Goal: Task Accomplishment & Management: Use online tool/utility

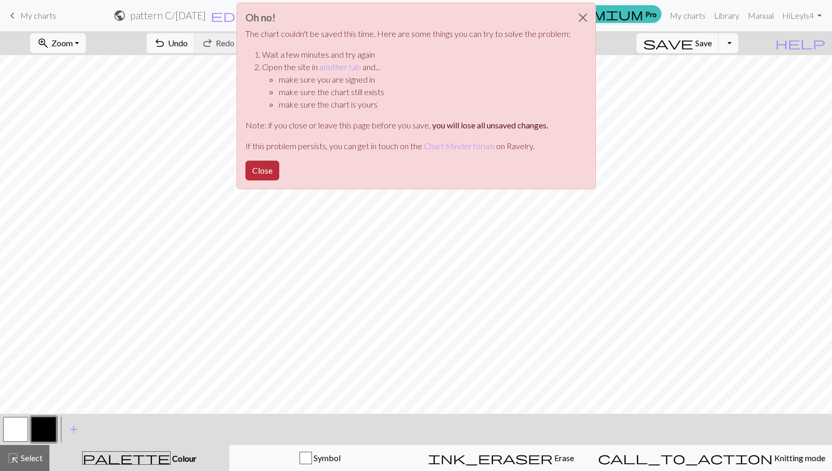
click at [269, 171] on button "Close" at bounding box center [262, 171] width 34 height 20
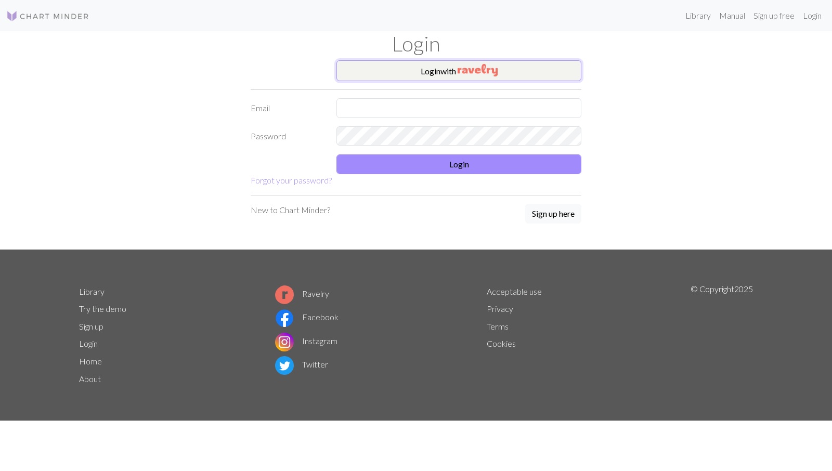
click at [447, 68] on button "Login with" at bounding box center [458, 70] width 245 height 21
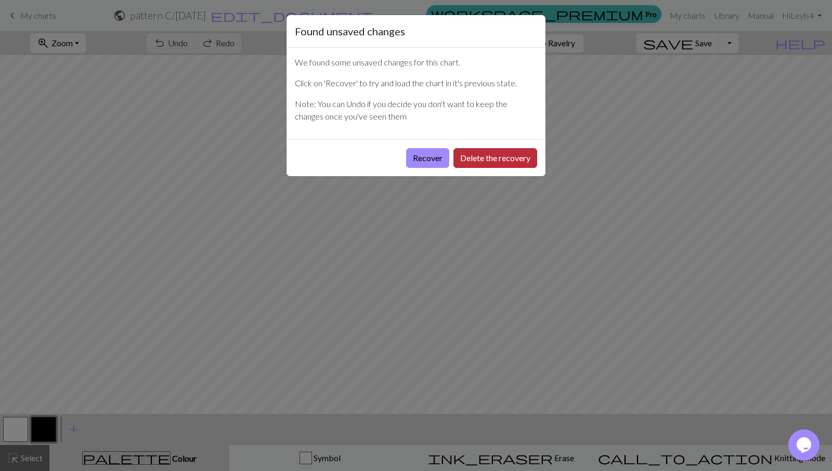
click at [482, 161] on button "Delete the recovery" at bounding box center [495, 158] width 84 height 20
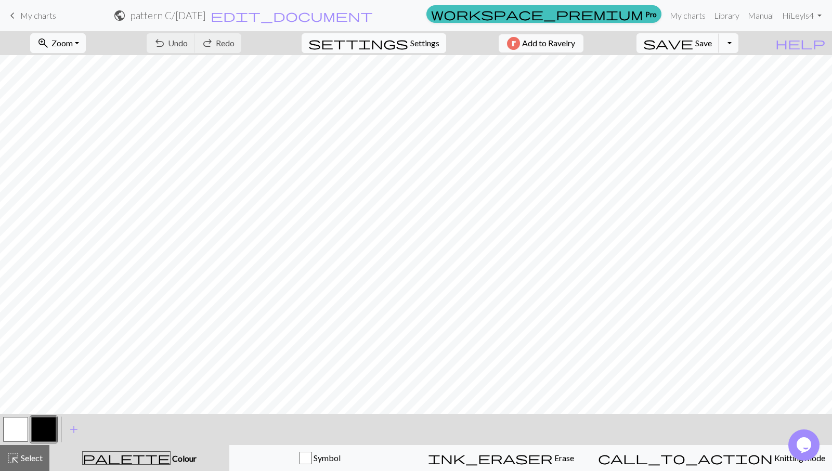
click at [416, 38] on span "Settings" at bounding box center [424, 43] width 29 height 12
select select "aran"
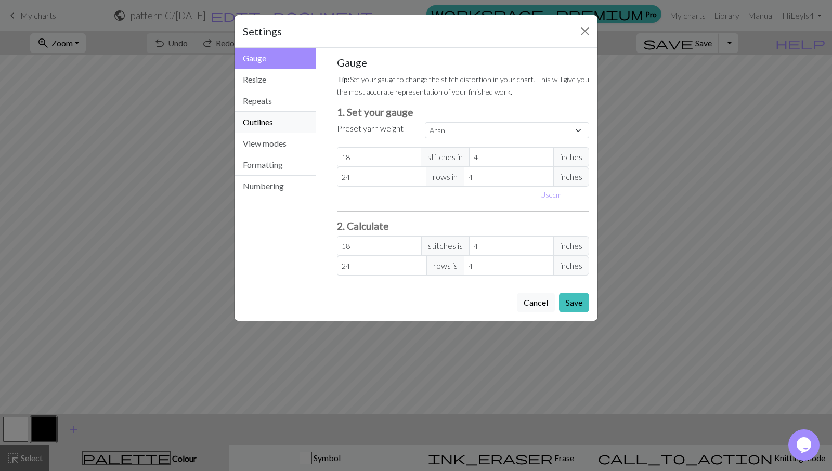
click at [265, 121] on button "Outlines" at bounding box center [275, 122] width 81 height 21
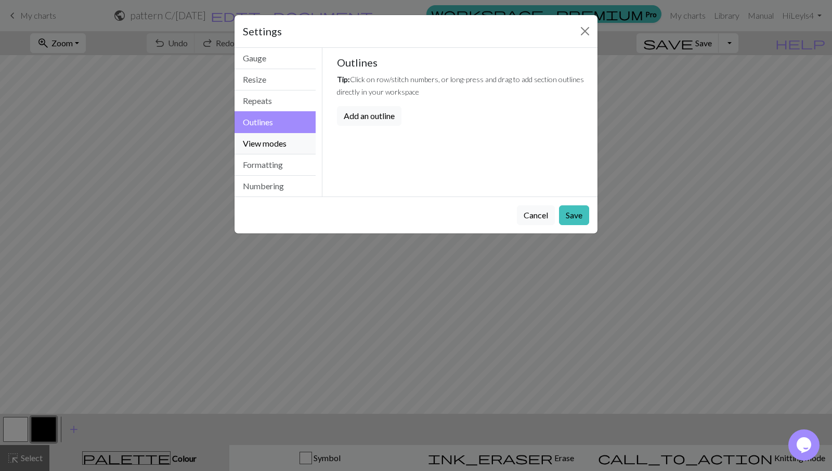
click at [266, 146] on button "View modes" at bounding box center [275, 143] width 81 height 21
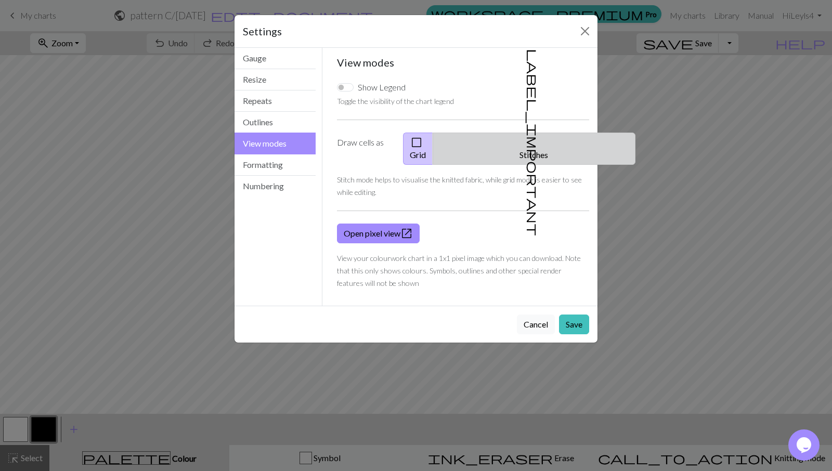
click at [542, 140] on button "label_important Stitches" at bounding box center [534, 149] width 203 height 32
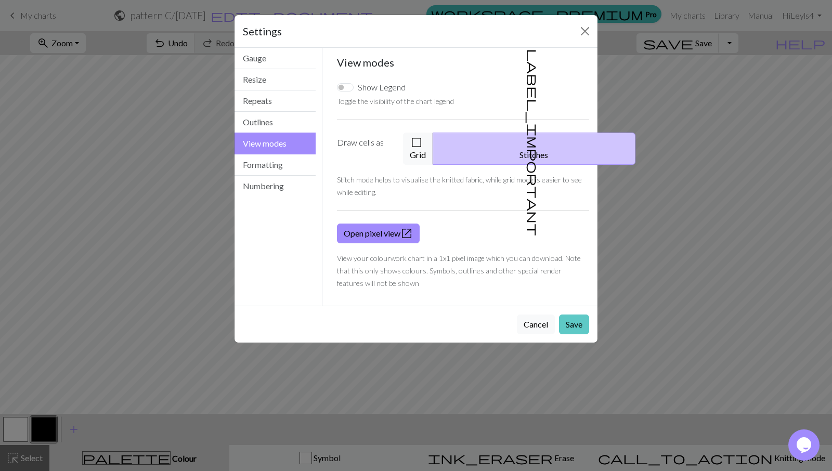
click at [576, 315] on button "Save" at bounding box center [574, 325] width 30 height 20
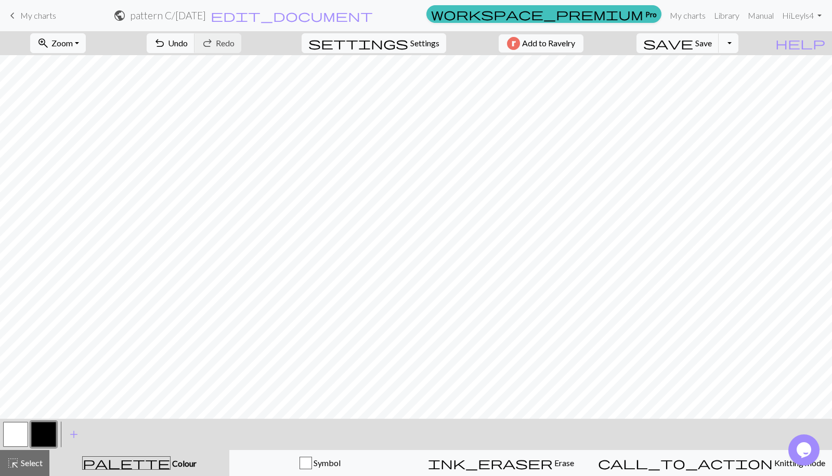
click at [16, 434] on button "button" at bounding box center [15, 434] width 25 height 25
click at [41, 429] on button "button" at bounding box center [43, 434] width 25 height 25
click at [18, 433] on button "button" at bounding box center [15, 434] width 25 height 25
click at [54, 421] on div at bounding box center [44, 434] width 28 height 28
click at [46, 433] on button "button" at bounding box center [43, 434] width 25 height 25
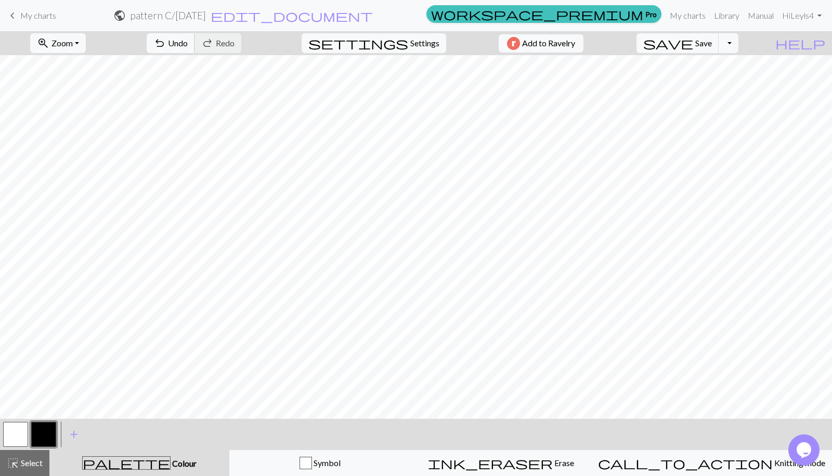
click at [188, 41] on span "Undo" at bounding box center [178, 43] width 20 height 10
click at [10, 435] on button "button" at bounding box center [15, 434] width 25 height 25
click at [43, 432] on button "button" at bounding box center [43, 434] width 25 height 25
click at [195, 48] on button "undo Undo Undo" at bounding box center [171, 43] width 48 height 20
click at [244, 41] on div "undo Undo Undo redo Redo Redo" at bounding box center [194, 43] width 110 height 24
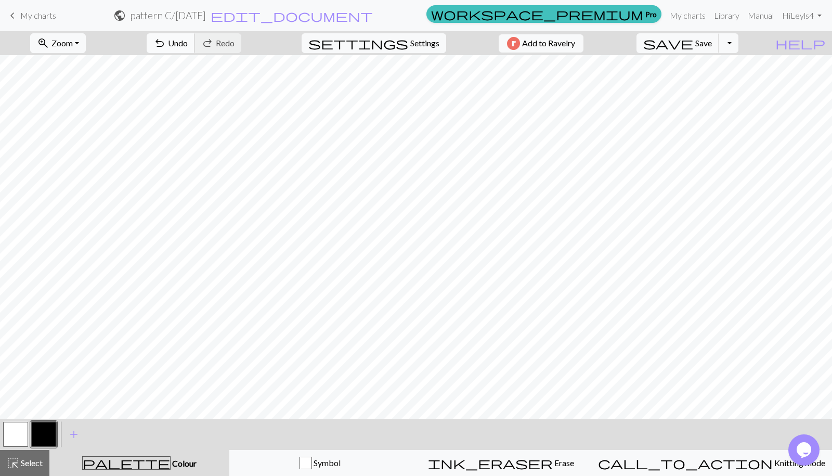
click at [188, 45] on span "Undo" at bounding box center [178, 43] width 20 height 10
click at [188, 43] on span "Undo" at bounding box center [178, 43] width 20 height 10
click at [188, 45] on span "Undo" at bounding box center [178, 43] width 20 height 10
click at [188, 39] on span "Undo" at bounding box center [178, 43] width 20 height 10
click at [18, 437] on button "button" at bounding box center [15, 434] width 25 height 25
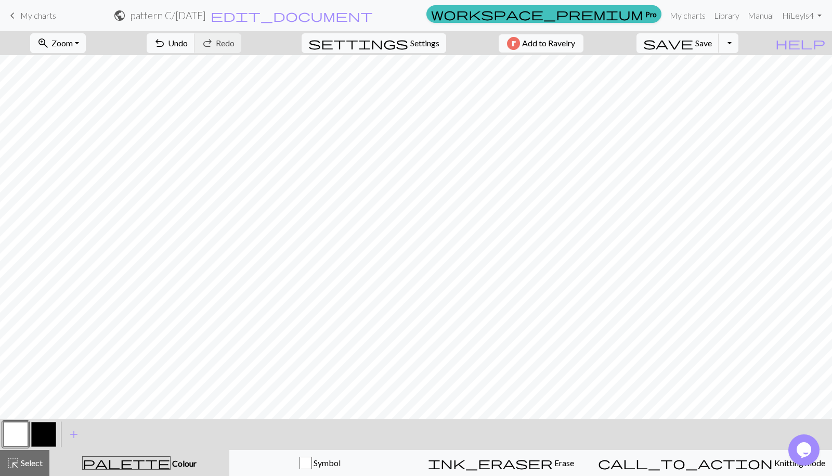
click at [48, 430] on button "button" at bounding box center [43, 434] width 25 height 25
click at [188, 41] on span "Undo" at bounding box center [178, 43] width 20 height 10
click at [166, 41] on span "undo" at bounding box center [159, 43] width 12 height 15
click at [20, 430] on button "button" at bounding box center [15, 434] width 25 height 25
click at [29, 470] on button "highlight_alt Select Select" at bounding box center [24, 463] width 49 height 26
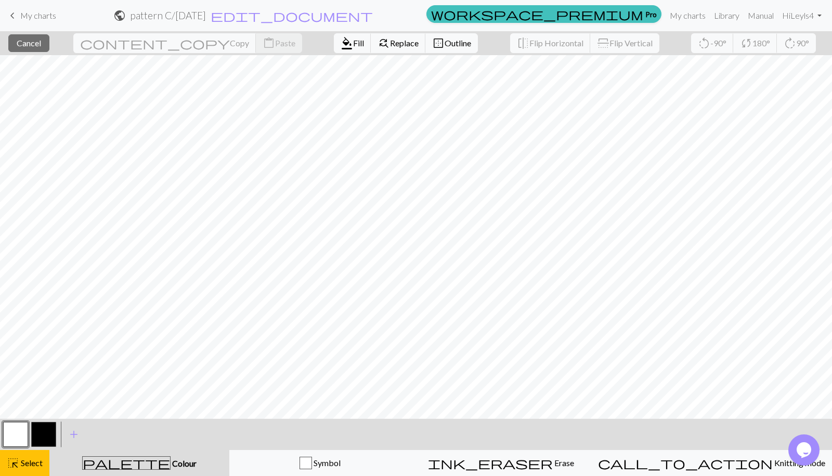
click at [18, 432] on button "button" at bounding box center [15, 434] width 25 height 25
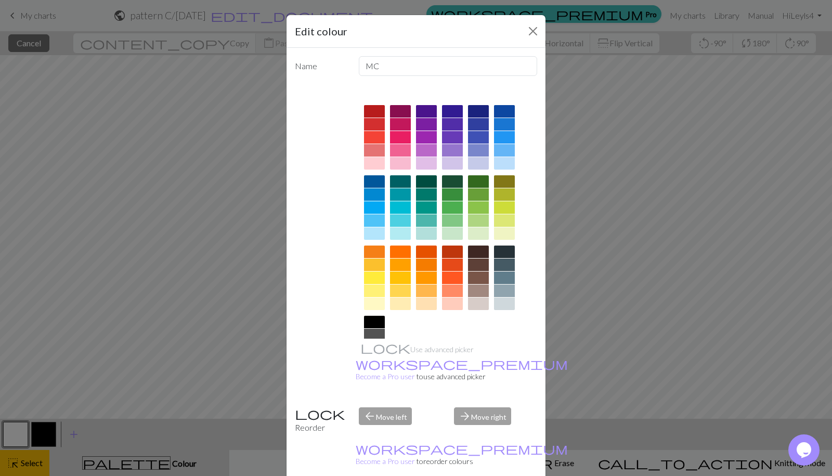
click at [335, 316] on div "Use advanced picker workspace_premium Become a Pro user to use advanced picker" at bounding box center [416, 241] width 242 height 315
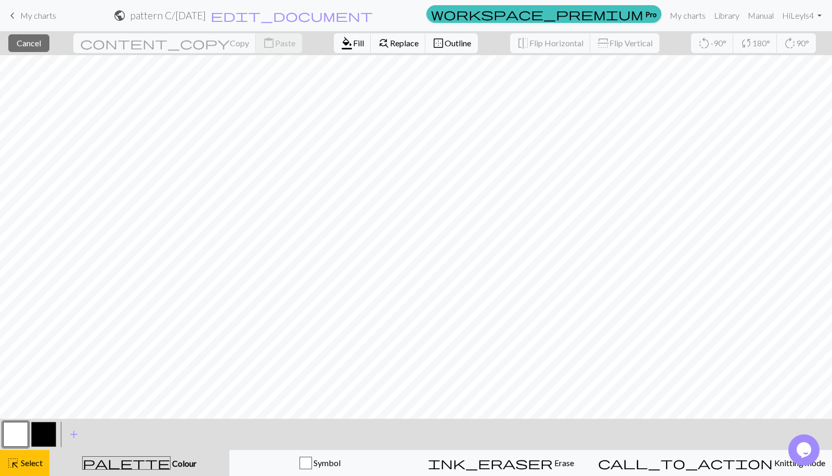
click at [14, 432] on button "button" at bounding box center [15, 434] width 25 height 25
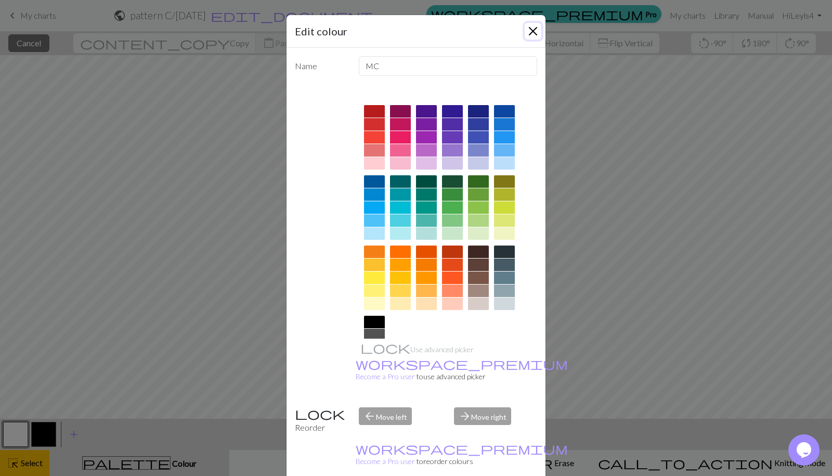
click at [537, 31] on button "Close" at bounding box center [533, 31] width 17 height 17
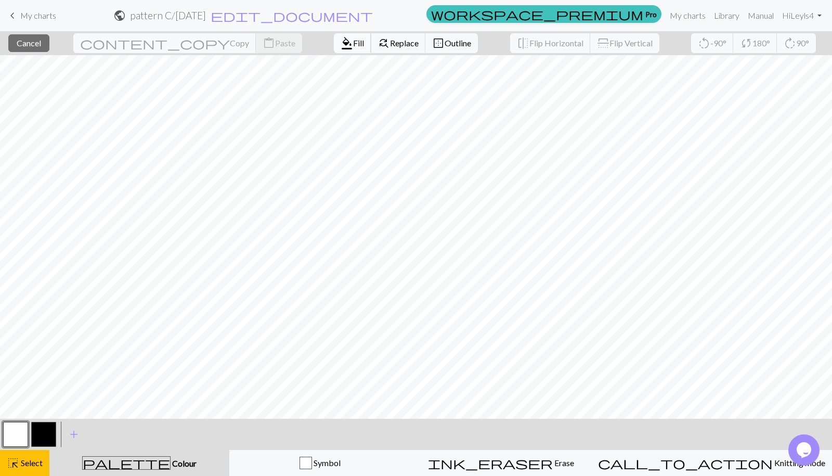
click at [353, 43] on span "Fill" at bounding box center [358, 43] width 11 height 10
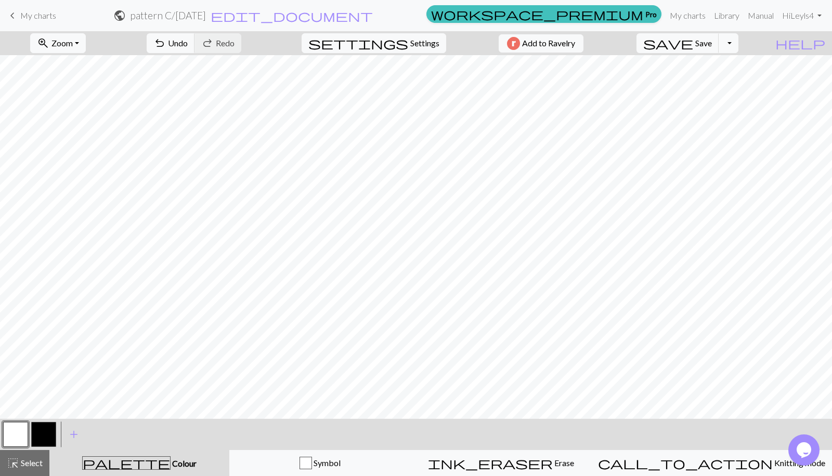
click at [51, 434] on button "button" at bounding box center [43, 434] width 25 height 25
click at [15, 432] on button "button" at bounding box center [15, 434] width 25 height 25
click at [49, 429] on button "button" at bounding box center [43, 434] width 25 height 25
click at [31, 464] on span "Select" at bounding box center [30, 463] width 23 height 10
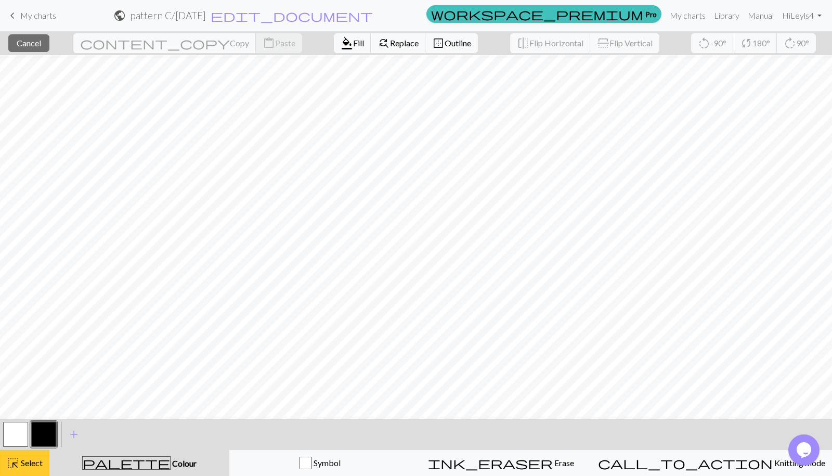
click at [29, 467] on span "Select" at bounding box center [30, 463] width 23 height 10
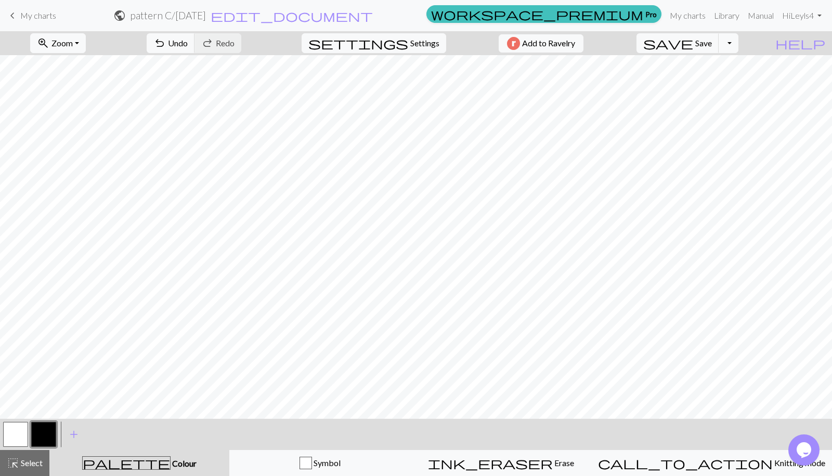
click at [18, 436] on button "button" at bounding box center [15, 434] width 25 height 25
click at [38, 467] on span "Select" at bounding box center [30, 463] width 23 height 10
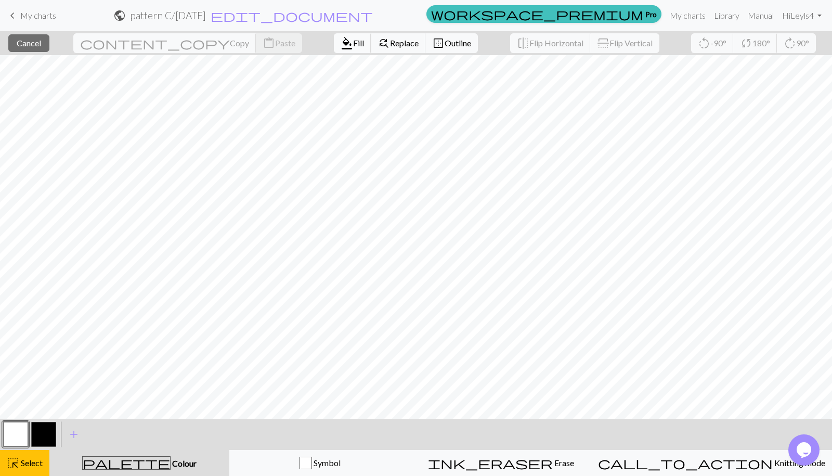
click at [353, 40] on span "Fill" at bounding box center [358, 43] width 11 height 10
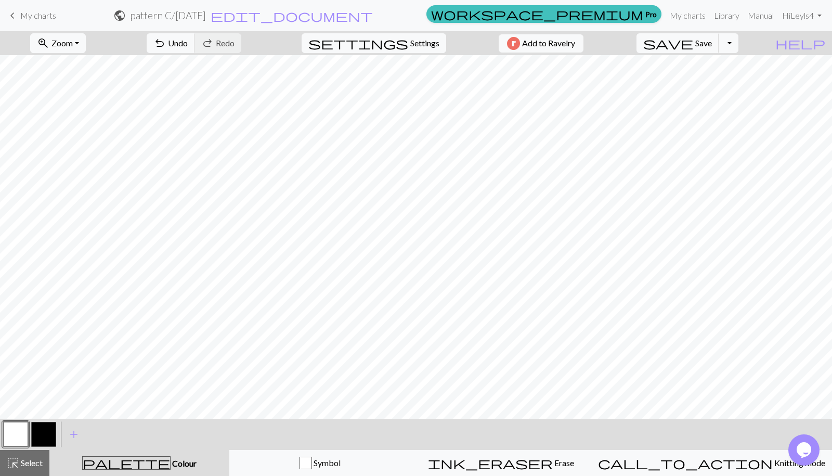
click at [46, 429] on button "button" at bounding box center [43, 434] width 25 height 25
click at [16, 434] on button "button" at bounding box center [15, 434] width 25 height 25
click at [54, 419] on div "< >" at bounding box center [30, 434] width 56 height 31
click at [36, 434] on button "button" at bounding box center [43, 434] width 25 height 25
click at [16, 439] on button "button" at bounding box center [15, 434] width 25 height 25
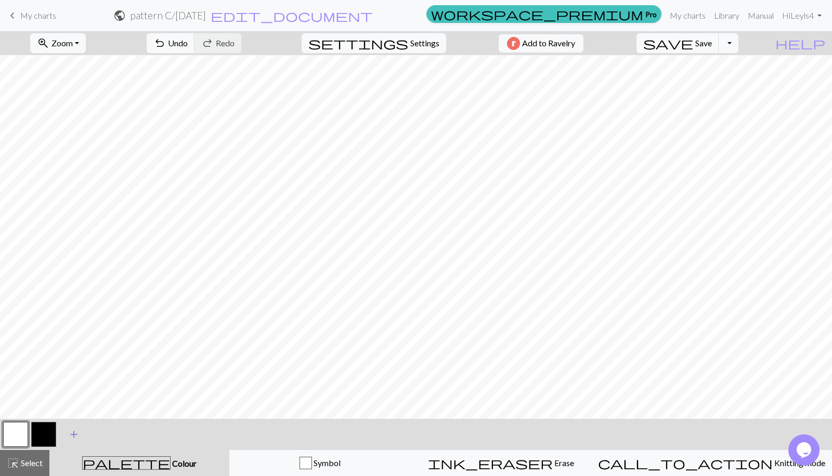
click at [71, 441] on span "add" at bounding box center [74, 434] width 12 height 15
click at [42, 427] on button "button" at bounding box center [43, 434] width 25 height 25
click at [188, 41] on span "Undo" at bounding box center [178, 43] width 20 height 10
click at [17, 432] on button "button" at bounding box center [15, 434] width 25 height 25
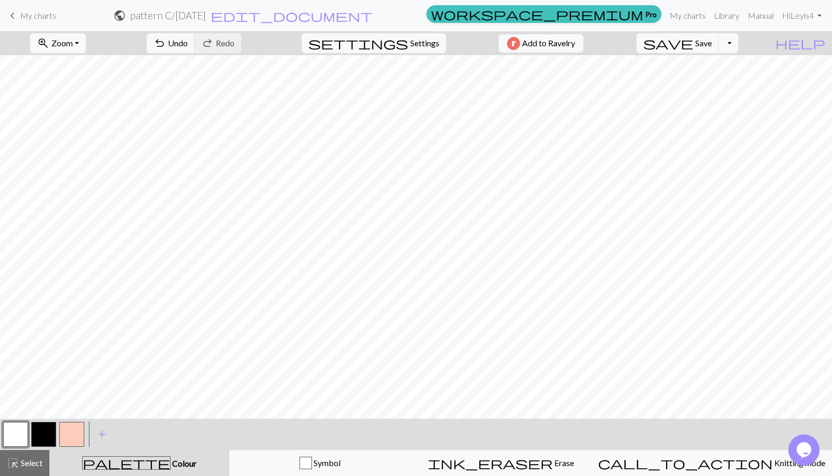
click at [45, 430] on button "button" at bounding box center [43, 434] width 25 height 25
click at [19, 434] on button "button" at bounding box center [15, 434] width 25 height 25
click at [49, 429] on button "button" at bounding box center [43, 434] width 25 height 25
click at [76, 438] on button "button" at bounding box center [71, 434] width 25 height 25
click at [74, 432] on button "button" at bounding box center [71, 434] width 25 height 25
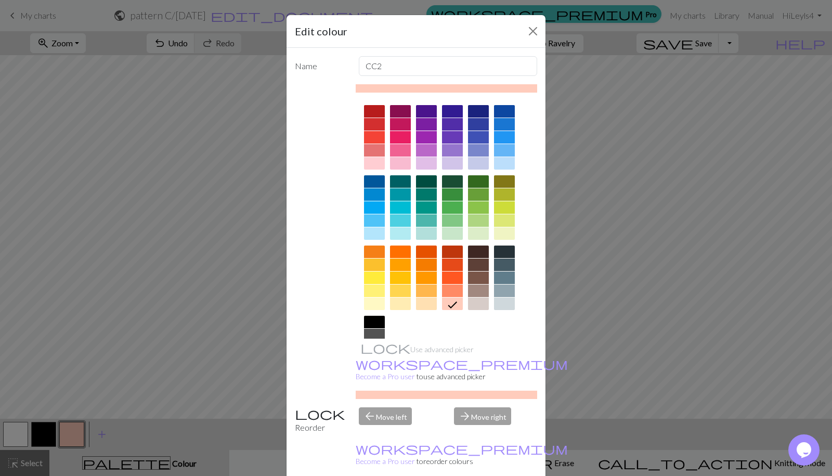
click at [503, 117] on div at bounding box center [504, 111] width 21 height 12
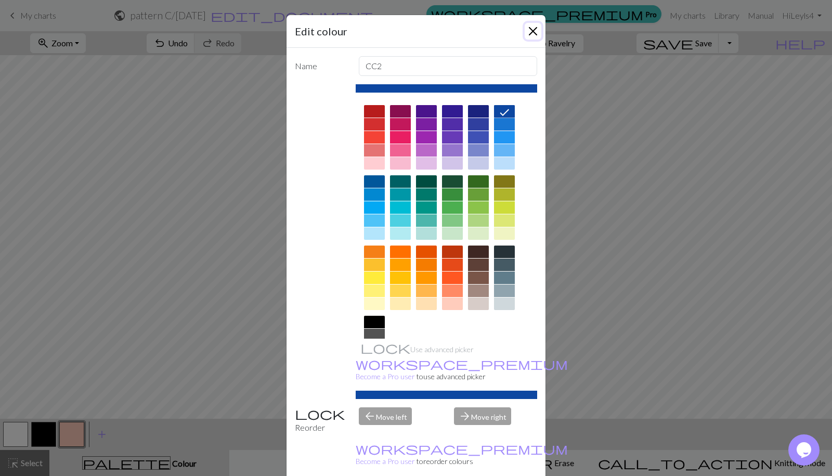
click at [537, 35] on button "Close" at bounding box center [533, 31] width 17 height 17
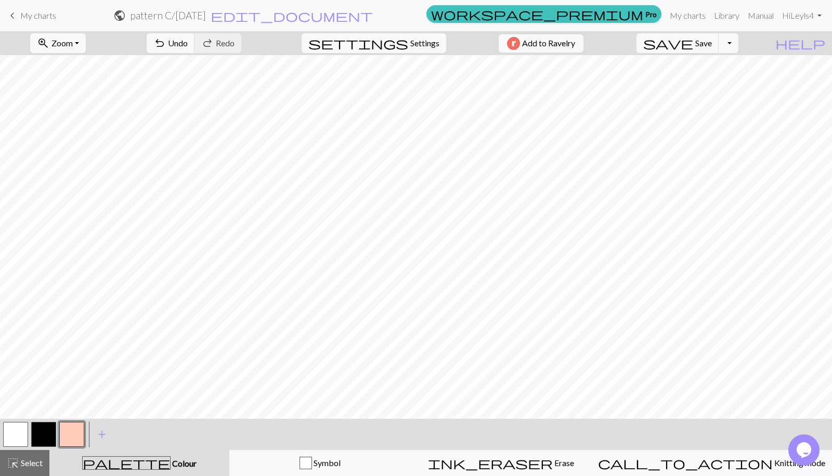
click at [80, 431] on button "button" at bounding box center [71, 434] width 25 height 25
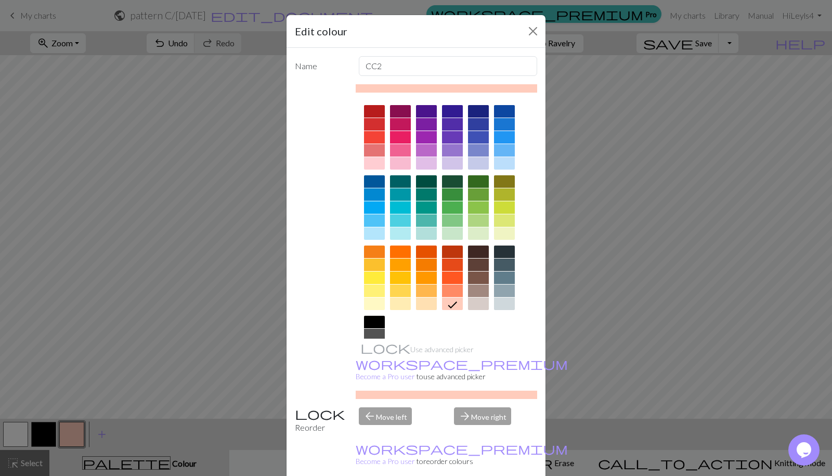
click at [505, 115] on div at bounding box center [504, 111] width 21 height 12
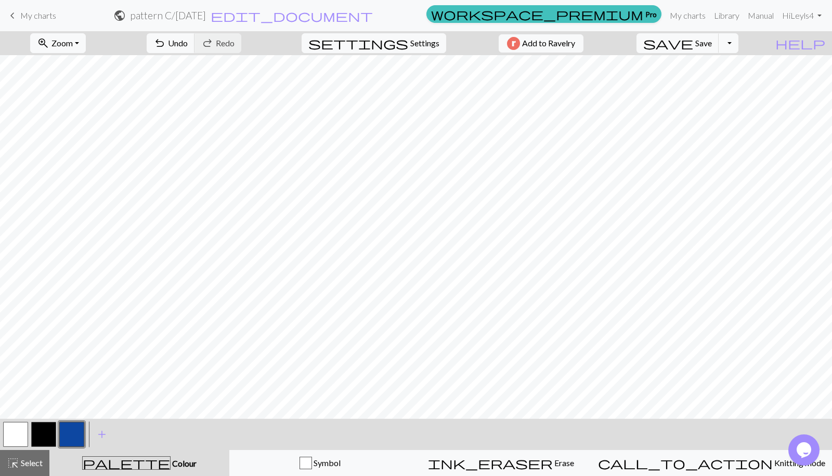
click at [18, 437] on button "button" at bounding box center [15, 434] width 25 height 25
click at [46, 427] on button "button" at bounding box center [43, 434] width 25 height 25
click at [69, 438] on button "button" at bounding box center [71, 434] width 25 height 25
click at [188, 44] on span "Undo" at bounding box center [178, 43] width 20 height 10
click at [39, 433] on button "button" at bounding box center [43, 434] width 25 height 25
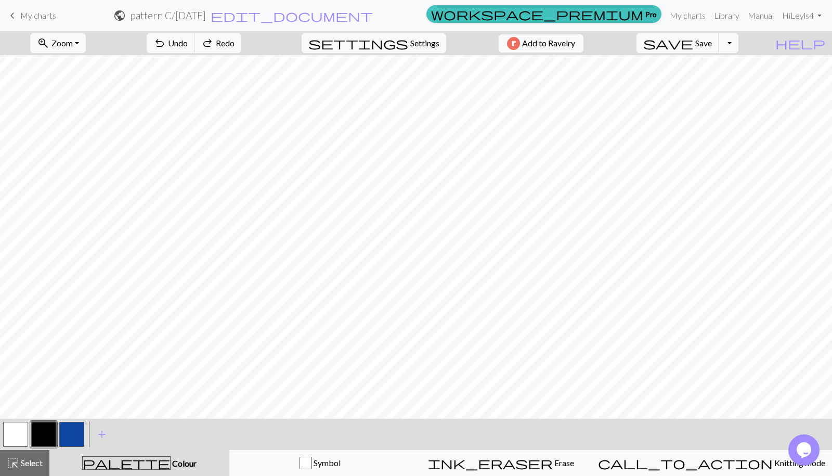
click at [61, 434] on button "button" at bounding box center [71, 434] width 25 height 25
click at [12, 436] on button "button" at bounding box center [15, 434] width 25 height 25
click at [66, 437] on button "button" at bounding box center [71, 434] width 25 height 25
click at [45, 432] on button "button" at bounding box center [43, 434] width 25 height 25
click at [20, 434] on button "button" at bounding box center [15, 434] width 25 height 25
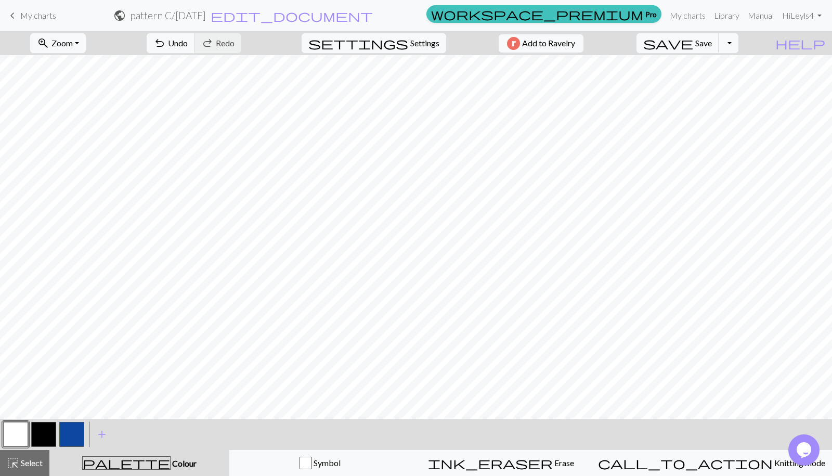
click at [61, 438] on button "button" at bounding box center [71, 434] width 25 height 25
click at [19, 426] on button "button" at bounding box center [15, 434] width 25 height 25
click at [72, 429] on button "button" at bounding box center [71, 434] width 25 height 25
click at [12, 431] on button "button" at bounding box center [15, 434] width 25 height 25
click at [71, 444] on button "button" at bounding box center [71, 434] width 25 height 25
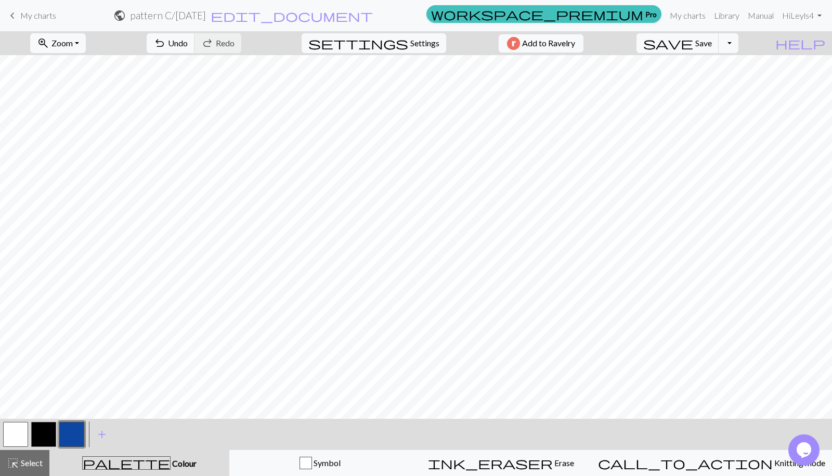
click at [19, 439] on button "button" at bounding box center [15, 434] width 25 height 25
click at [40, 435] on button "button" at bounding box center [43, 434] width 25 height 25
click at [16, 435] on button "button" at bounding box center [15, 434] width 25 height 25
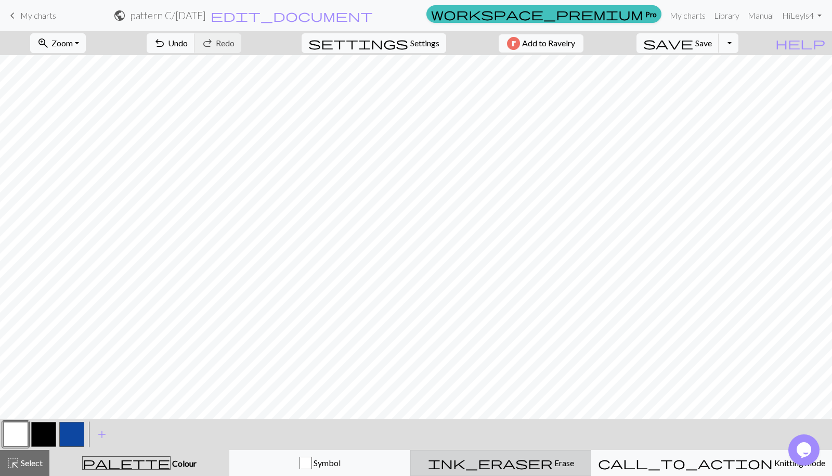
click at [537, 470] on button "ink_eraser Erase Erase" at bounding box center [500, 463] width 181 height 26
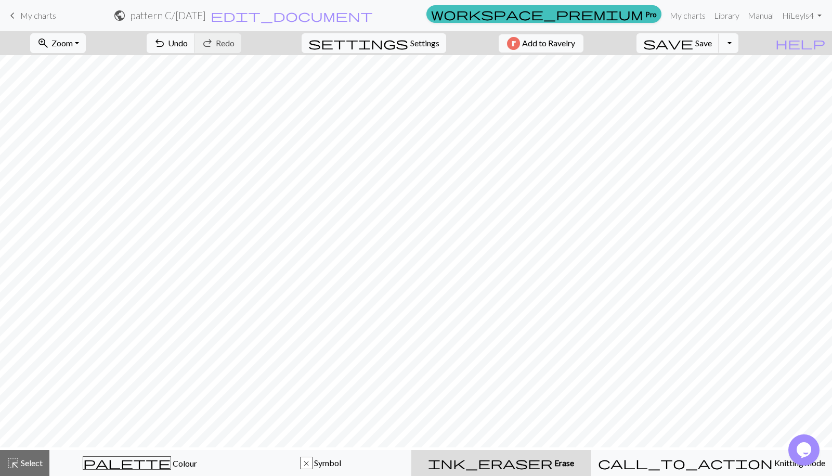
scroll to position [0, 0]
click at [341, 462] on span "Symbol" at bounding box center [326, 463] width 29 height 10
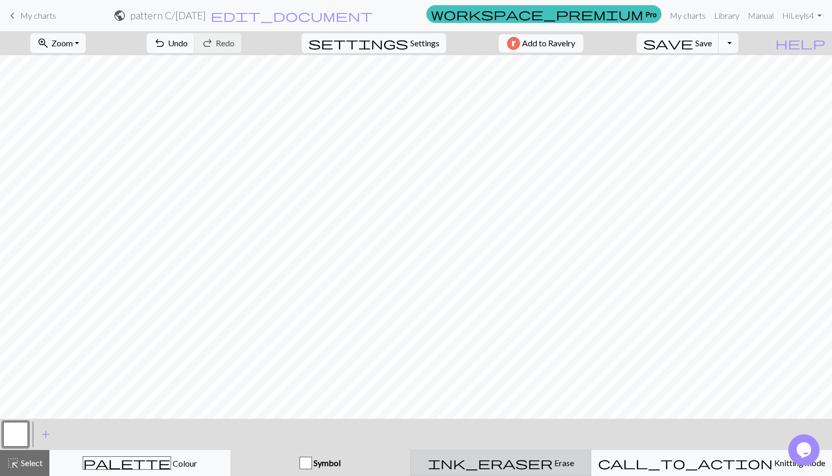
click at [553, 461] on span "Erase" at bounding box center [563, 463] width 21 height 10
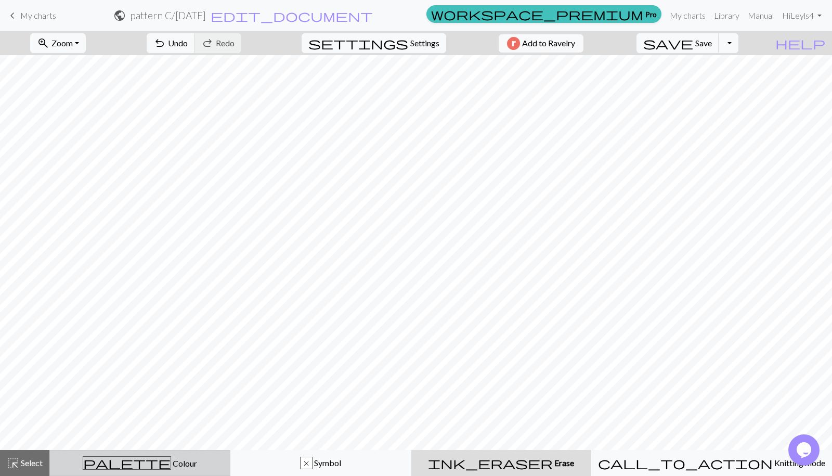
click at [171, 466] on span "Colour" at bounding box center [184, 463] width 26 height 10
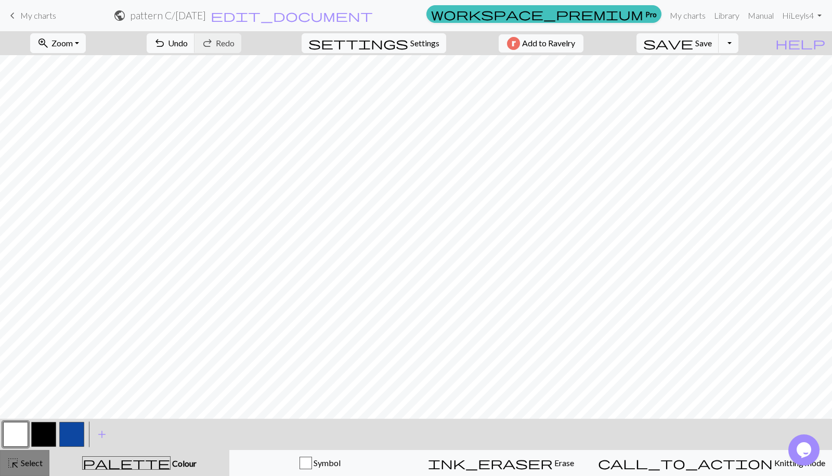
click at [25, 463] on span "Select" at bounding box center [30, 463] width 23 height 10
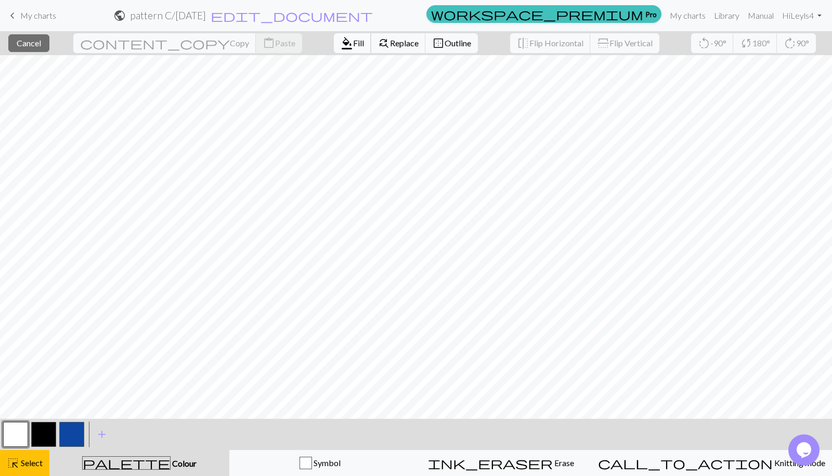
click at [353, 43] on span "Fill" at bounding box center [358, 43] width 11 height 10
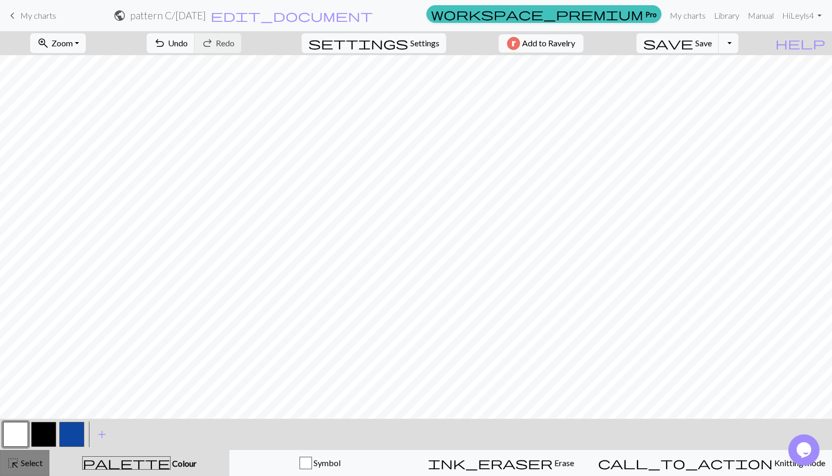
click at [39, 464] on span "Select" at bounding box center [30, 463] width 23 height 10
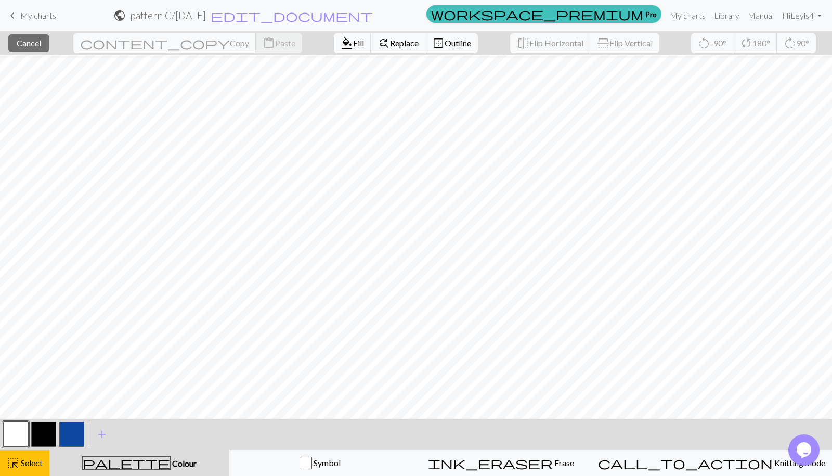
click at [353, 43] on span "Fill" at bounding box center [358, 43] width 11 height 10
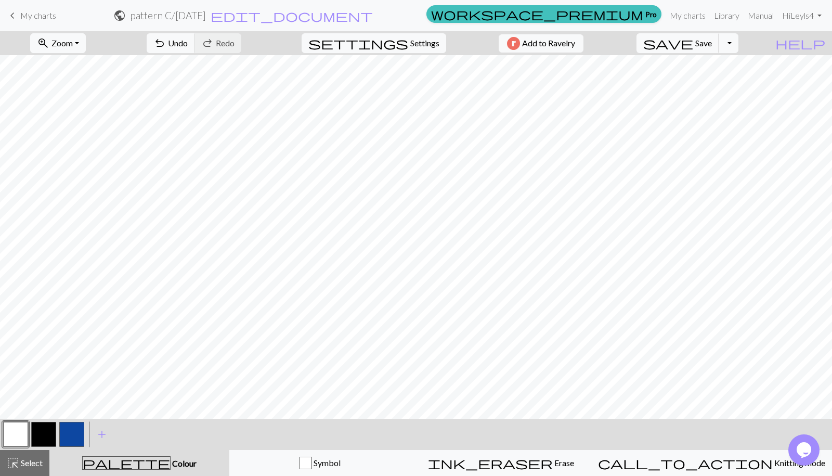
click at [38, 437] on button "button" at bounding box center [43, 434] width 25 height 25
click at [41, 430] on button "button" at bounding box center [43, 434] width 25 height 25
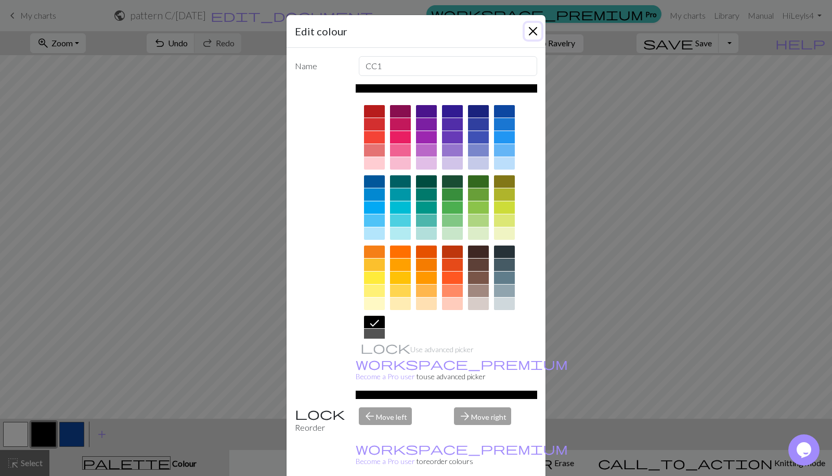
click at [527, 37] on button "Close" at bounding box center [533, 31] width 17 height 17
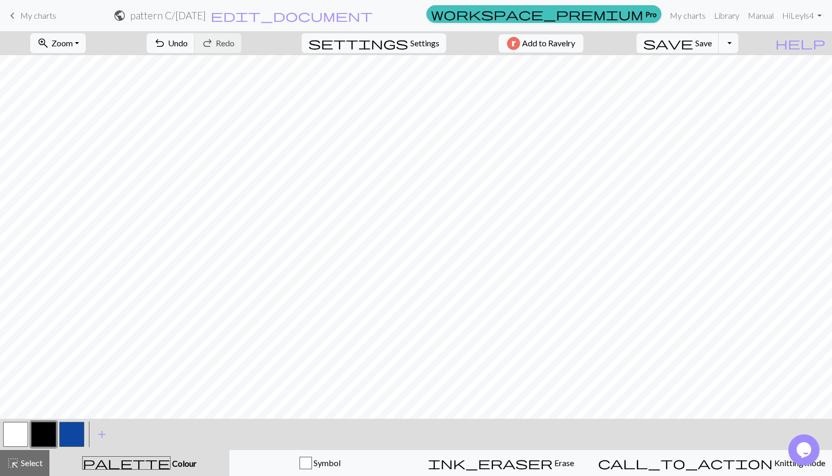
click at [20, 439] on button "button" at bounding box center [15, 434] width 25 height 25
click at [43, 432] on button "button" at bounding box center [43, 434] width 25 height 25
click at [188, 44] on span "Undo" at bounding box center [178, 43] width 20 height 10
click at [188, 47] on span "Undo" at bounding box center [178, 43] width 20 height 10
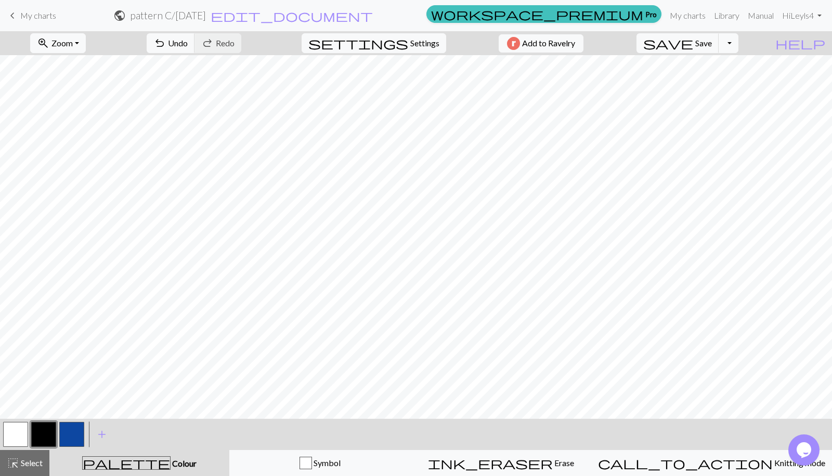
click at [17, 431] on button "button" at bounding box center [15, 434] width 25 height 25
click at [37, 433] on button "button" at bounding box center [43, 434] width 25 height 25
click at [12, 426] on button "button" at bounding box center [15, 434] width 25 height 25
click at [43, 434] on button "button" at bounding box center [43, 434] width 25 height 25
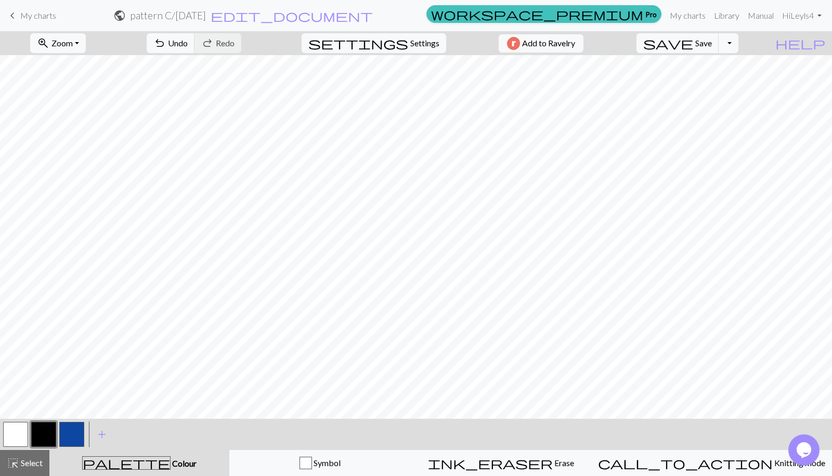
click at [14, 437] on button "button" at bounding box center [15, 434] width 25 height 25
click at [48, 431] on button "button" at bounding box center [43, 434] width 25 height 25
click at [1, 444] on div "< > add Add a colour" at bounding box center [416, 434] width 832 height 31
click at [10, 432] on button "button" at bounding box center [15, 434] width 25 height 25
click at [44, 429] on button "button" at bounding box center [43, 434] width 25 height 25
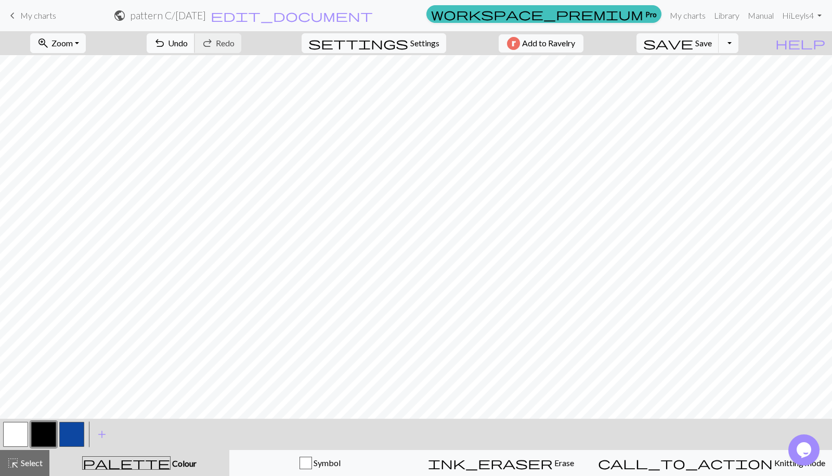
click at [188, 38] on span "Undo" at bounding box center [178, 43] width 20 height 10
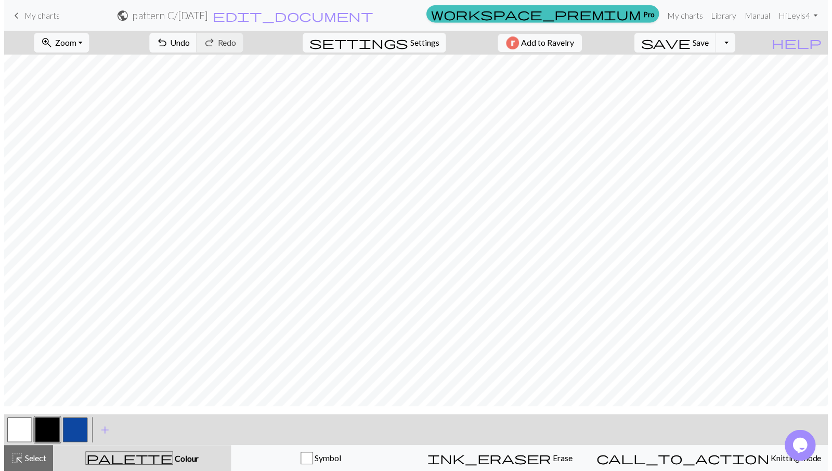
scroll to position [0, 0]
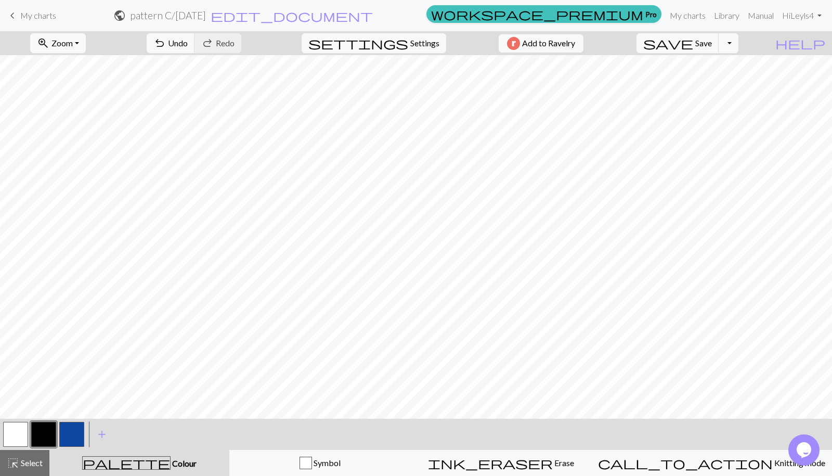
click at [18, 431] on button "button" at bounding box center [15, 434] width 25 height 25
click at [23, 430] on button "button" at bounding box center [15, 434] width 25 height 25
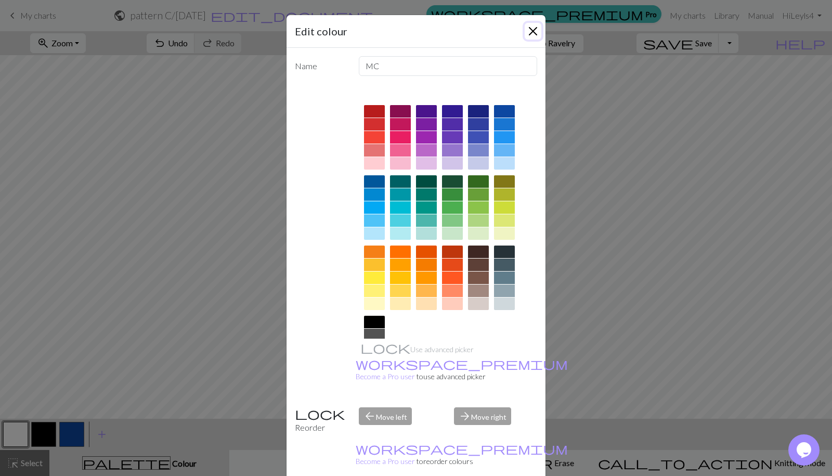
click at [529, 37] on button "Close" at bounding box center [533, 31] width 17 height 17
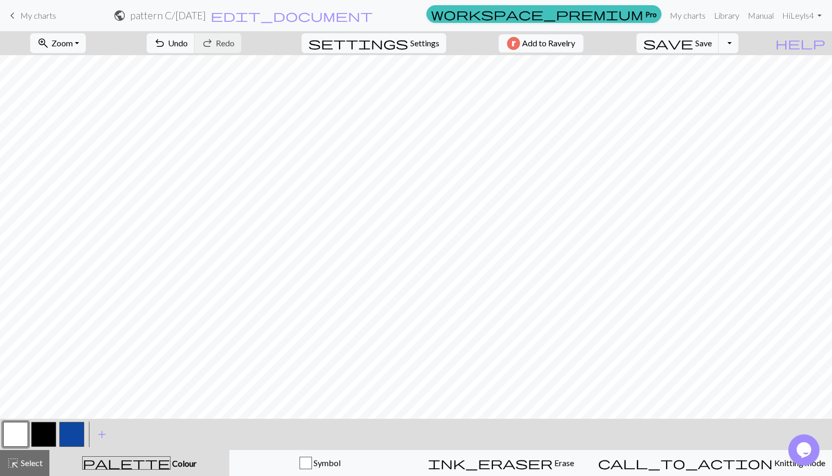
click at [47, 430] on button "button" at bounding box center [43, 434] width 25 height 25
click at [15, 434] on button "button" at bounding box center [15, 434] width 25 height 25
click at [56, 424] on div at bounding box center [44, 434] width 28 height 28
click at [50, 430] on button "button" at bounding box center [43, 434] width 25 height 25
click at [7, 431] on button "button" at bounding box center [15, 434] width 25 height 25
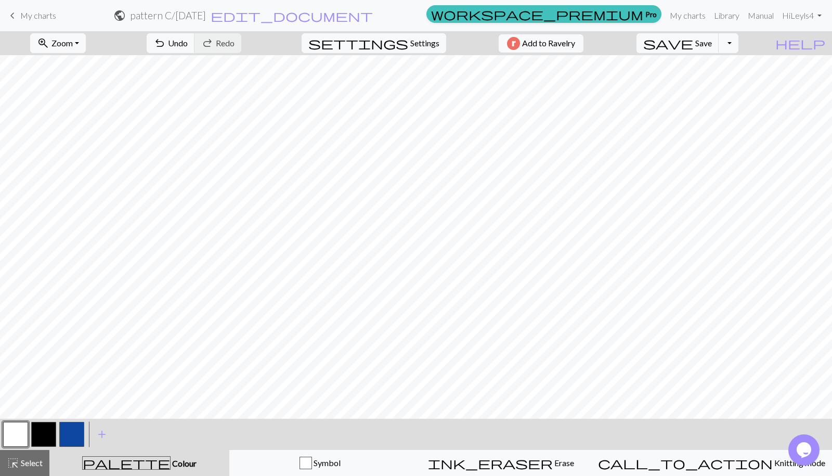
click at [44, 436] on button "button" at bounding box center [43, 434] width 25 height 25
click at [18, 436] on button "button" at bounding box center [15, 434] width 25 height 25
click at [47, 435] on button "button" at bounding box center [43, 434] width 25 height 25
click at [195, 37] on button "undo Undo Undo" at bounding box center [171, 43] width 48 height 20
click at [25, 428] on button "button" at bounding box center [15, 434] width 25 height 25
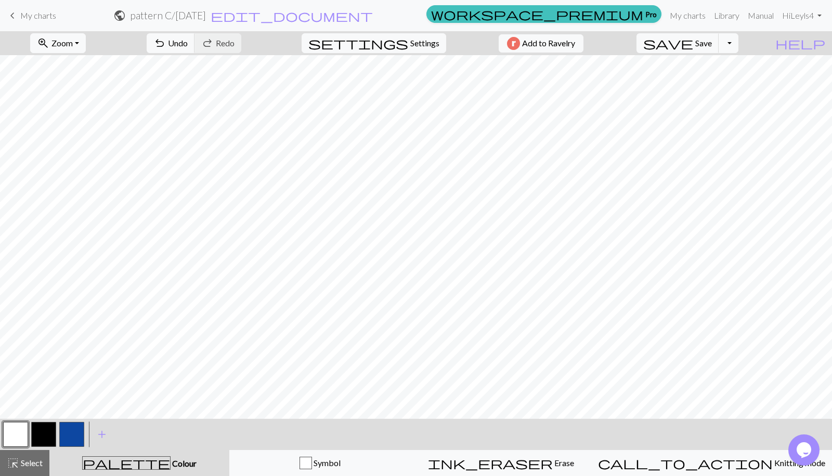
click at [46, 429] on button "button" at bounding box center [43, 434] width 25 height 25
click at [39, 432] on button "button" at bounding box center [43, 434] width 25 height 25
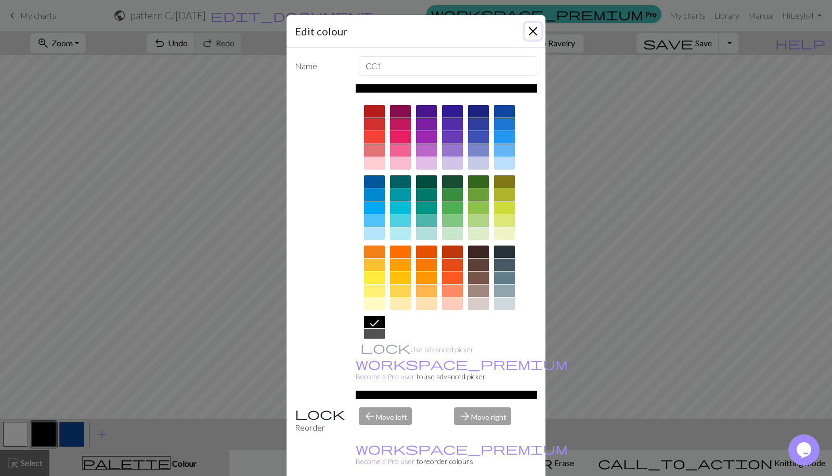
click at [530, 32] on button "Close" at bounding box center [533, 31] width 17 height 17
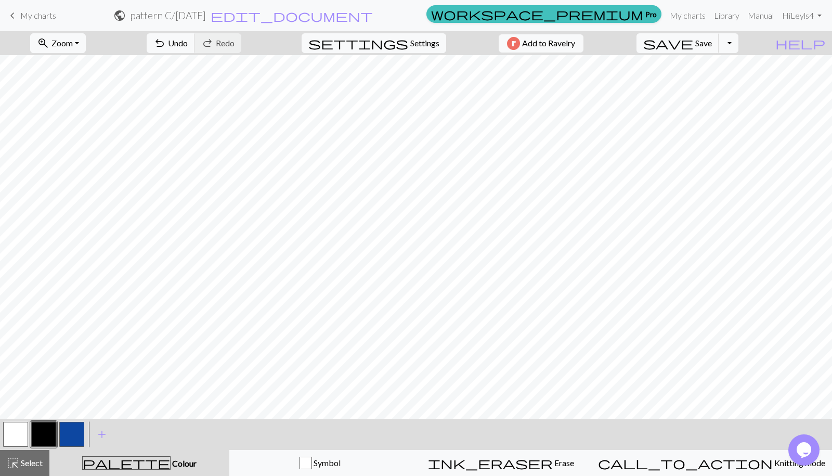
click at [22, 430] on button "button" at bounding box center [15, 434] width 25 height 25
click at [51, 433] on button "button" at bounding box center [43, 434] width 25 height 25
click at [44, 426] on button "button" at bounding box center [43, 434] width 25 height 25
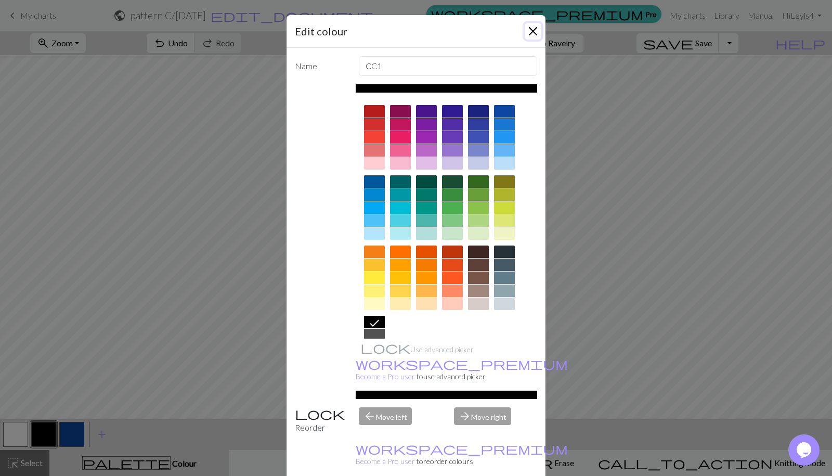
click at [534, 24] on button "Close" at bounding box center [533, 31] width 17 height 17
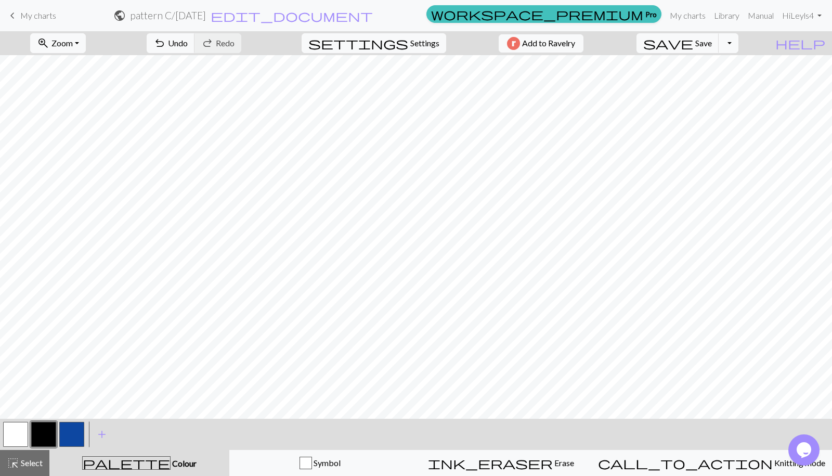
click at [24, 432] on button "button" at bounding box center [15, 434] width 25 height 25
click at [42, 438] on button "button" at bounding box center [43, 434] width 25 height 25
click at [22, 432] on button "button" at bounding box center [15, 434] width 25 height 25
click at [44, 433] on button "button" at bounding box center [43, 434] width 25 height 25
click at [188, 41] on span "Undo" at bounding box center [178, 43] width 20 height 10
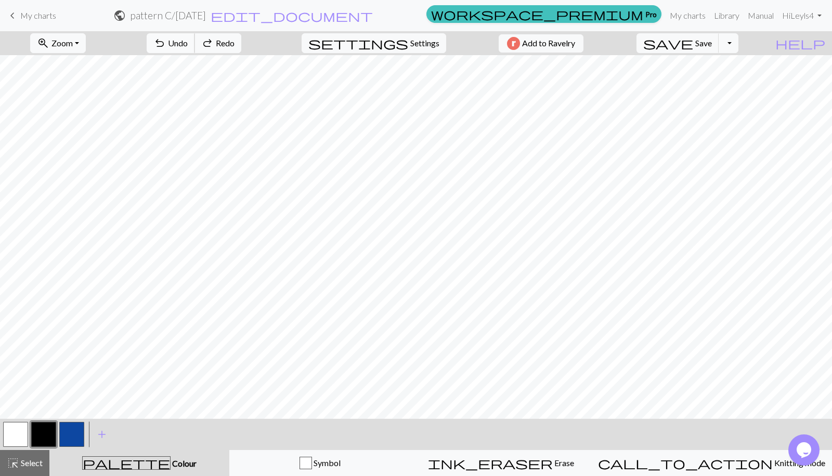
click at [188, 43] on span "Undo" at bounding box center [178, 43] width 20 height 10
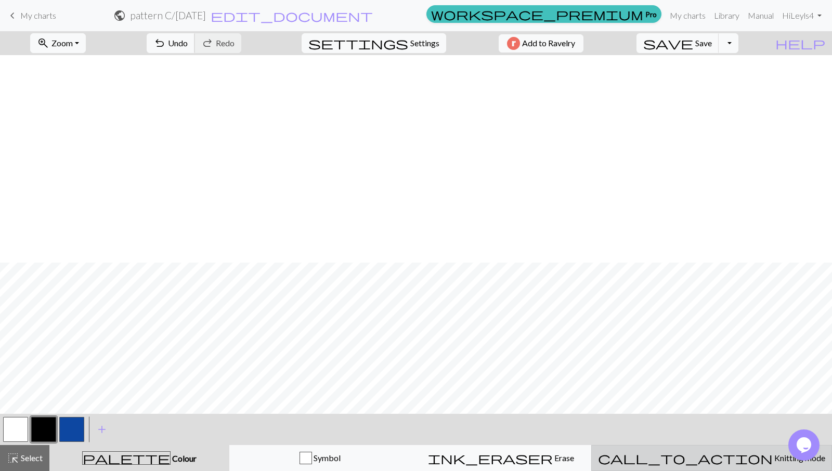
scroll to position [207, 0]
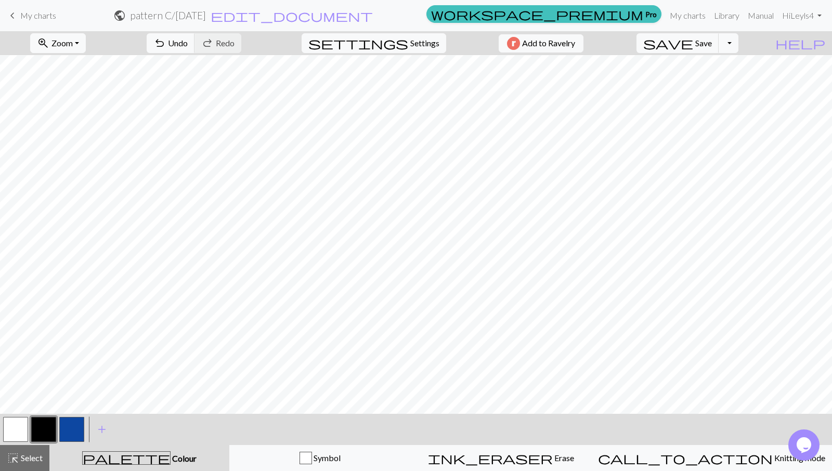
click at [14, 428] on button "button" at bounding box center [15, 429] width 25 height 25
click at [25, 463] on div "highlight_alt Select Select" at bounding box center [25, 458] width 36 height 12
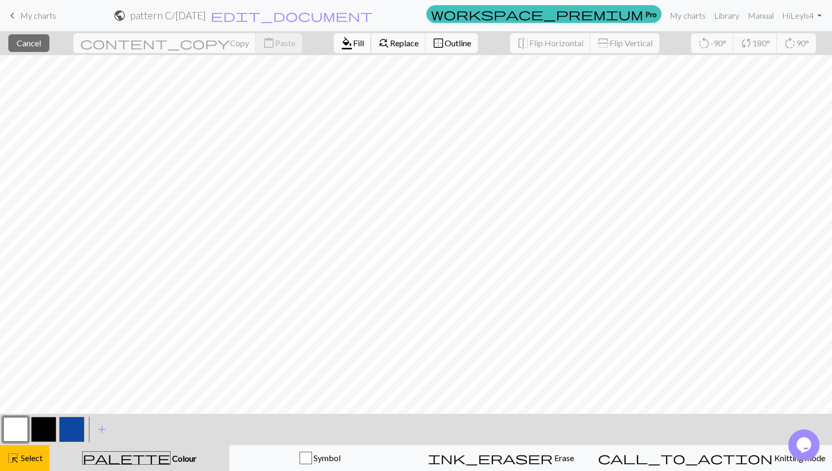
click at [334, 37] on button "format_color_fill Fill" at bounding box center [352, 43] width 37 height 20
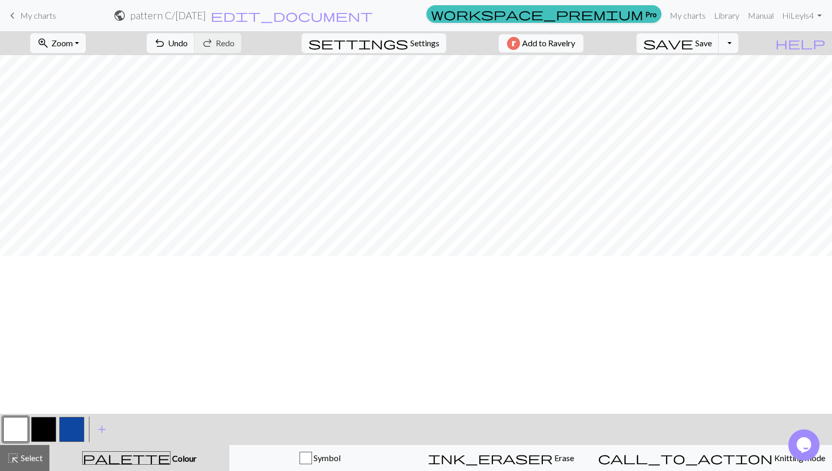
scroll to position [49, 0]
click at [38, 424] on button "button" at bounding box center [43, 429] width 25 height 25
click at [46, 434] on button "button" at bounding box center [43, 429] width 25 height 25
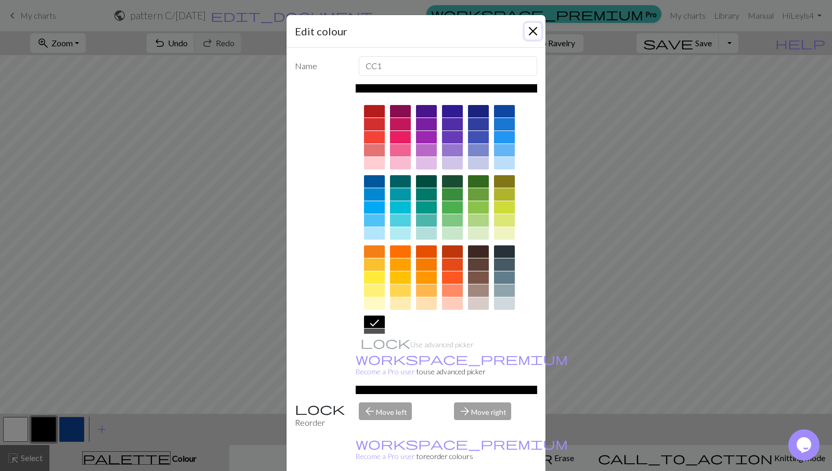
click at [535, 29] on button "Close" at bounding box center [533, 31] width 17 height 17
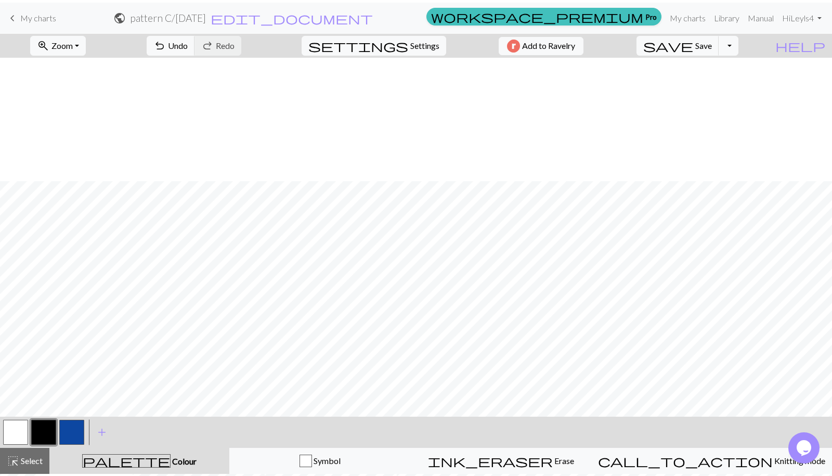
scroll to position [123, 0]
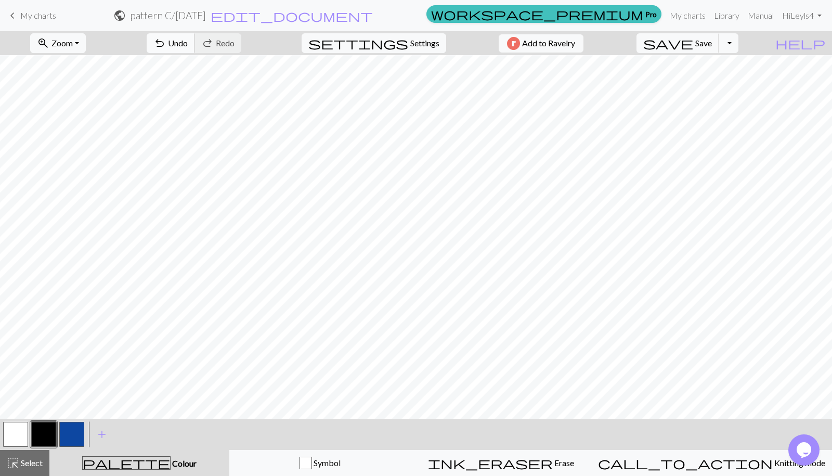
click at [188, 46] on span "Undo" at bounding box center [178, 43] width 20 height 10
click at [15, 440] on button "button" at bounding box center [15, 434] width 25 height 25
click at [45, 434] on button "button" at bounding box center [43, 434] width 25 height 25
click at [22, 432] on button "button" at bounding box center [15, 434] width 25 height 25
click at [47, 425] on button "button" at bounding box center [43, 434] width 25 height 25
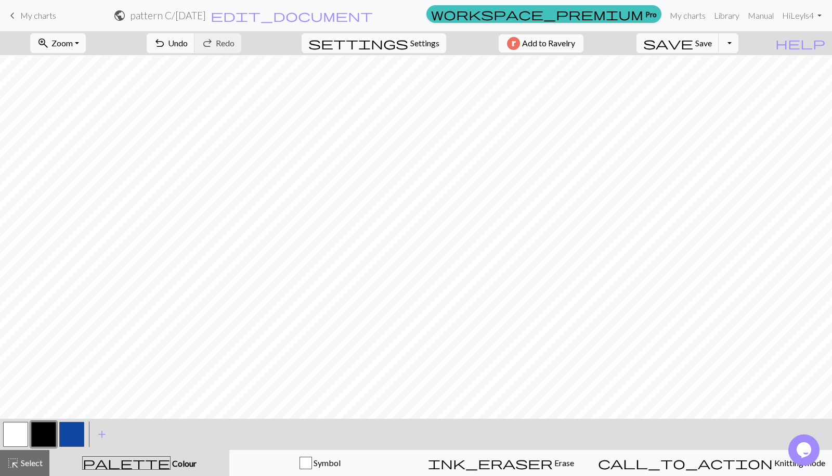
click at [12, 437] on button "button" at bounding box center [15, 434] width 25 height 25
click at [42, 438] on button "button" at bounding box center [43, 434] width 25 height 25
click at [10, 429] on button "button" at bounding box center [15, 434] width 25 height 25
click at [48, 432] on button "button" at bounding box center [43, 434] width 25 height 25
click at [20, 436] on button "button" at bounding box center [15, 434] width 25 height 25
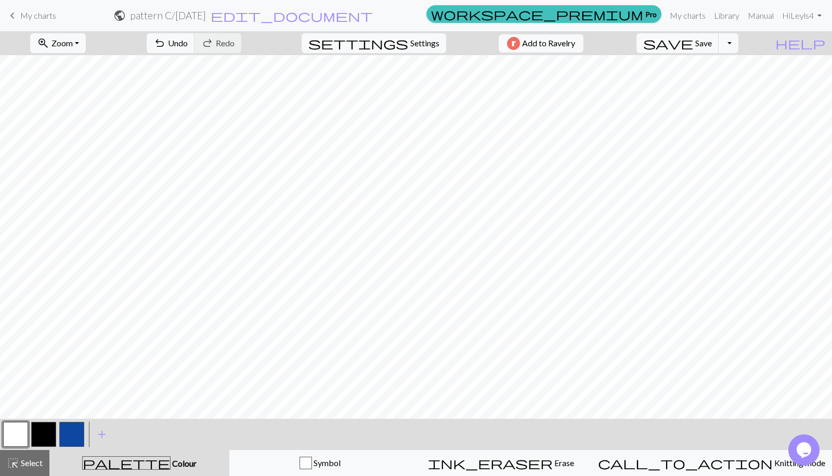
click at [38, 430] on button "button" at bounding box center [43, 434] width 25 height 25
click at [14, 436] on button "button" at bounding box center [15, 434] width 25 height 25
click at [47, 438] on button "button" at bounding box center [43, 434] width 25 height 25
click at [166, 38] on span "undo" at bounding box center [159, 43] width 12 height 15
click at [188, 46] on span "Undo" at bounding box center [178, 43] width 20 height 10
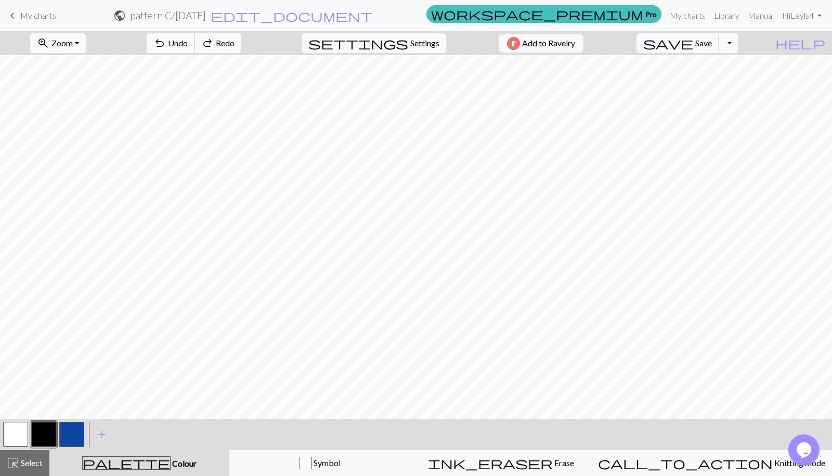
click at [188, 43] on span "Undo" at bounding box center [178, 43] width 20 height 10
click at [195, 42] on button "undo Undo Undo" at bounding box center [171, 43] width 48 height 20
click at [195, 35] on button "undo Undo Undo" at bounding box center [171, 43] width 48 height 20
click at [20, 432] on button "button" at bounding box center [15, 434] width 25 height 25
click at [45, 436] on button "button" at bounding box center [43, 434] width 25 height 25
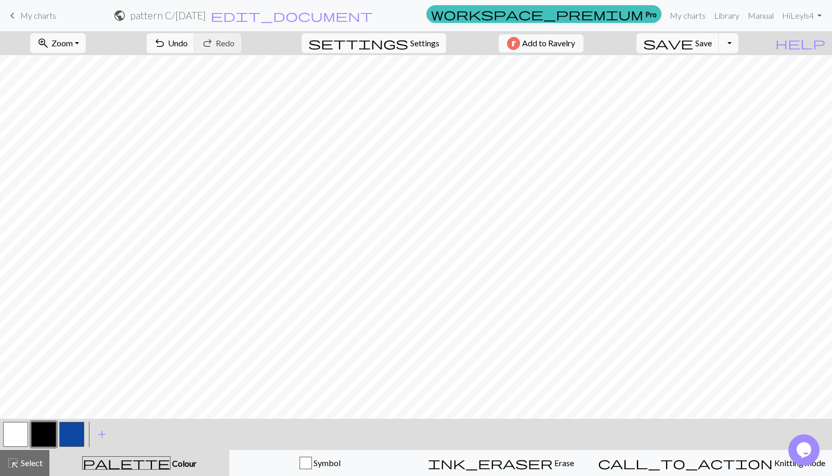
click at [27, 436] on button "button" at bounding box center [15, 434] width 25 height 25
click at [39, 466] on span "Select" at bounding box center [30, 463] width 23 height 10
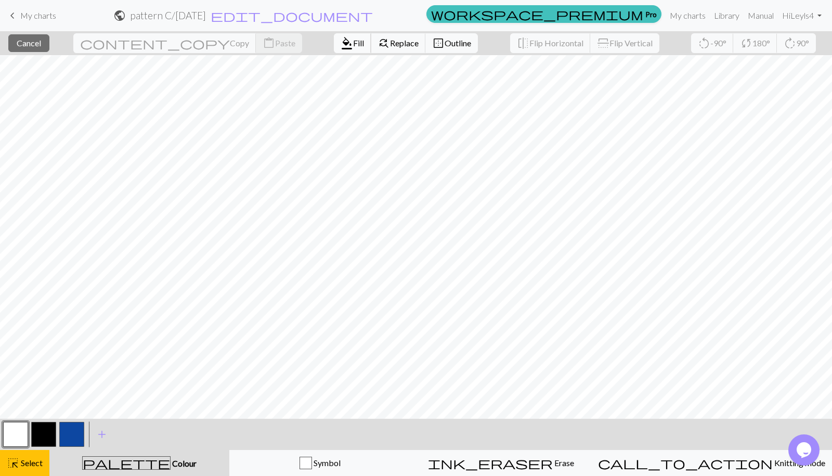
click at [334, 51] on button "format_color_fill Fill" at bounding box center [352, 43] width 37 height 20
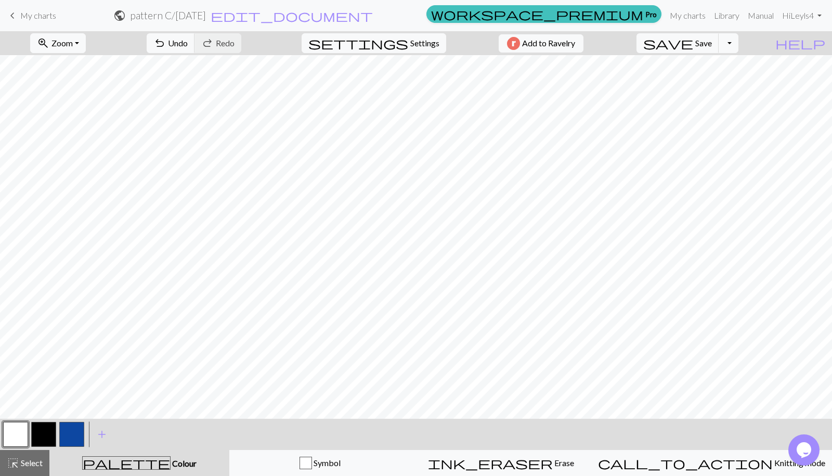
click at [49, 437] on button "button" at bounding box center [43, 434] width 25 height 25
click at [188, 45] on span "Undo" at bounding box center [178, 43] width 20 height 10
click at [188, 46] on span "Undo" at bounding box center [178, 43] width 20 height 10
click at [27, 428] on button "button" at bounding box center [15, 434] width 25 height 25
click at [43, 433] on button "button" at bounding box center [43, 434] width 25 height 25
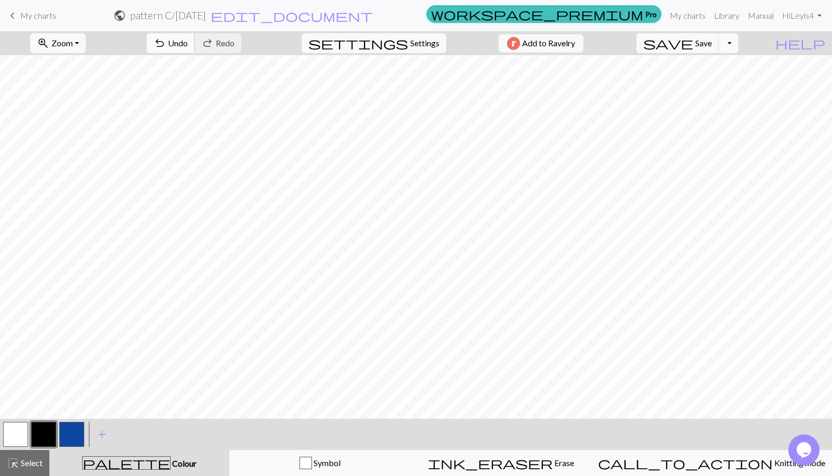
click at [166, 43] on span "undo" at bounding box center [159, 43] width 12 height 15
click at [8, 440] on button "button" at bounding box center [15, 434] width 25 height 25
click at [45, 428] on button "button" at bounding box center [43, 434] width 25 height 25
click at [19, 437] on button "button" at bounding box center [15, 434] width 25 height 25
click at [38, 425] on button "button" at bounding box center [43, 434] width 25 height 25
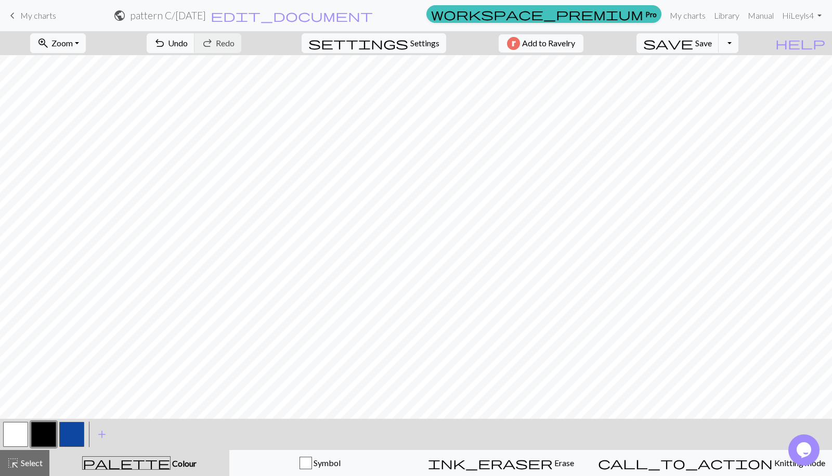
click at [16, 438] on button "button" at bounding box center [15, 434] width 25 height 25
click at [46, 437] on button "button" at bounding box center [43, 434] width 25 height 25
click at [20, 437] on button "button" at bounding box center [15, 434] width 25 height 25
click at [42, 437] on button "button" at bounding box center [43, 434] width 25 height 25
click at [45, 434] on button "button" at bounding box center [43, 434] width 25 height 25
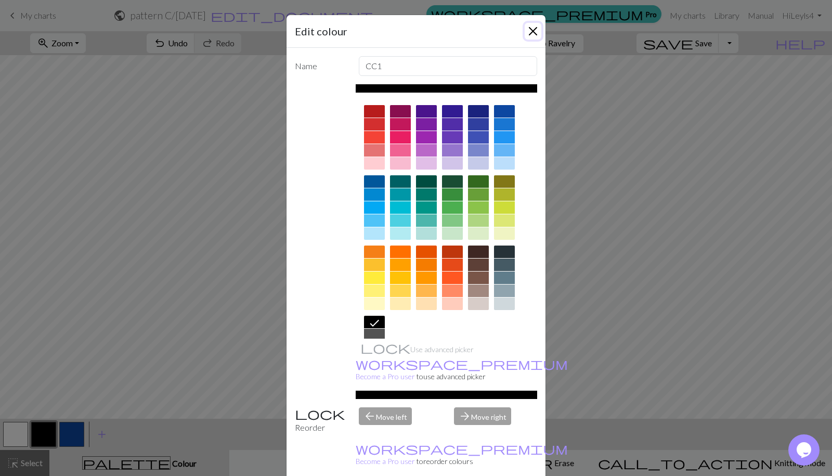
click at [540, 28] on button "Close" at bounding box center [533, 31] width 17 height 17
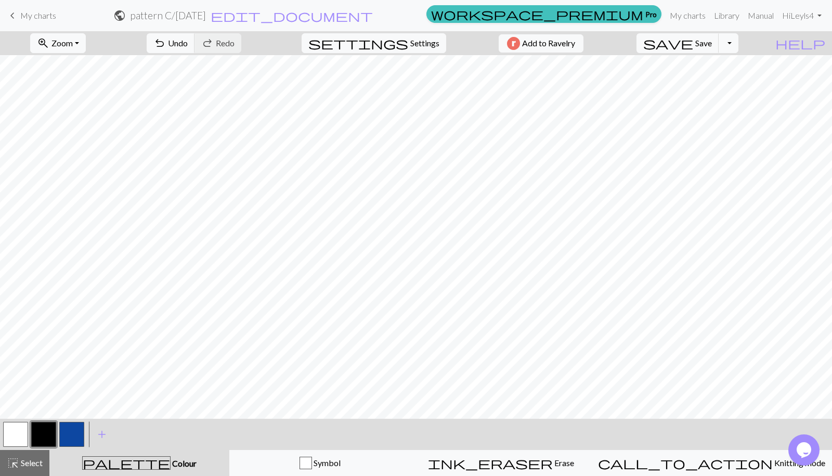
click at [18, 427] on button "button" at bounding box center [15, 434] width 25 height 25
click at [48, 432] on button "button" at bounding box center [43, 434] width 25 height 25
click at [17, 432] on button "button" at bounding box center [15, 434] width 25 height 25
click at [38, 434] on button "button" at bounding box center [43, 434] width 25 height 25
click at [22, 429] on button "button" at bounding box center [15, 434] width 25 height 25
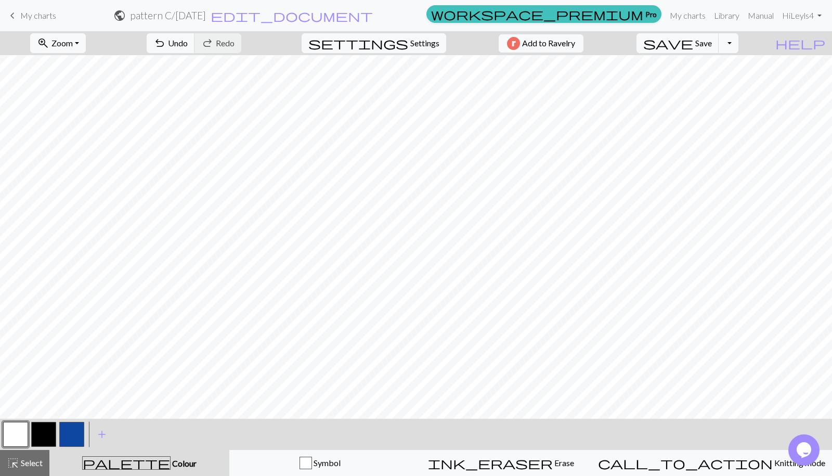
click at [46, 438] on button "button" at bounding box center [43, 434] width 25 height 25
click at [10, 434] on button "button" at bounding box center [15, 434] width 25 height 25
click at [47, 437] on button "button" at bounding box center [43, 434] width 25 height 25
click at [6, 442] on button "button" at bounding box center [15, 434] width 25 height 25
click at [40, 434] on button "button" at bounding box center [43, 434] width 25 height 25
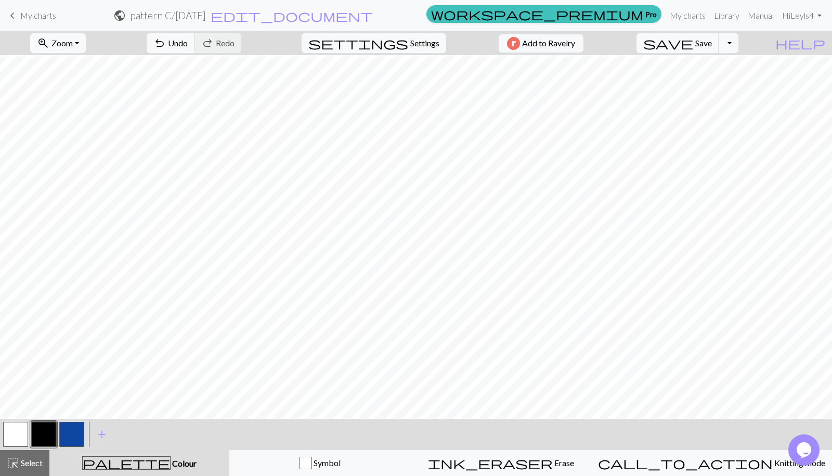
click at [15, 438] on button "button" at bounding box center [15, 434] width 25 height 25
click at [43, 433] on button "button" at bounding box center [43, 434] width 25 height 25
click at [47, 429] on button "button" at bounding box center [43, 434] width 25 height 25
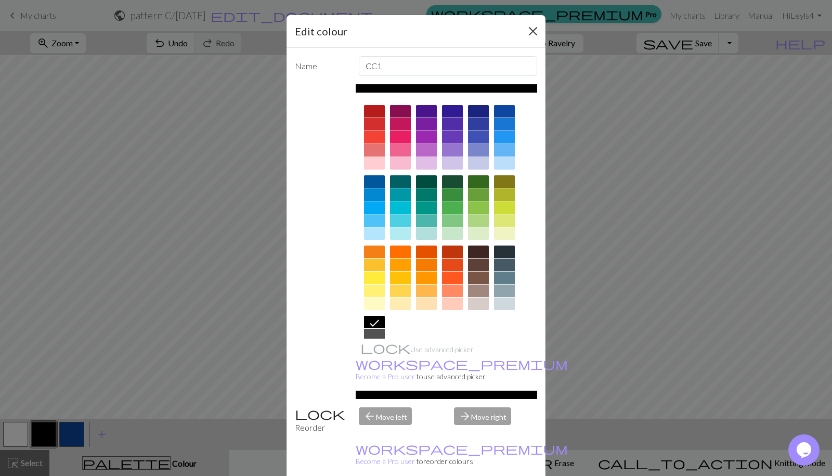
scroll to position [1, 0]
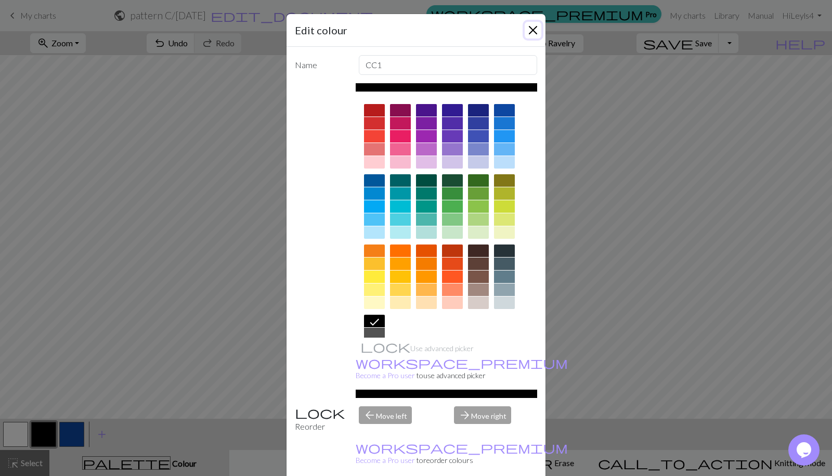
click at [535, 30] on button "Close" at bounding box center [533, 30] width 17 height 17
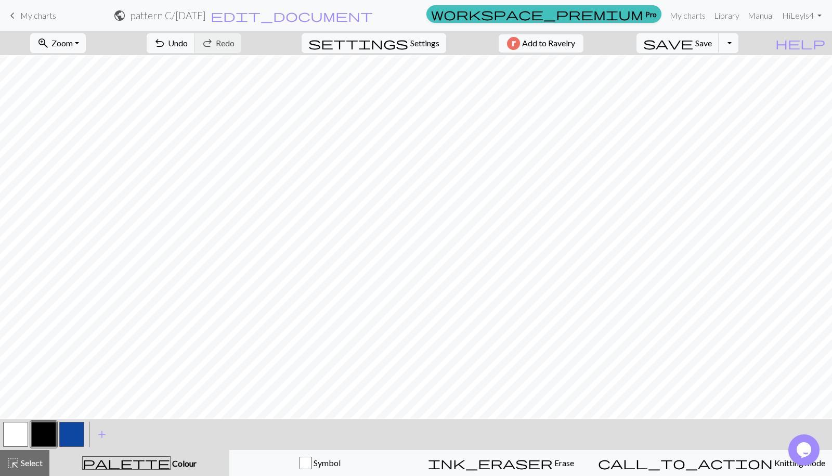
click at [4, 427] on button "button" at bounding box center [15, 434] width 25 height 25
click at [47, 426] on button "button" at bounding box center [43, 434] width 25 height 25
click at [11, 438] on button "button" at bounding box center [15, 434] width 25 height 25
click at [49, 427] on button "button" at bounding box center [43, 434] width 25 height 25
click at [341, 466] on span "Symbol" at bounding box center [326, 463] width 29 height 10
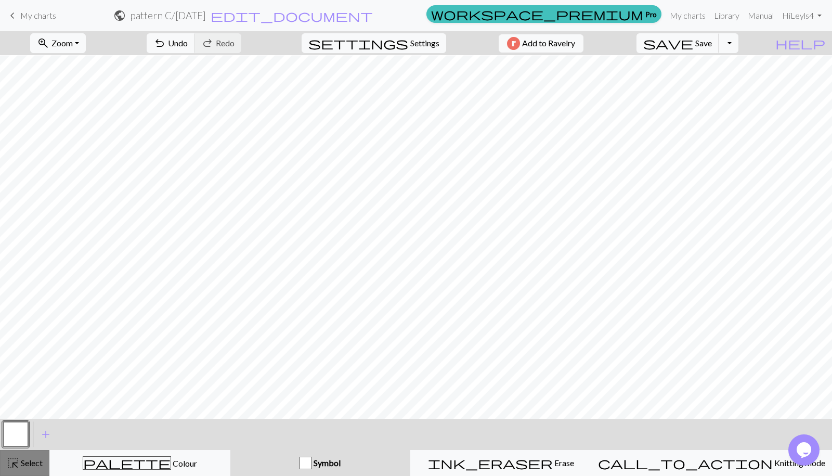
click at [40, 466] on span "Select" at bounding box center [30, 463] width 23 height 10
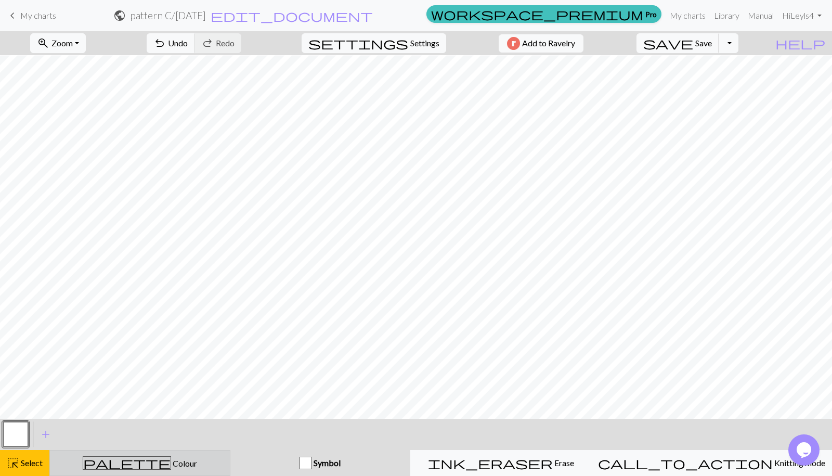
click at [205, 461] on div "palette Colour Colour" at bounding box center [139, 463] width 167 height 14
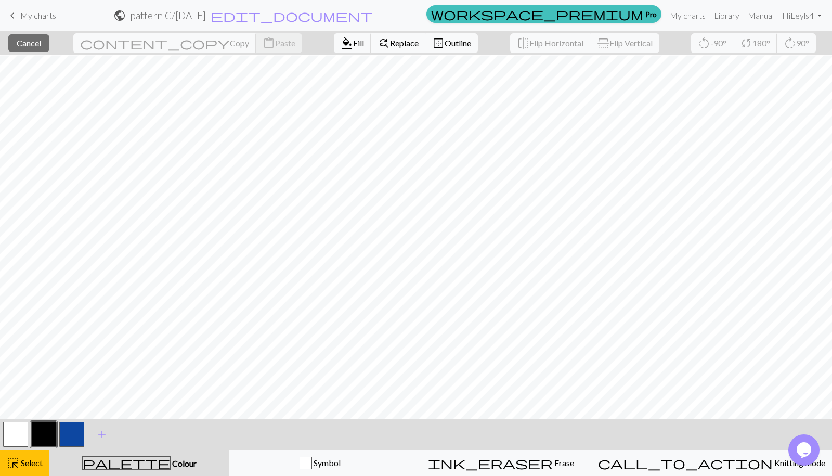
click at [33, 433] on button "button" at bounding box center [43, 434] width 25 height 25
click at [22, 436] on button "button" at bounding box center [15, 434] width 25 height 25
click at [334, 50] on button "format_color_fill Fill" at bounding box center [352, 43] width 37 height 20
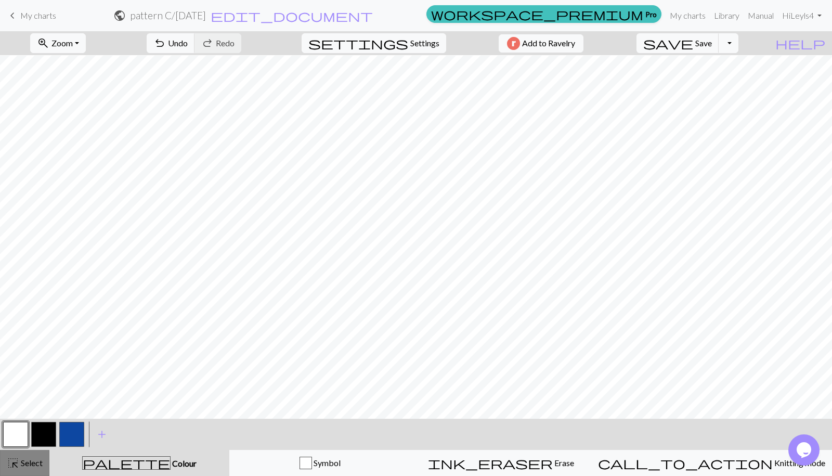
click at [24, 469] on div "highlight_alt Select Select" at bounding box center [25, 463] width 36 height 12
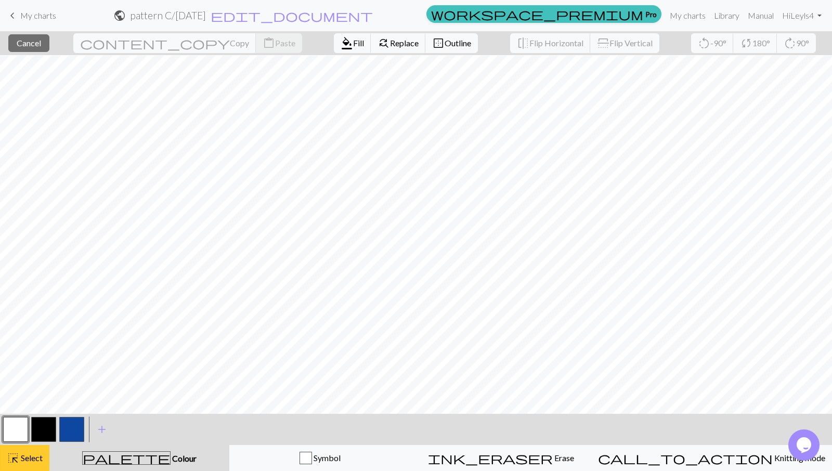
click at [30, 455] on span "Select" at bounding box center [30, 458] width 23 height 10
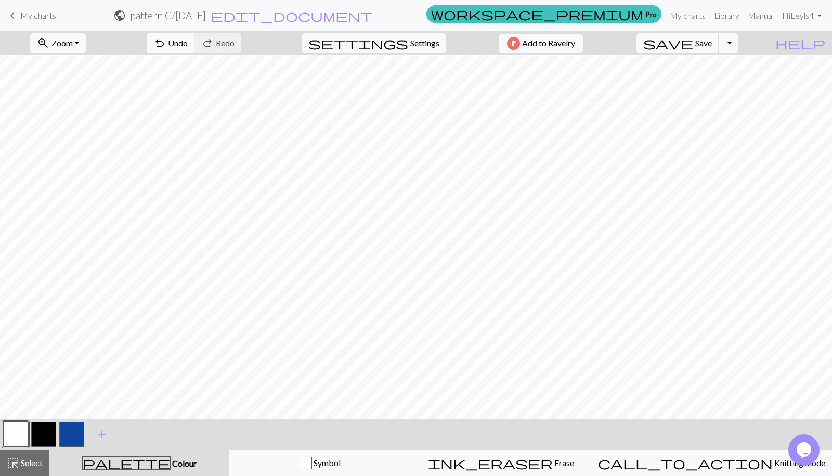
click at [48, 432] on button "button" at bounding box center [43, 434] width 25 height 25
click at [10, 442] on button "button" at bounding box center [15, 434] width 25 height 25
click at [49, 428] on button "button" at bounding box center [43, 434] width 25 height 25
click at [21, 430] on button "button" at bounding box center [15, 434] width 25 height 25
click at [46, 439] on button "button" at bounding box center [43, 434] width 25 height 25
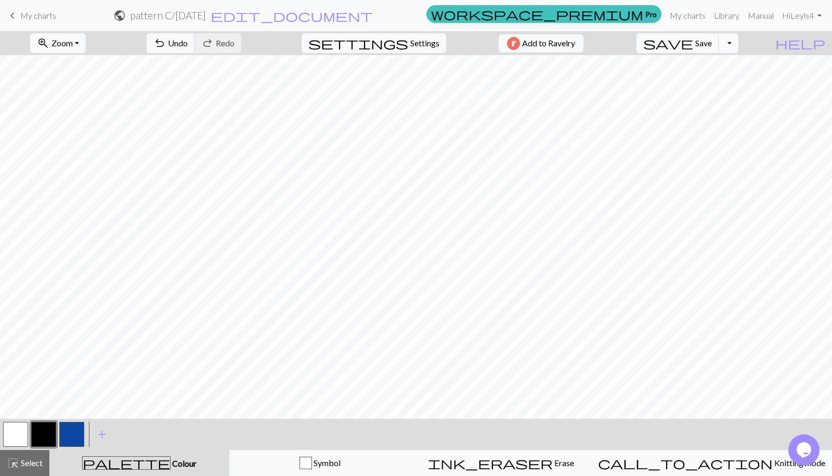
click at [15, 431] on button "button" at bounding box center [15, 434] width 25 height 25
click at [39, 431] on button "button" at bounding box center [43, 434] width 25 height 25
click at [17, 438] on button "button" at bounding box center [15, 434] width 25 height 25
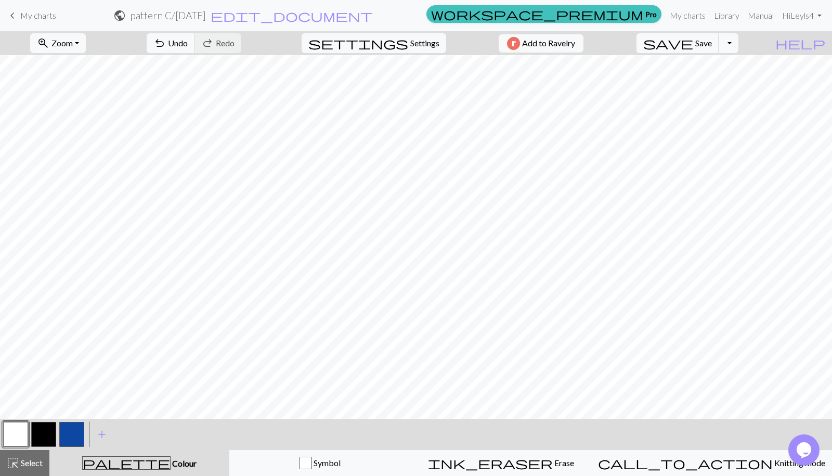
click at [44, 434] on button "button" at bounding box center [43, 434] width 25 height 25
click at [18, 434] on button "button" at bounding box center [15, 434] width 25 height 25
click at [38, 437] on button "button" at bounding box center [43, 434] width 25 height 25
click at [16, 436] on button "button" at bounding box center [15, 434] width 25 height 25
click at [34, 443] on button "button" at bounding box center [43, 434] width 25 height 25
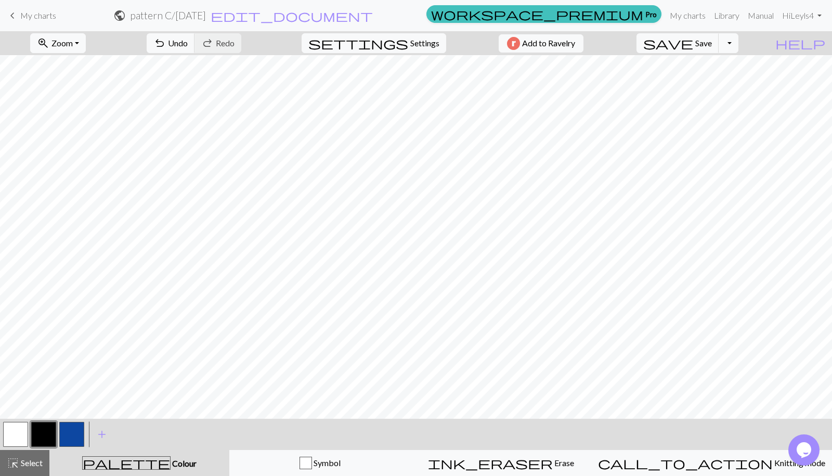
click at [21, 434] on button "button" at bounding box center [15, 434] width 25 height 25
click at [53, 437] on button "button" at bounding box center [43, 434] width 25 height 25
click at [20, 435] on button "button" at bounding box center [15, 434] width 25 height 25
click at [48, 431] on button "button" at bounding box center [43, 434] width 25 height 25
click at [71, 426] on button "button" at bounding box center [71, 434] width 25 height 25
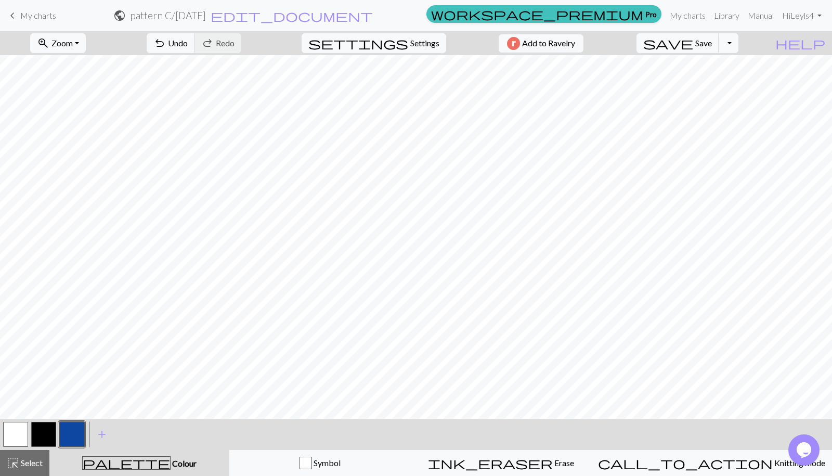
click at [21, 427] on button "button" at bounding box center [15, 434] width 25 height 25
click at [72, 435] on button "button" at bounding box center [71, 434] width 25 height 25
click at [17, 431] on button "button" at bounding box center [15, 434] width 25 height 25
click at [69, 429] on button "button" at bounding box center [71, 434] width 25 height 25
click at [46, 429] on button "button" at bounding box center [43, 434] width 25 height 25
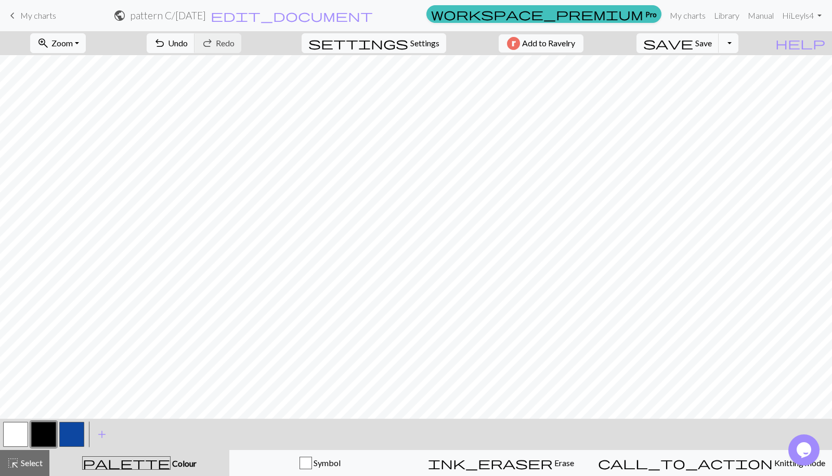
click at [43, 437] on button "button" at bounding box center [43, 434] width 25 height 25
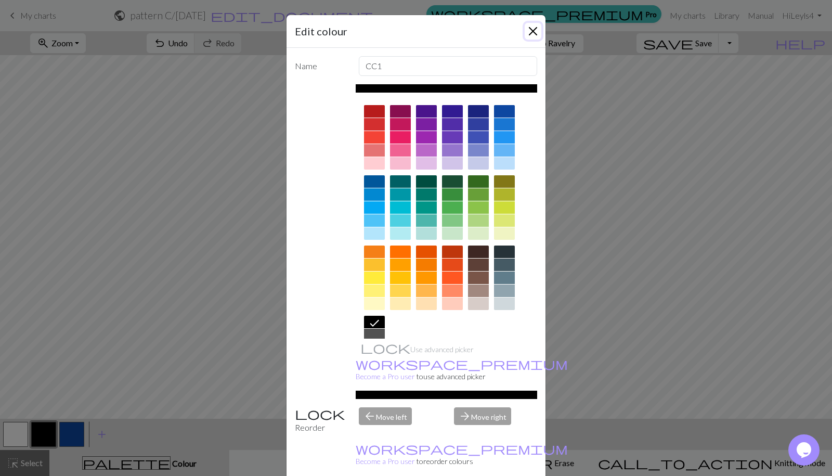
click at [535, 33] on button "Close" at bounding box center [533, 31] width 17 height 17
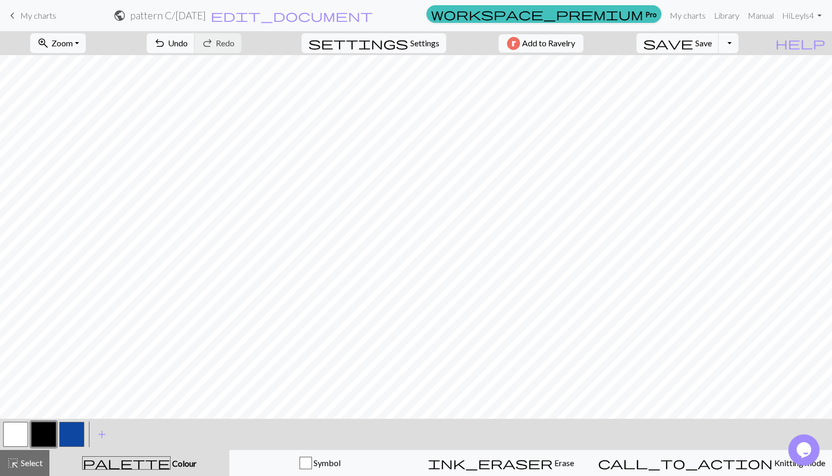
click at [47, 428] on button "button" at bounding box center [43, 434] width 25 height 25
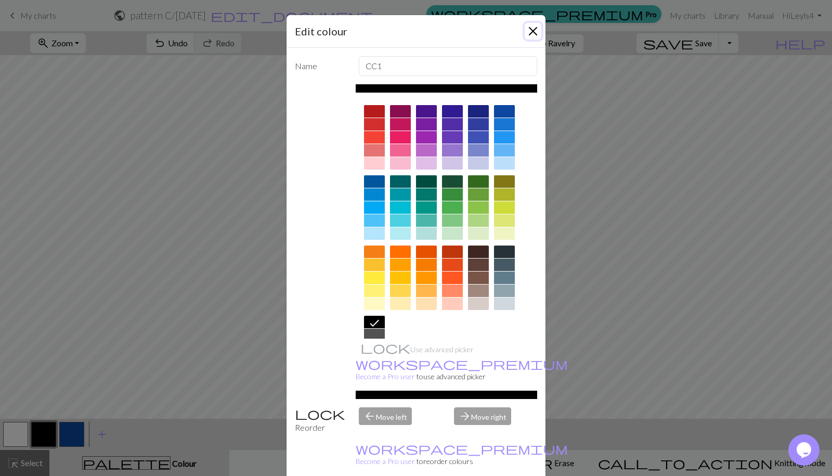
click at [536, 34] on button "Close" at bounding box center [533, 31] width 17 height 17
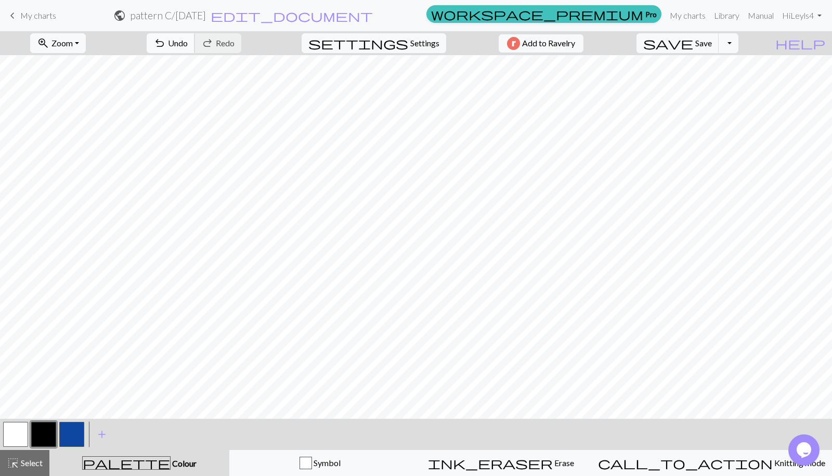
click at [188, 42] on span "Undo" at bounding box center [178, 43] width 20 height 10
click at [14, 438] on button "button" at bounding box center [15, 434] width 25 height 25
click at [40, 436] on button "button" at bounding box center [43, 434] width 25 height 25
click at [16, 436] on button "button" at bounding box center [15, 434] width 25 height 25
click at [45, 431] on button "button" at bounding box center [43, 434] width 25 height 25
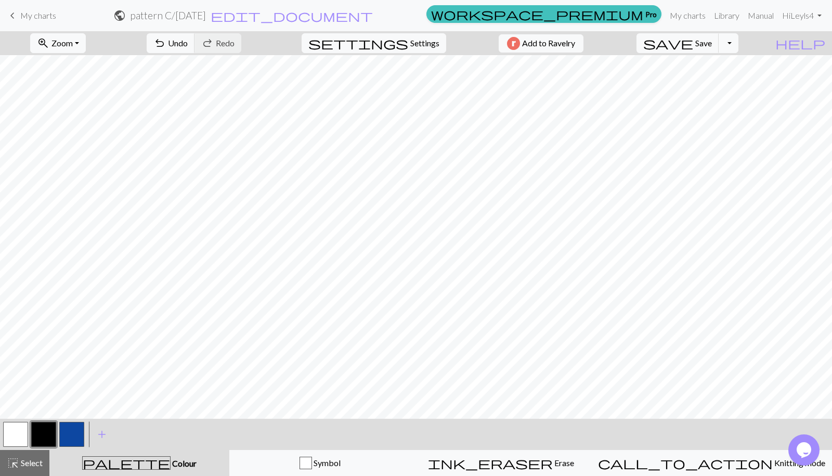
click at [16, 428] on button "button" at bounding box center [15, 434] width 25 height 25
click at [44, 430] on button "button" at bounding box center [43, 434] width 25 height 25
click at [20, 430] on button "button" at bounding box center [15, 434] width 25 height 25
click at [46, 431] on button "button" at bounding box center [43, 434] width 25 height 25
click at [22, 431] on button "button" at bounding box center [15, 434] width 25 height 25
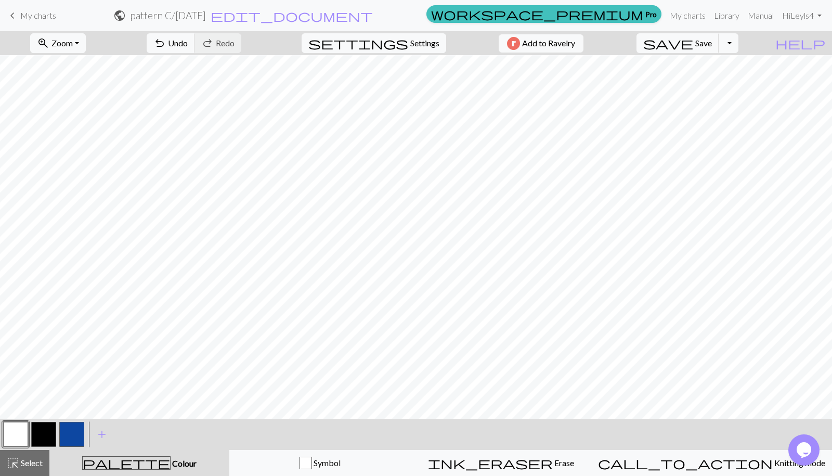
click at [49, 428] on button "button" at bounding box center [43, 434] width 25 height 25
click at [24, 436] on button "button" at bounding box center [15, 434] width 25 height 25
click at [41, 435] on button "button" at bounding box center [43, 434] width 25 height 25
click at [20, 442] on button "button" at bounding box center [15, 434] width 25 height 25
click at [40, 435] on button "button" at bounding box center [43, 434] width 25 height 25
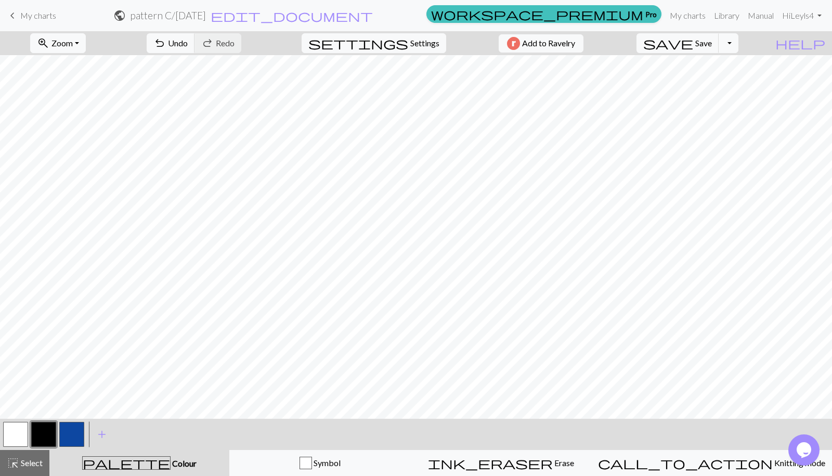
click at [16, 434] on button "button" at bounding box center [15, 434] width 25 height 25
click at [46, 436] on button "button" at bounding box center [43, 434] width 25 height 25
click at [14, 439] on button "button" at bounding box center [15, 434] width 25 height 25
click at [47, 432] on button "button" at bounding box center [43, 434] width 25 height 25
click at [18, 432] on button "button" at bounding box center [15, 434] width 25 height 25
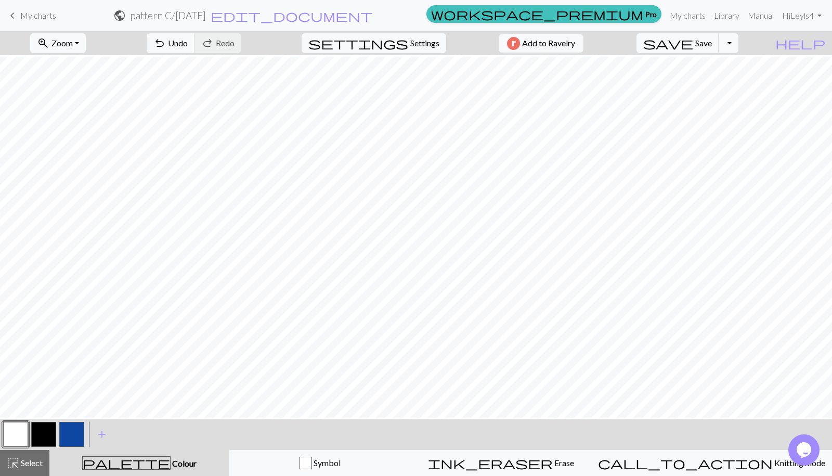
click at [46, 433] on button "button" at bounding box center [43, 434] width 25 height 25
click at [20, 431] on button "button" at bounding box center [15, 434] width 25 height 25
click at [49, 435] on button "button" at bounding box center [43, 434] width 25 height 25
click at [12, 426] on button "button" at bounding box center [15, 434] width 25 height 25
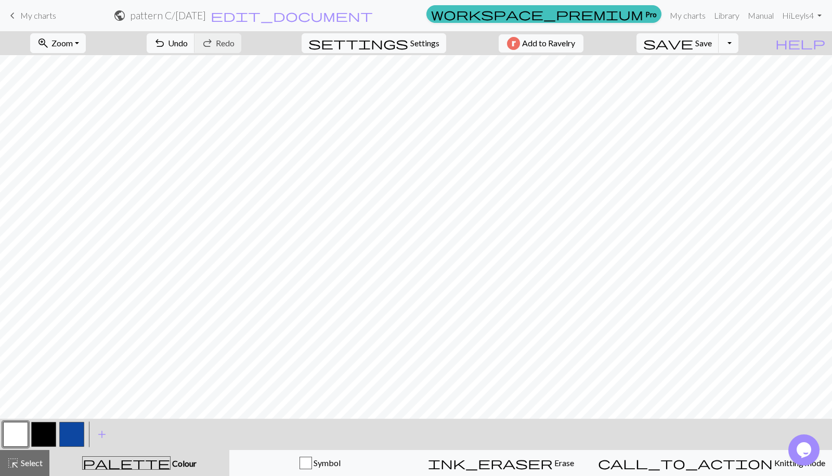
click at [50, 434] on button "button" at bounding box center [43, 434] width 25 height 25
click at [19, 429] on button "button" at bounding box center [15, 434] width 25 height 25
click at [45, 433] on button "button" at bounding box center [43, 434] width 25 height 25
click at [19, 428] on button "button" at bounding box center [15, 434] width 25 height 25
click at [55, 428] on button "button" at bounding box center [43, 434] width 25 height 25
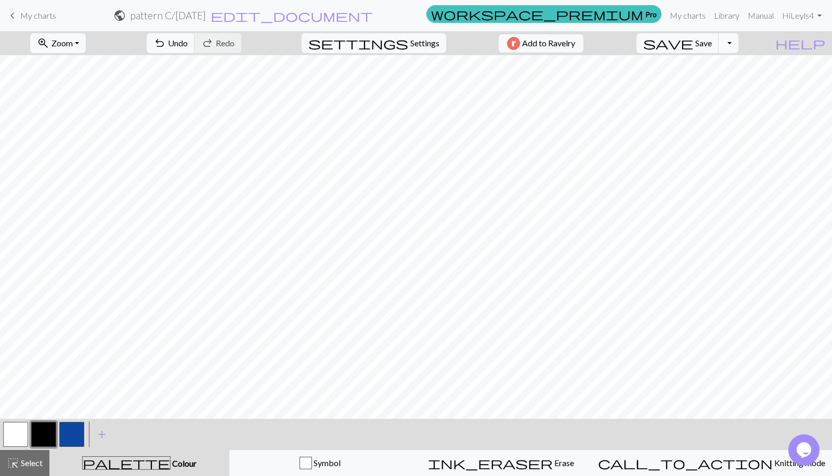
click at [19, 426] on button "button" at bounding box center [15, 434] width 25 height 25
click at [51, 428] on button "button" at bounding box center [43, 434] width 25 height 25
click at [23, 429] on button "button" at bounding box center [15, 434] width 25 height 25
click at [19, 438] on button "button" at bounding box center [15, 434] width 25 height 25
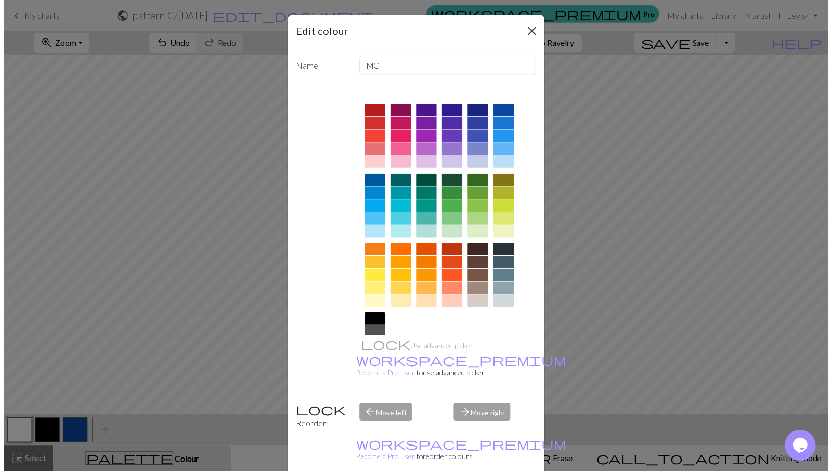
scroll to position [0, 0]
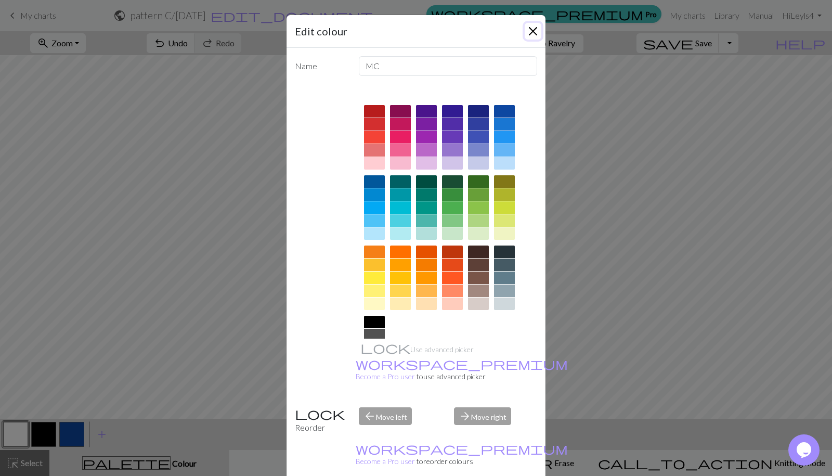
click at [534, 31] on button "Close" at bounding box center [533, 31] width 17 height 17
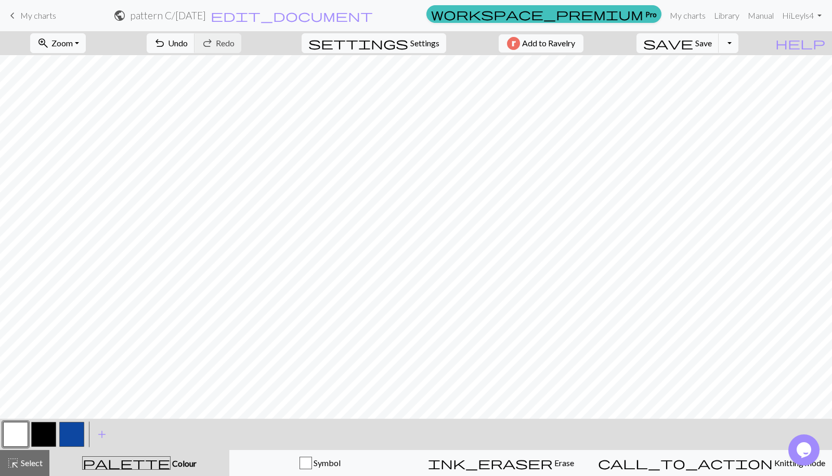
click at [40, 434] on button "button" at bounding box center [43, 434] width 25 height 25
click at [18, 440] on button "button" at bounding box center [15, 434] width 25 height 25
click at [47, 427] on button "button" at bounding box center [43, 434] width 25 height 25
click at [18, 437] on button "button" at bounding box center [15, 434] width 25 height 25
click at [49, 433] on button "button" at bounding box center [43, 434] width 25 height 25
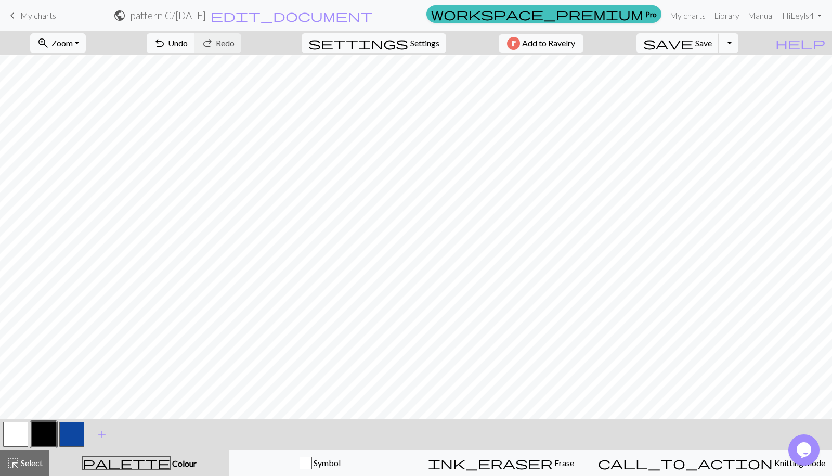
click at [16, 433] on button "button" at bounding box center [15, 434] width 25 height 25
click at [46, 426] on button "button" at bounding box center [43, 434] width 25 height 25
click at [23, 433] on button "button" at bounding box center [15, 434] width 25 height 25
click at [48, 435] on button "button" at bounding box center [43, 434] width 25 height 25
click at [21, 427] on button "button" at bounding box center [15, 434] width 25 height 25
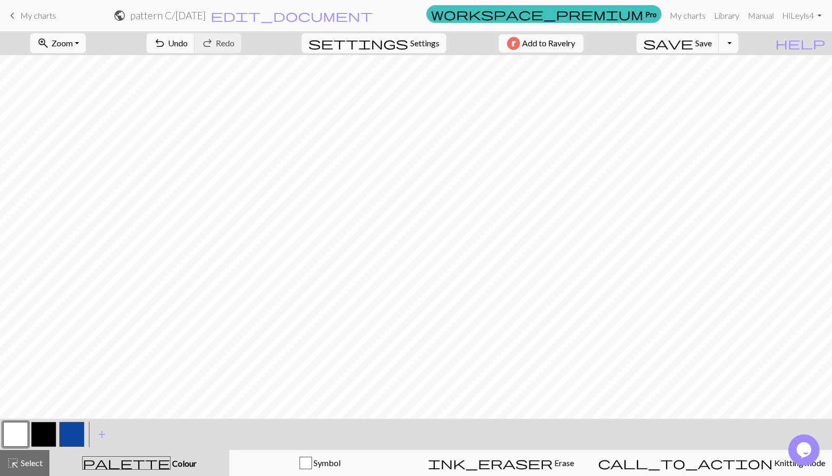
click at [53, 428] on button "button" at bounding box center [43, 434] width 25 height 25
click at [17, 434] on button "button" at bounding box center [15, 434] width 25 height 25
click at [42, 429] on button "button" at bounding box center [43, 434] width 25 height 25
click at [16, 438] on button "button" at bounding box center [15, 434] width 25 height 25
click at [43, 435] on button "button" at bounding box center [43, 434] width 25 height 25
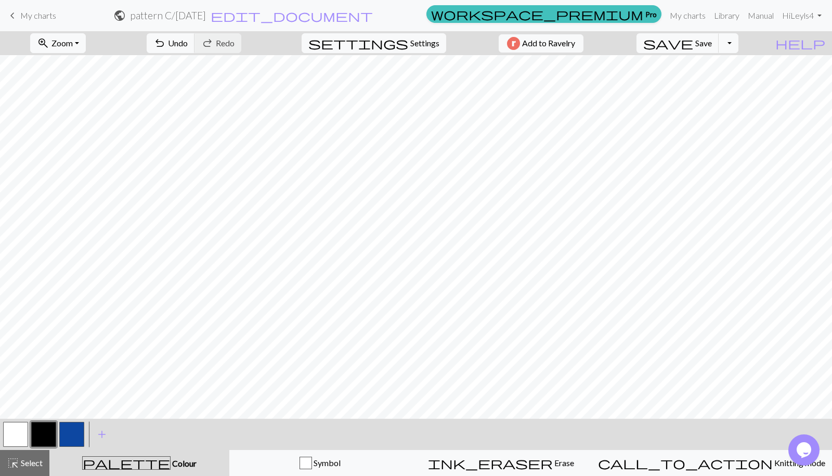
click at [19, 435] on button "button" at bounding box center [15, 434] width 25 height 25
click at [11, 463] on span "highlight_alt" at bounding box center [13, 462] width 12 height 15
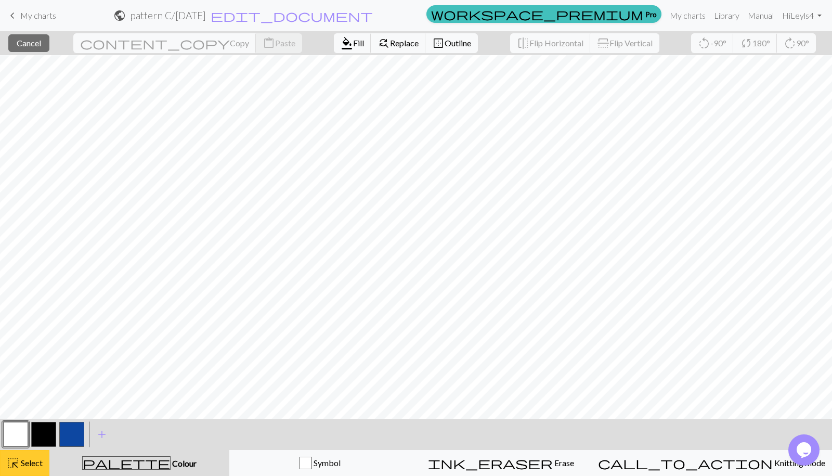
click at [33, 467] on span "Select" at bounding box center [30, 463] width 23 height 10
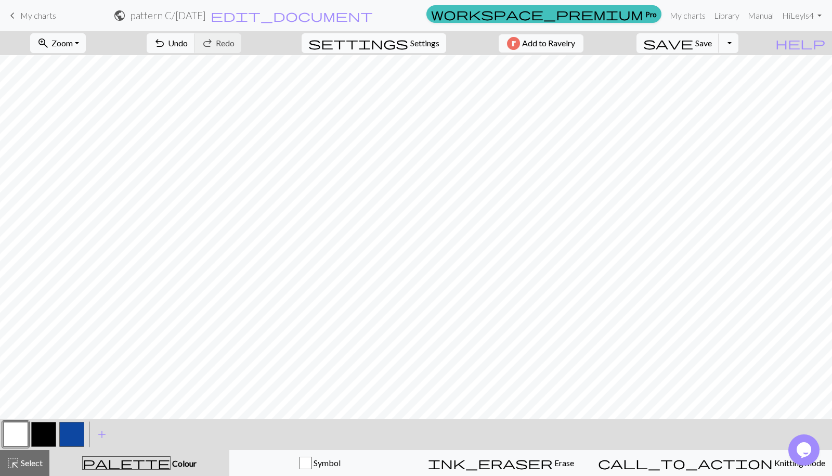
click at [414, 44] on span "Settings" at bounding box center [424, 43] width 29 height 12
select select "aran"
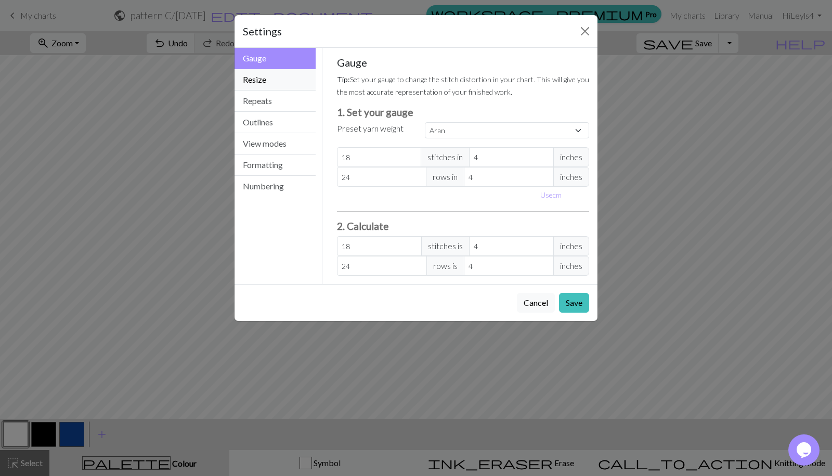
click at [284, 78] on button "Resize" at bounding box center [275, 79] width 81 height 21
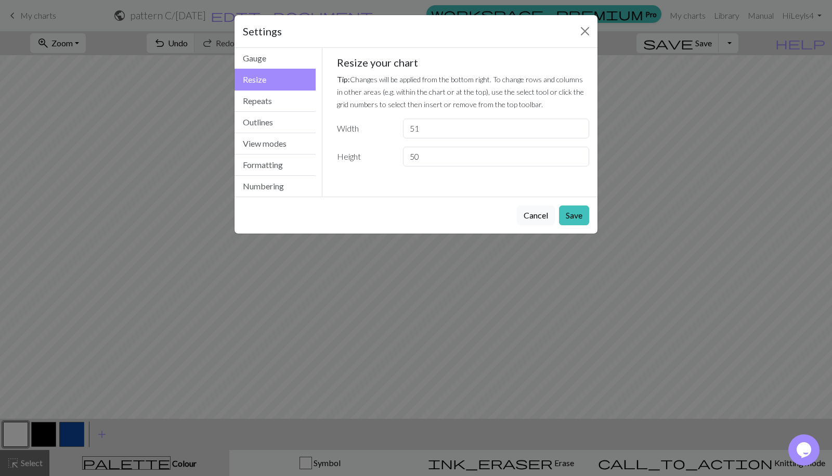
click at [576, 124] on input "51" at bounding box center [496, 129] width 186 height 20
click at [578, 125] on input "52" at bounding box center [496, 129] width 186 height 20
click at [579, 125] on input "53" at bounding box center [496, 129] width 186 height 20
click at [579, 125] on input "54" at bounding box center [496, 129] width 186 height 20
click at [577, 125] on input "55" at bounding box center [496, 129] width 186 height 20
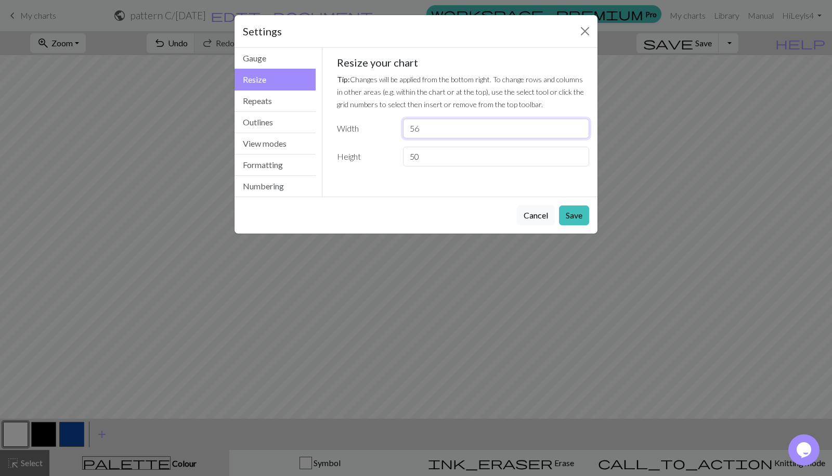
click at [575, 124] on input "56" at bounding box center [496, 129] width 186 height 20
click at [574, 124] on input "57" at bounding box center [496, 129] width 186 height 20
click at [575, 124] on input "58" at bounding box center [496, 129] width 186 height 20
click at [574, 124] on input "59" at bounding box center [496, 129] width 186 height 20
click at [575, 123] on input "60" at bounding box center [496, 129] width 186 height 20
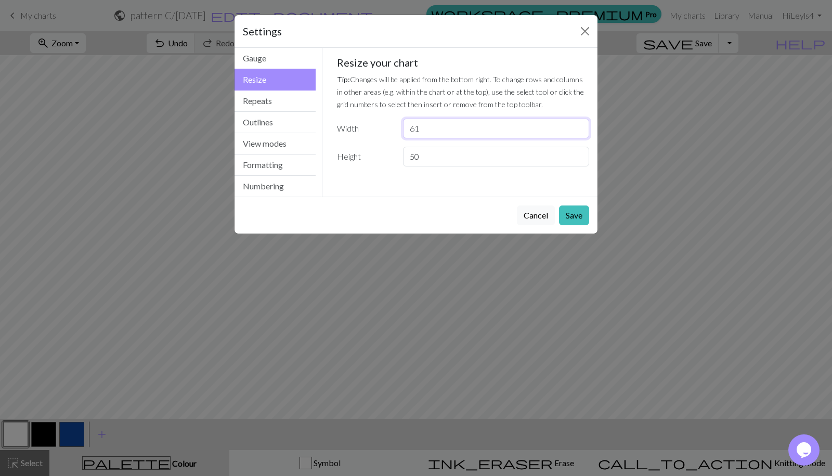
click at [575, 123] on input "61" at bounding box center [496, 129] width 186 height 20
click at [576, 123] on input "62" at bounding box center [496, 129] width 186 height 20
click at [576, 124] on input "63" at bounding box center [496, 129] width 186 height 20
click at [576, 125] on input "64" at bounding box center [496, 129] width 186 height 20
click at [576, 125] on input "65" at bounding box center [496, 129] width 186 height 20
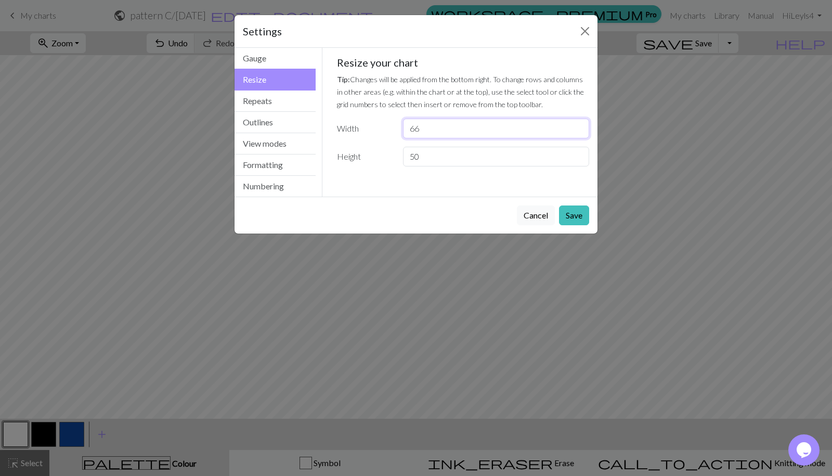
click at [577, 125] on input "66" at bounding box center [496, 129] width 186 height 20
click at [577, 125] on input "67" at bounding box center [496, 129] width 186 height 20
click at [576, 125] on input "68" at bounding box center [496, 129] width 186 height 20
click at [576, 125] on input "69" at bounding box center [496, 129] width 186 height 20
click at [576, 125] on input "70" at bounding box center [496, 129] width 186 height 20
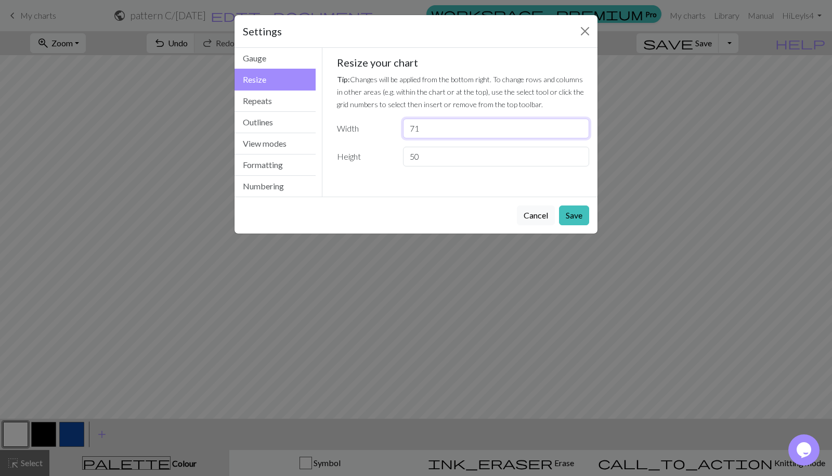
click at [575, 125] on input "71" at bounding box center [496, 129] width 186 height 20
click at [575, 125] on input "72" at bounding box center [496, 129] width 186 height 20
click at [575, 124] on input "73" at bounding box center [496, 129] width 186 height 20
click at [574, 124] on input "74" at bounding box center [496, 129] width 186 height 20
click at [576, 123] on input "75" at bounding box center [496, 129] width 186 height 20
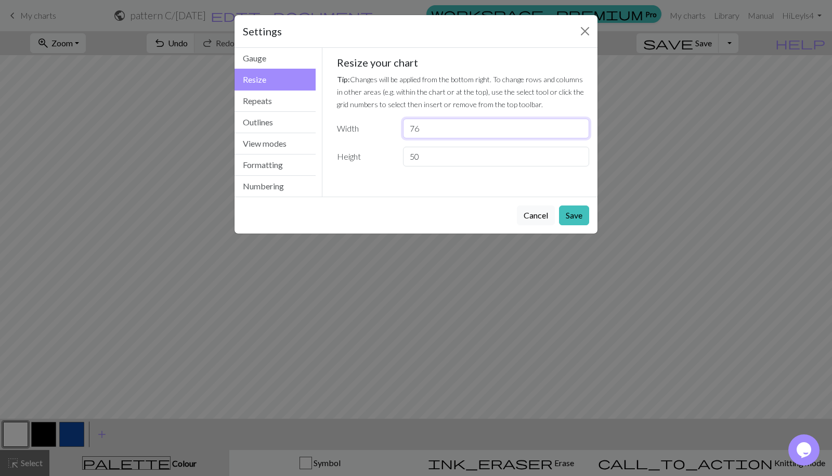
click at [575, 123] on input "76" at bounding box center [496, 129] width 186 height 20
click at [575, 124] on input "77" at bounding box center [496, 129] width 186 height 20
click at [577, 123] on input "78" at bounding box center [496, 129] width 186 height 20
click at [578, 123] on input "79" at bounding box center [496, 129] width 186 height 20
click at [579, 123] on input "80" at bounding box center [496, 129] width 186 height 20
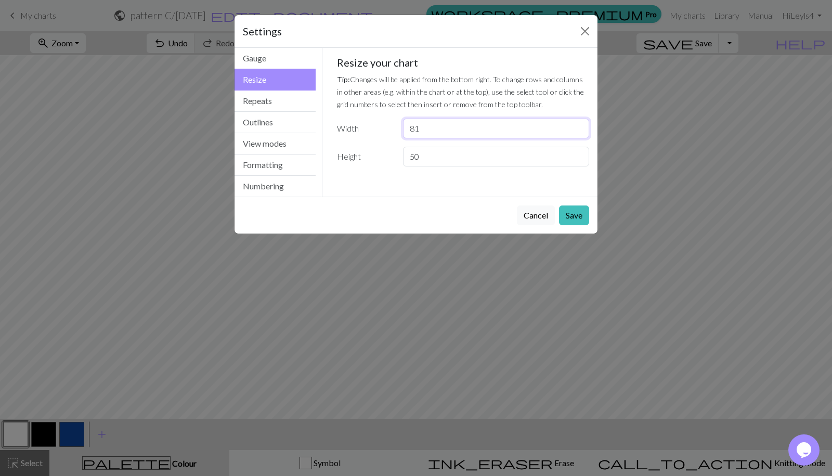
click at [578, 123] on input "81" at bounding box center [496, 129] width 186 height 20
type input "82"
click at [578, 123] on input "82" at bounding box center [496, 129] width 186 height 20
click at [586, 30] on button "Close" at bounding box center [585, 31] width 17 height 17
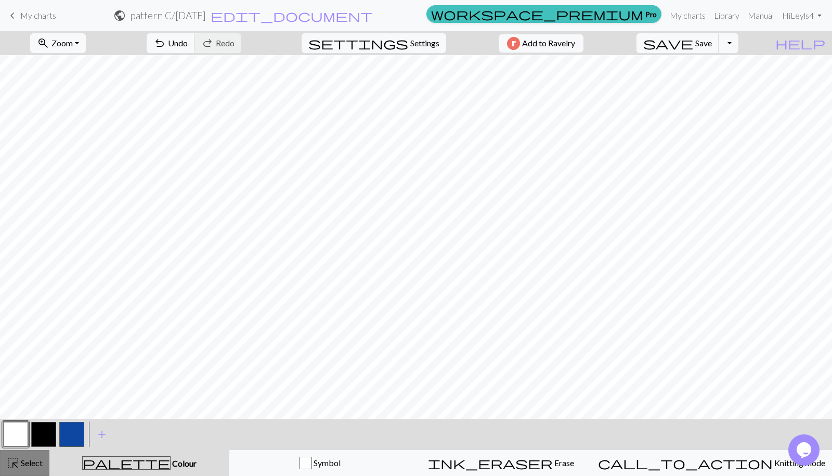
click at [33, 460] on span "Select" at bounding box center [30, 463] width 23 height 10
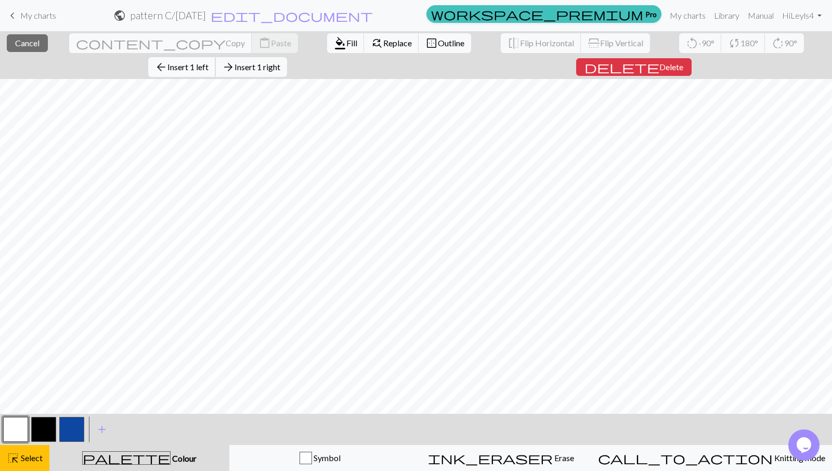
click at [209, 62] on span "Insert 1 left" at bounding box center [187, 67] width 41 height 10
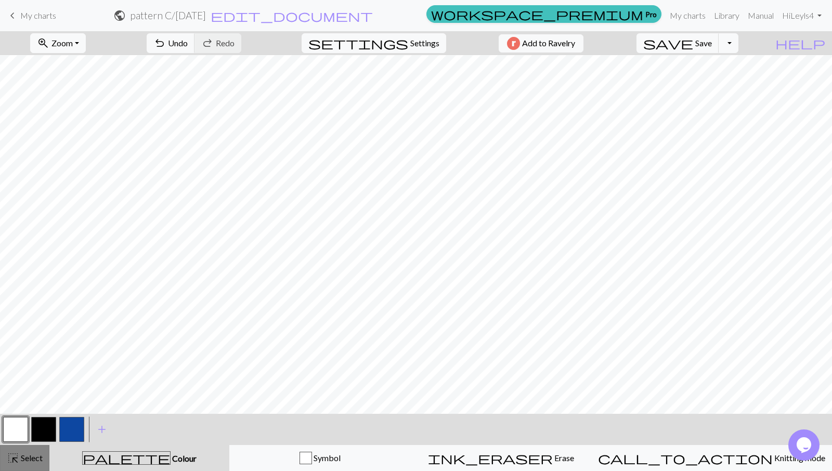
click at [22, 464] on button "highlight_alt Select Select" at bounding box center [24, 458] width 49 height 26
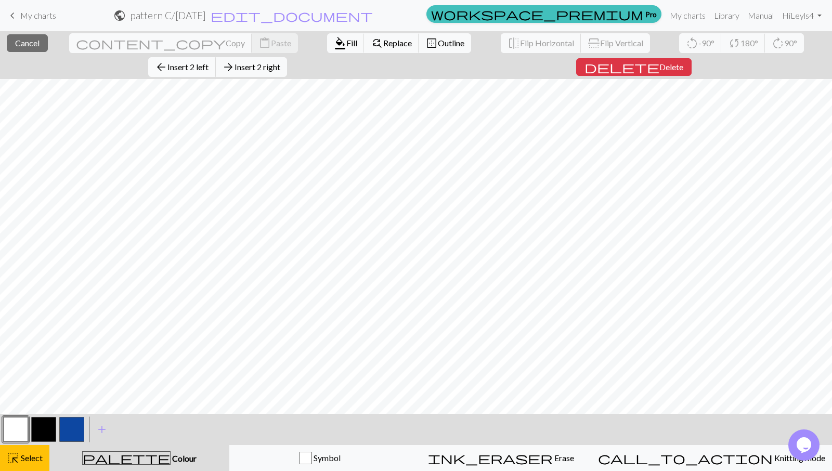
click at [209, 62] on span "Insert 2 left" at bounding box center [187, 67] width 41 height 10
click at [209, 62] on span "Insert 1 left" at bounding box center [187, 67] width 41 height 10
click at [209, 62] on span "Insert 5 left" at bounding box center [187, 67] width 41 height 10
click at [211, 62] on span "Insert 11 left" at bounding box center [188, 67] width 46 height 10
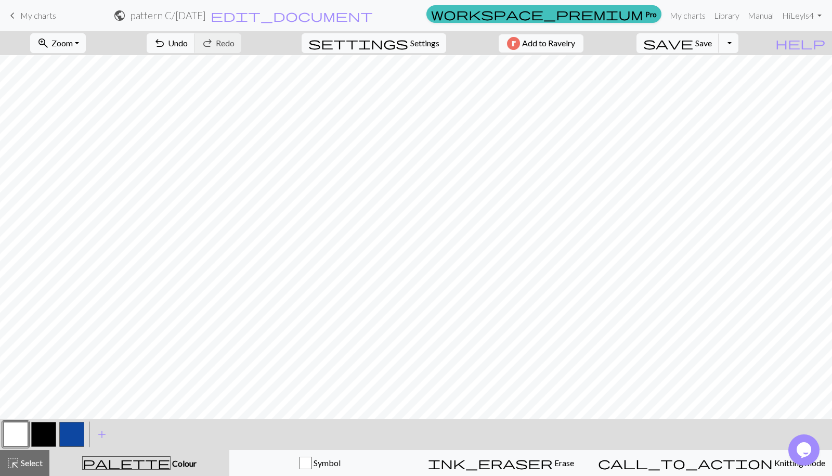
click at [48, 428] on button "button" at bounding box center [43, 434] width 25 height 25
click at [14, 431] on button "button" at bounding box center [15, 434] width 25 height 25
click at [48, 427] on button "button" at bounding box center [43, 434] width 25 height 25
click at [19, 431] on button "button" at bounding box center [15, 434] width 25 height 25
click at [31, 433] on div at bounding box center [44, 434] width 28 height 28
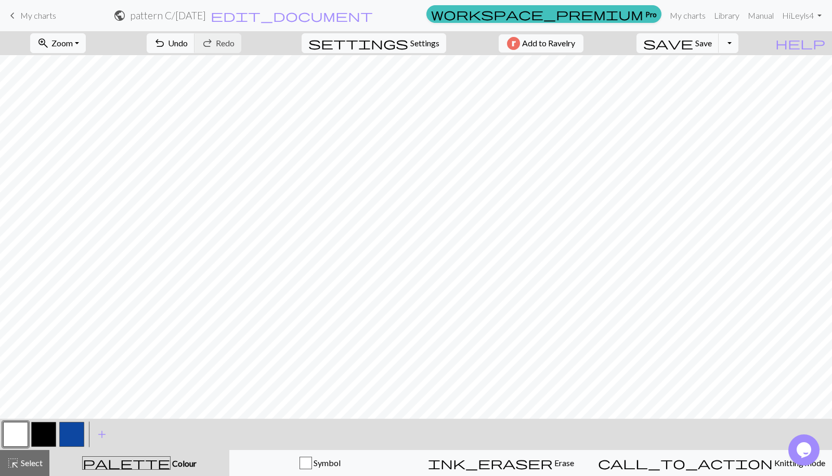
click at [47, 435] on button "button" at bounding box center [43, 434] width 25 height 25
click at [21, 423] on button "button" at bounding box center [15, 434] width 25 height 25
click at [47, 434] on button "button" at bounding box center [43, 434] width 25 height 25
click at [23, 439] on button "button" at bounding box center [15, 434] width 25 height 25
click at [53, 432] on button "button" at bounding box center [43, 434] width 25 height 25
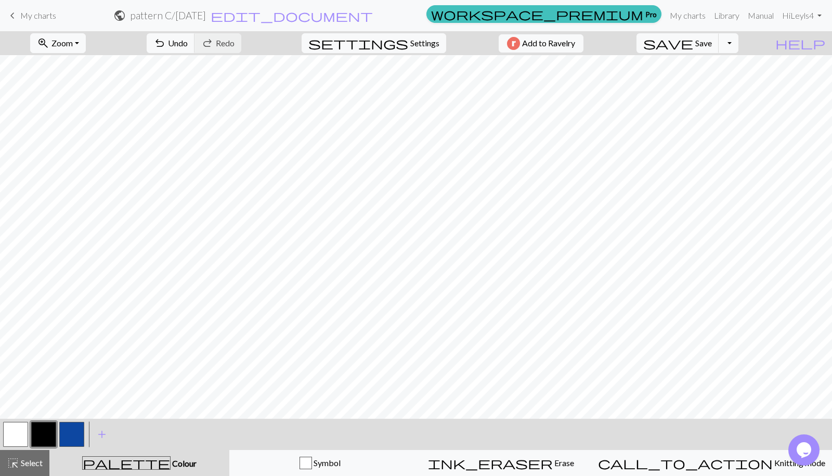
click at [19, 434] on button "button" at bounding box center [15, 434] width 25 height 25
click at [45, 428] on button "button" at bounding box center [43, 434] width 25 height 25
click at [38, 437] on button "button" at bounding box center [43, 434] width 25 height 25
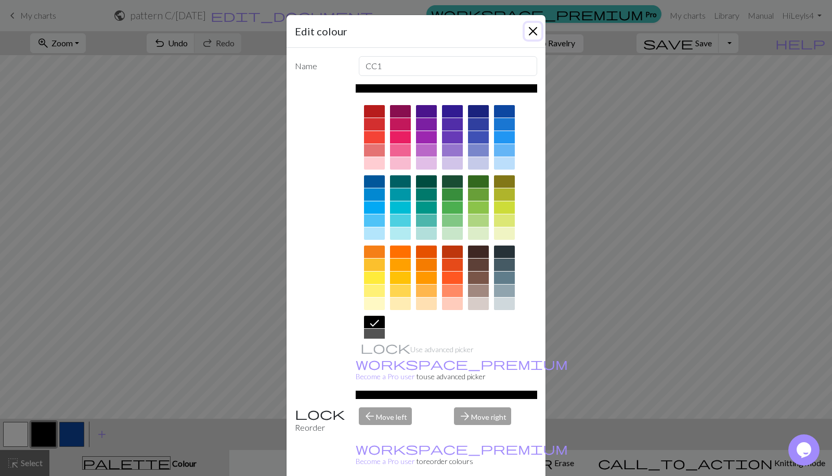
click at [531, 33] on button "Close" at bounding box center [533, 31] width 17 height 17
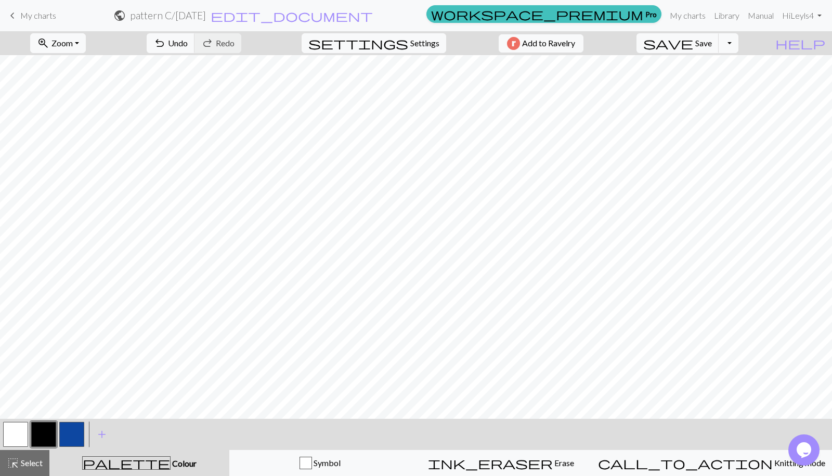
click at [22, 435] on button "button" at bounding box center [15, 434] width 25 height 25
click at [46, 433] on button "button" at bounding box center [43, 434] width 25 height 25
click at [24, 436] on button "button" at bounding box center [15, 434] width 25 height 25
click at [50, 432] on button "button" at bounding box center [43, 434] width 25 height 25
click at [38, 434] on button "button" at bounding box center [43, 434] width 25 height 25
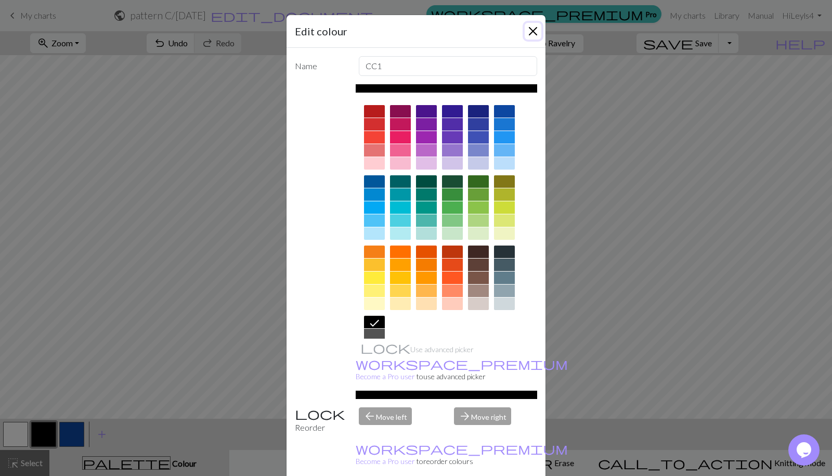
click at [533, 33] on button "Close" at bounding box center [533, 31] width 17 height 17
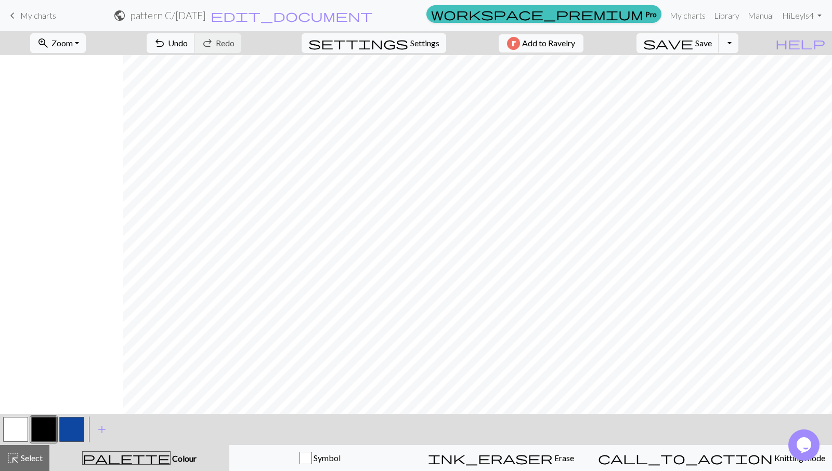
scroll to position [0, 222]
click at [7, 424] on button "button" at bounding box center [15, 429] width 25 height 25
click at [12, 435] on button "button" at bounding box center [15, 429] width 25 height 25
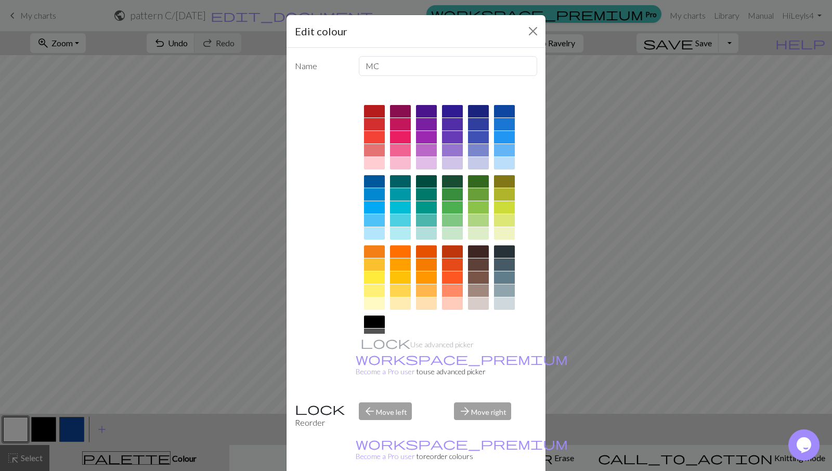
scroll to position [24, 0]
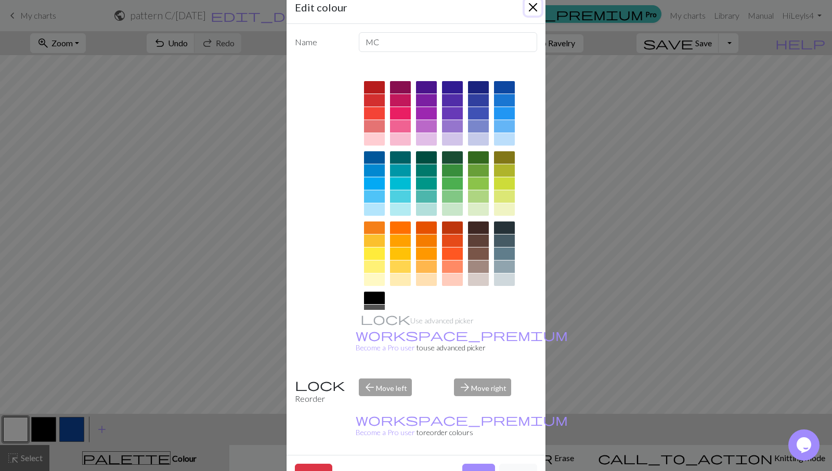
click at [533, 12] on button "Close" at bounding box center [533, 7] width 17 height 17
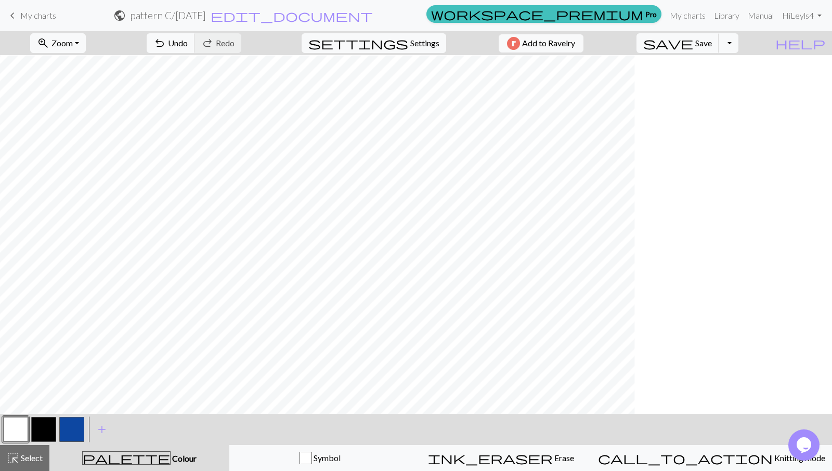
scroll to position [205, 24]
click at [12, 425] on button "button" at bounding box center [15, 429] width 25 height 25
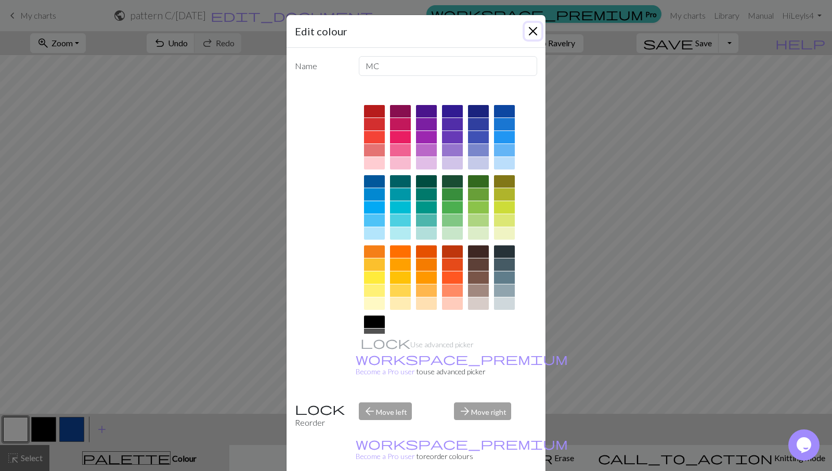
click at [530, 35] on button "Close" at bounding box center [533, 31] width 17 height 17
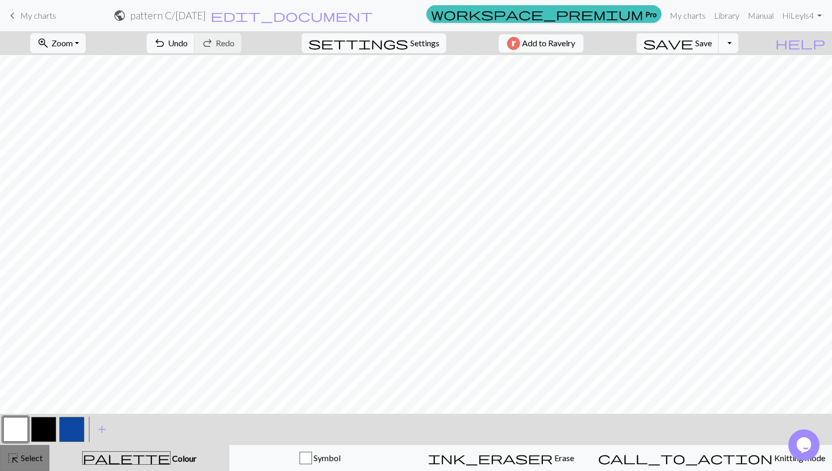
click at [15, 460] on span "highlight_alt" at bounding box center [13, 458] width 12 height 15
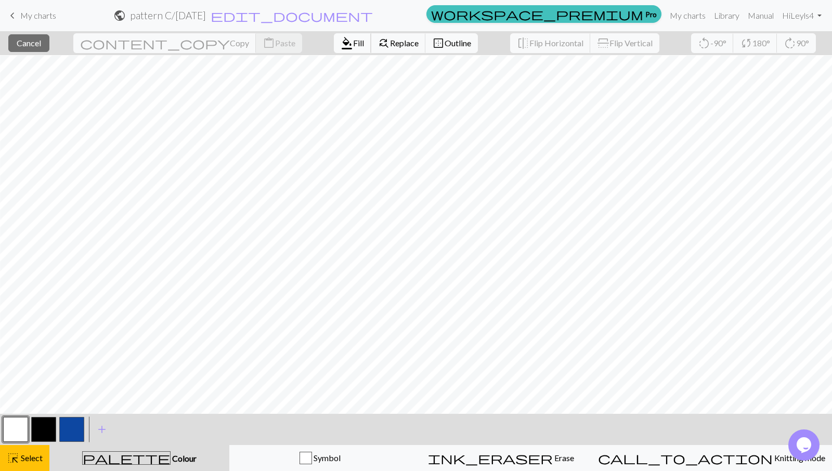
click at [353, 46] on span "Fill" at bounding box center [358, 43] width 11 height 10
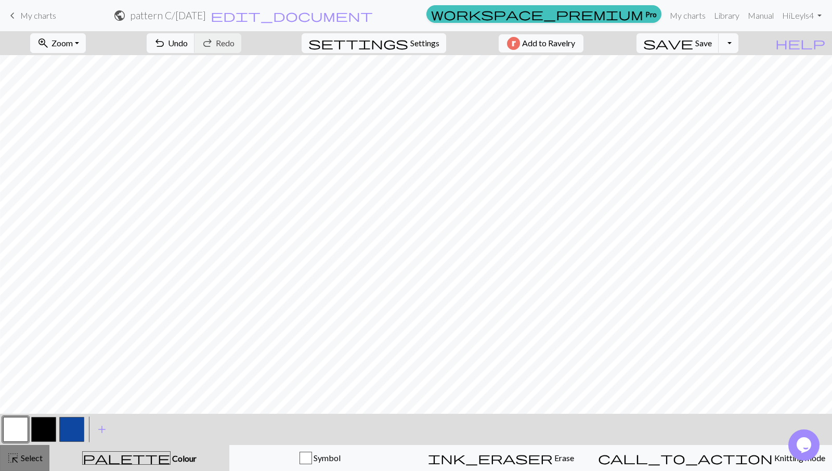
click at [13, 460] on span "highlight_alt" at bounding box center [13, 458] width 12 height 15
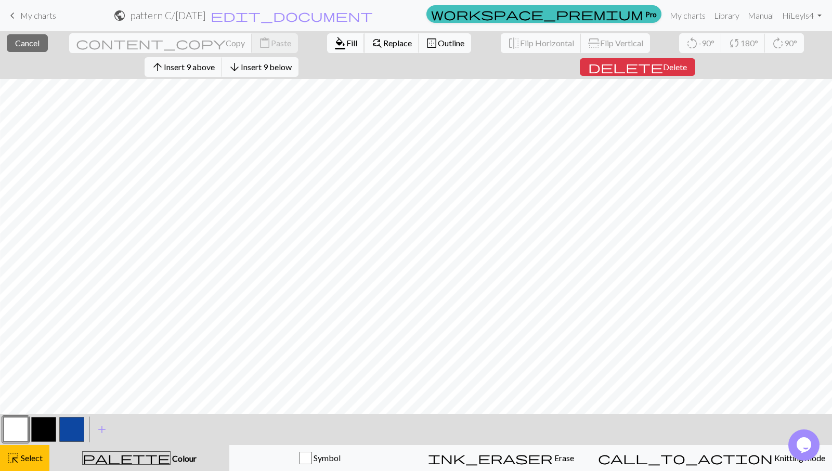
click at [346, 42] on span "Fill" at bounding box center [351, 43] width 11 height 10
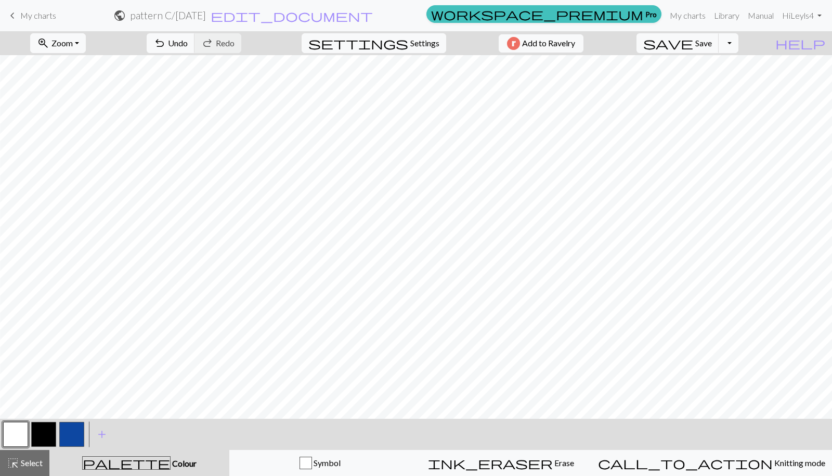
click at [37, 428] on button "button" at bounding box center [43, 434] width 25 height 25
click at [46, 432] on button "button" at bounding box center [43, 434] width 25 height 25
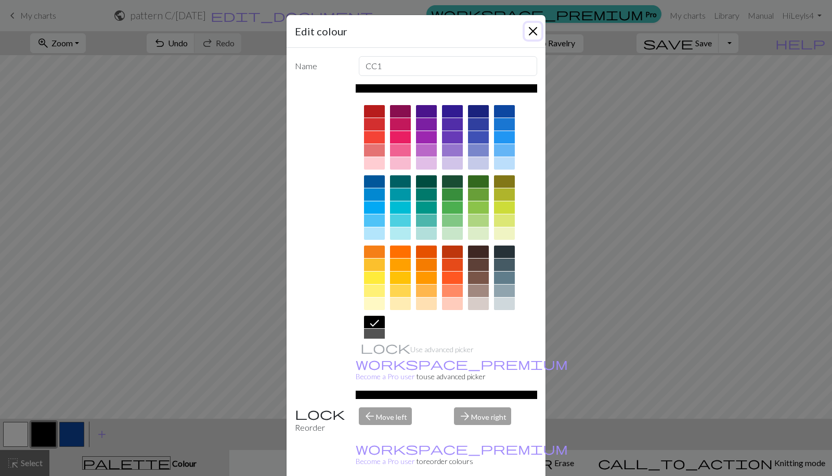
click at [531, 39] on button "Close" at bounding box center [533, 31] width 17 height 17
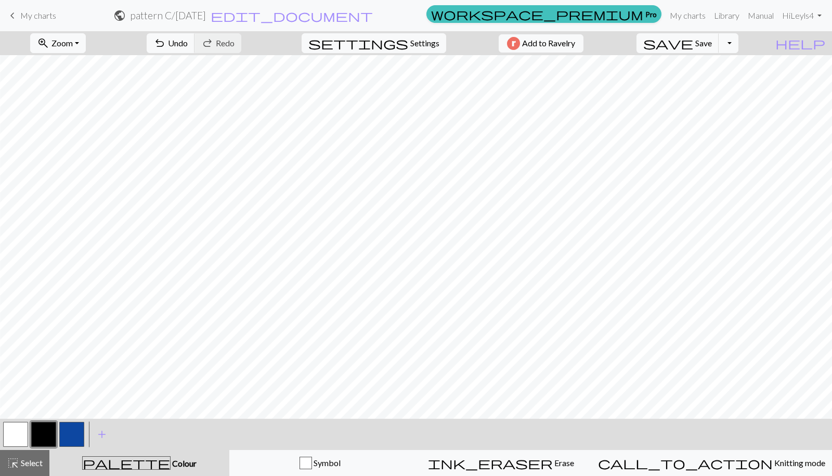
click at [22, 436] on button "button" at bounding box center [15, 434] width 25 height 25
click at [41, 433] on button "button" at bounding box center [43, 434] width 25 height 25
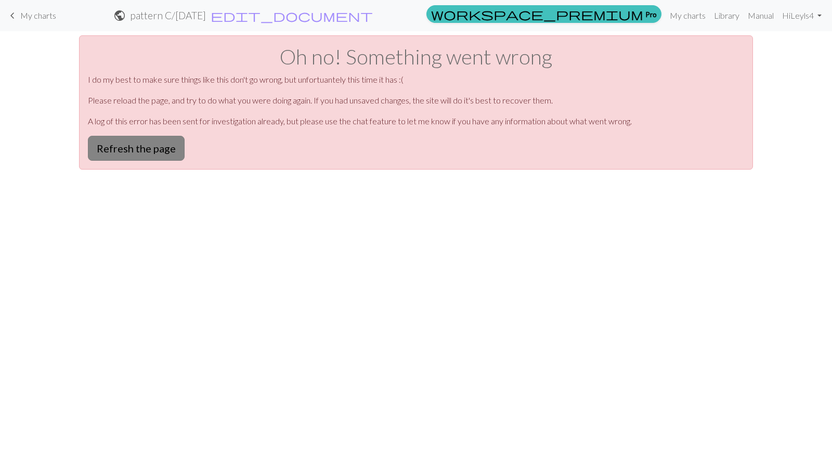
click at [152, 147] on button "Refresh the page" at bounding box center [136, 148] width 97 height 25
click at [139, 147] on button "Refresh the page" at bounding box center [136, 148] width 97 height 25
click at [126, 154] on button "Refresh the page" at bounding box center [136, 148] width 97 height 25
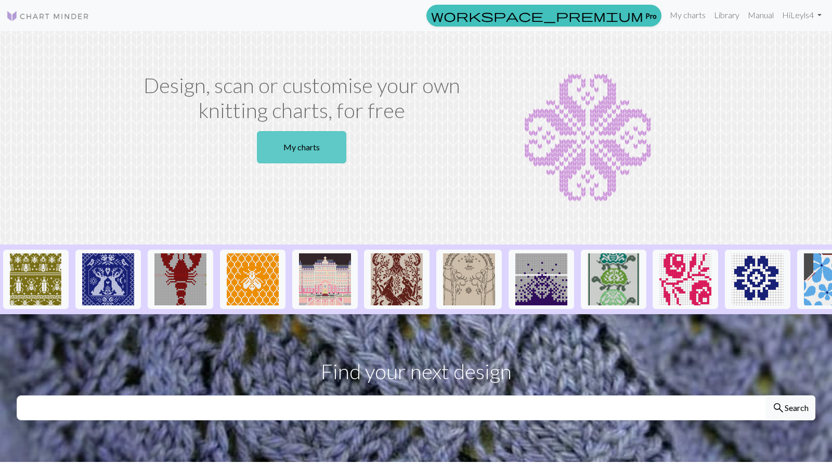
click at [304, 152] on link "My charts" at bounding box center [301, 147] width 89 height 32
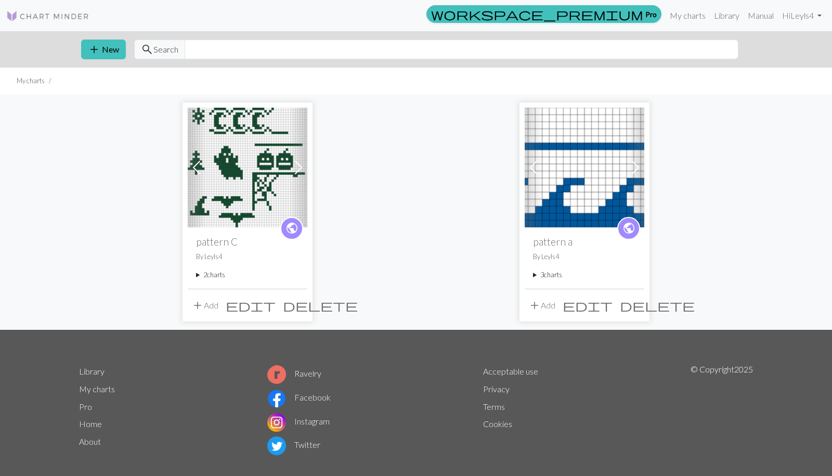
click at [235, 204] on img at bounding box center [248, 168] width 120 height 120
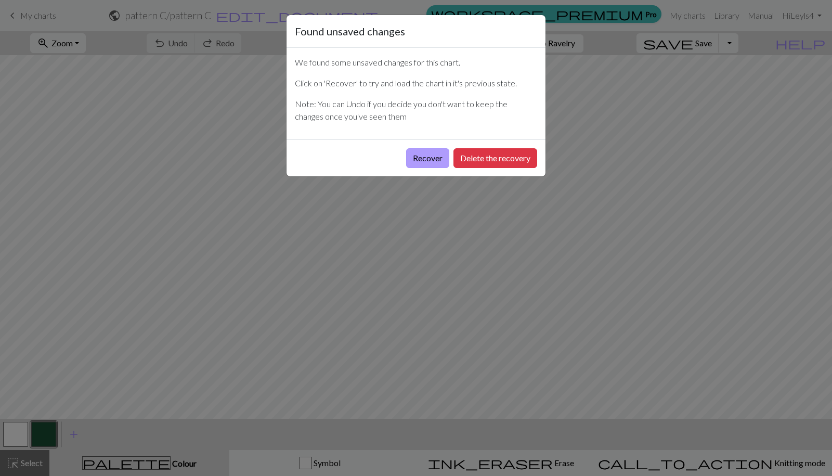
click at [421, 168] on div "Recover Delete the recovery" at bounding box center [415, 157] width 259 height 37
click at [431, 158] on button "Recover" at bounding box center [427, 158] width 43 height 20
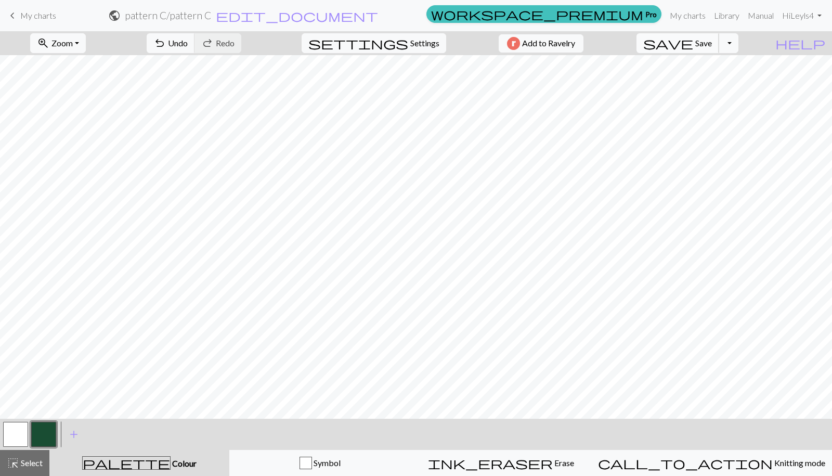
click at [712, 39] on span "Save" at bounding box center [703, 43] width 17 height 10
click at [707, 40] on div "Chart saved" at bounding box center [416, 20] width 832 height 41
click at [211, 21] on h2 "pattern C / pattern C" at bounding box center [168, 15] width 86 height 12
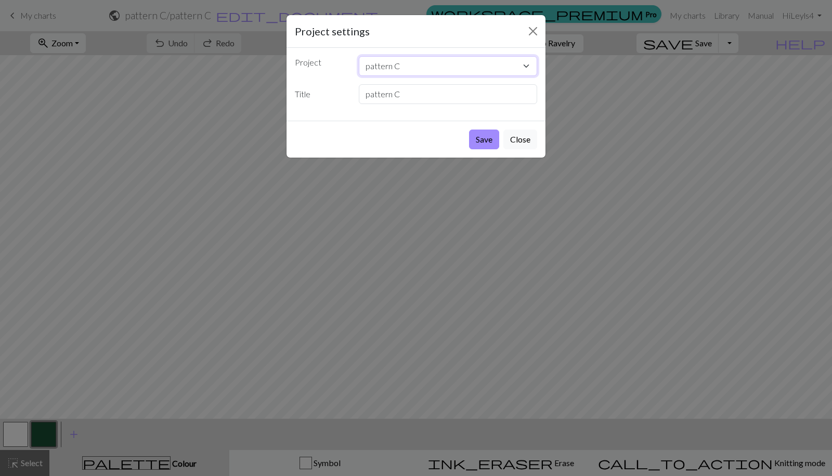
click at [528, 65] on select "pattern C pattern a" at bounding box center [448, 66] width 179 height 20
click at [468, 93] on input "pattern C" at bounding box center [448, 94] width 179 height 20
click at [534, 28] on button "Close" at bounding box center [533, 31] width 17 height 17
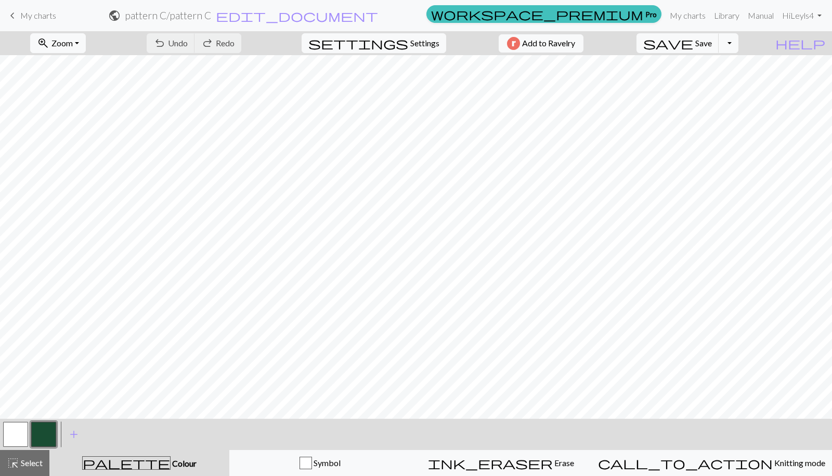
click at [46, 19] on span "My charts" at bounding box center [38, 15] width 36 height 10
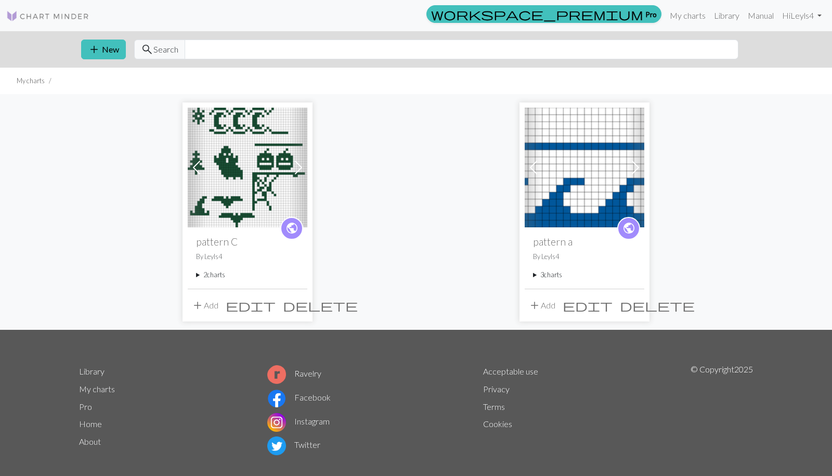
scroll to position [1, 0]
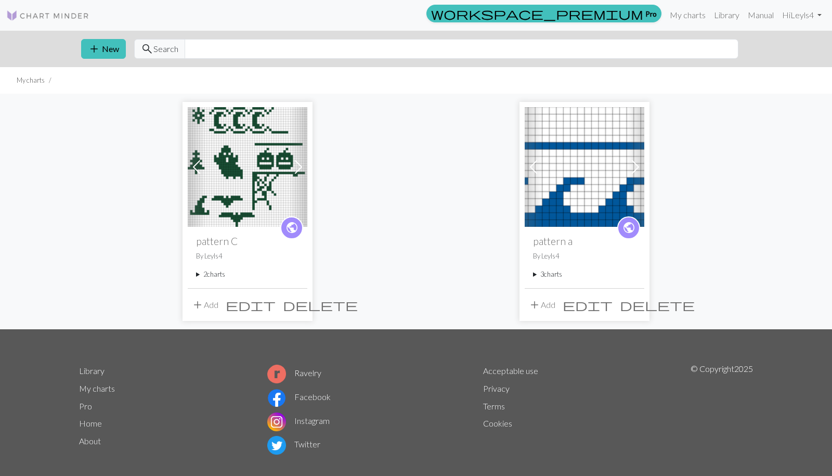
click at [210, 275] on summary "2 charts" at bounding box center [247, 274] width 103 height 10
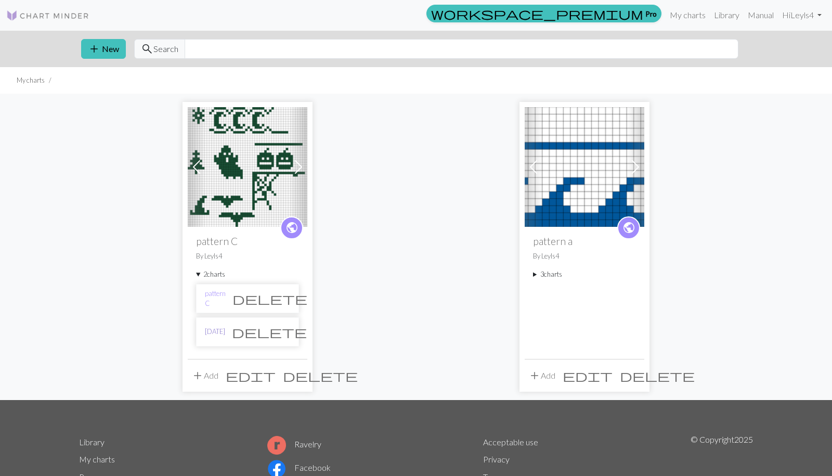
click at [222, 335] on link "[DATE]" at bounding box center [215, 332] width 20 height 10
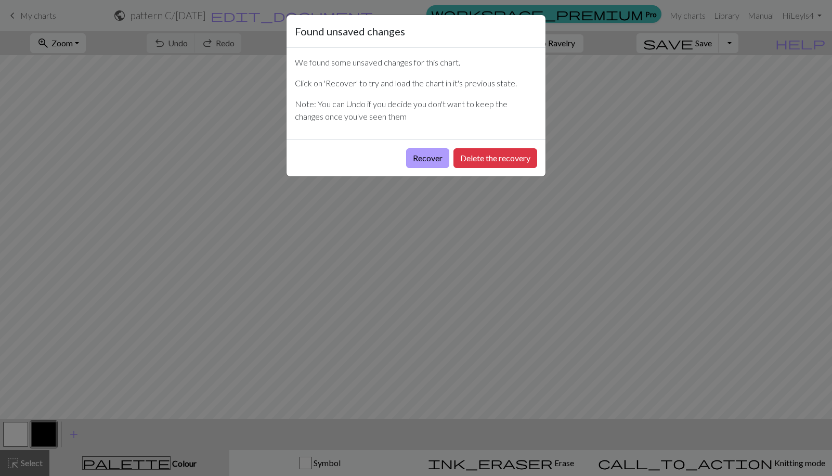
click at [429, 162] on button "Recover" at bounding box center [427, 158] width 43 height 20
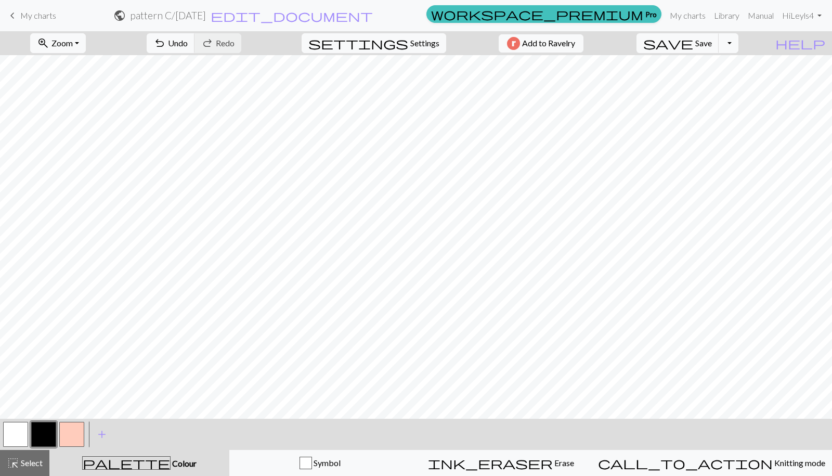
click at [11, 24] on link "keyboard_arrow_left My charts" at bounding box center [31, 16] width 50 height 18
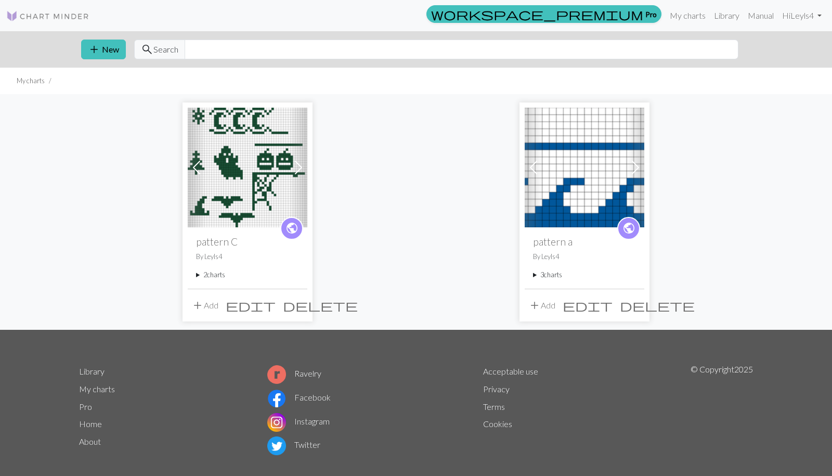
click at [243, 194] on img at bounding box center [248, 168] width 120 height 120
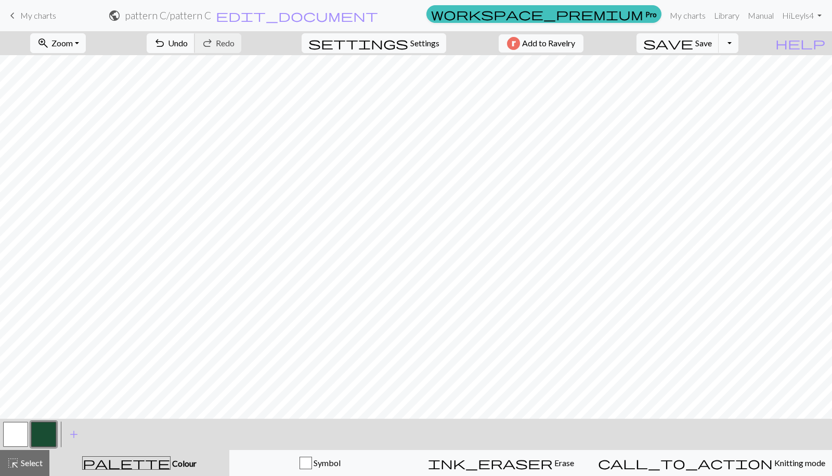
click at [188, 47] on span "Undo" at bounding box center [178, 43] width 20 height 10
click at [188, 46] on span "Undo" at bounding box center [178, 43] width 20 height 10
click at [8, 432] on button "button" at bounding box center [15, 434] width 25 height 25
click at [46, 430] on button "button" at bounding box center [43, 434] width 25 height 25
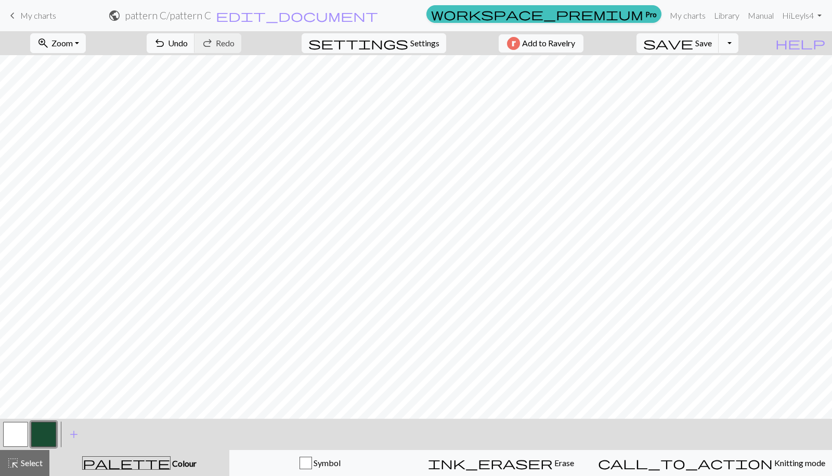
click at [14, 429] on button "button" at bounding box center [15, 434] width 25 height 25
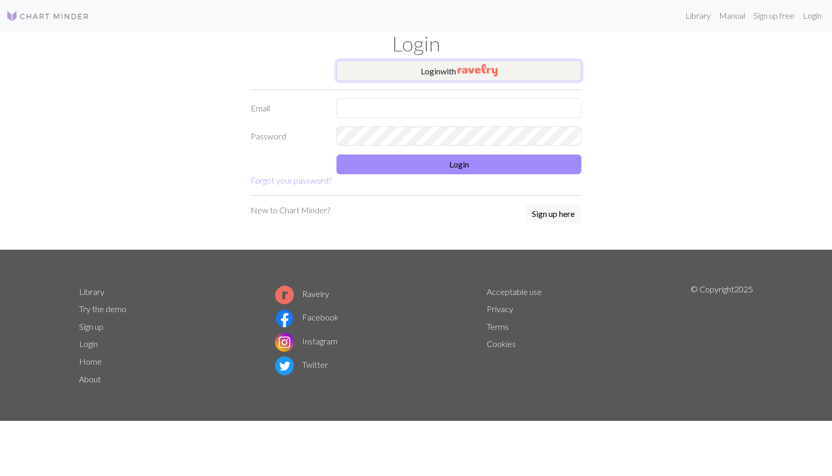
click at [415, 68] on button "Login with" at bounding box center [458, 70] width 245 height 21
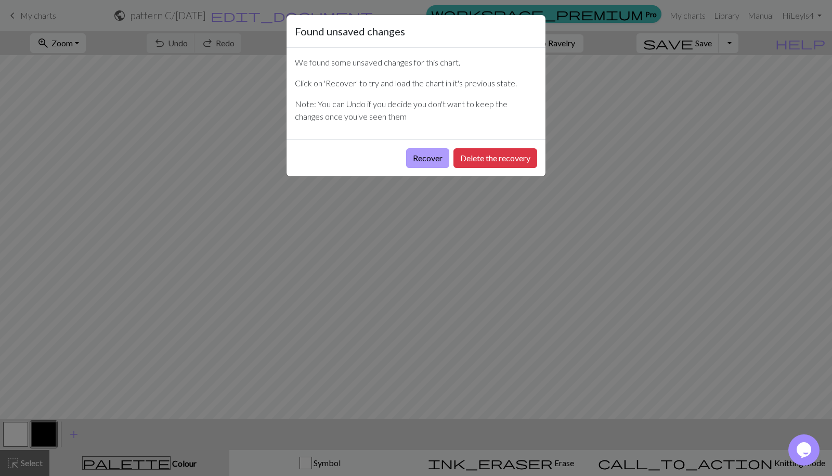
click at [433, 155] on button "Recover" at bounding box center [427, 158] width 43 height 20
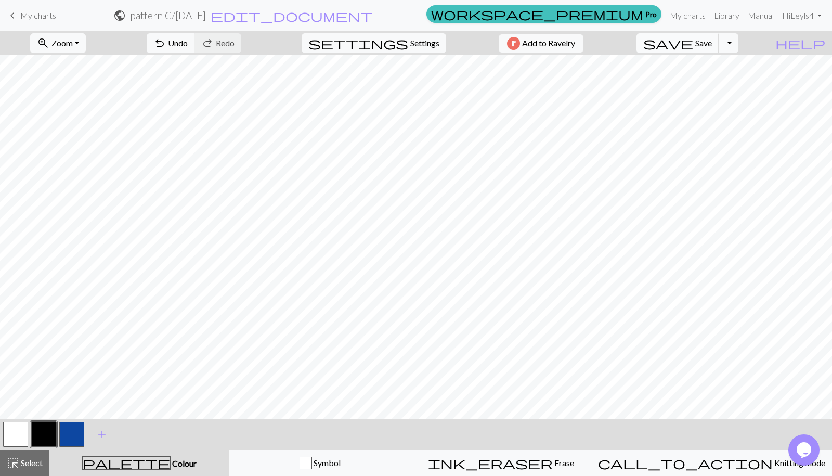
click at [693, 44] on span "save" at bounding box center [668, 43] width 50 height 15
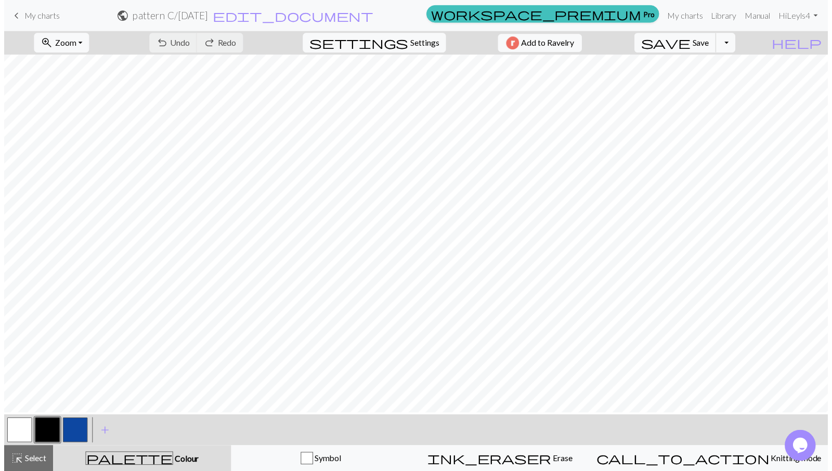
scroll to position [163, 0]
click at [20, 431] on button "button" at bounding box center [15, 429] width 25 height 25
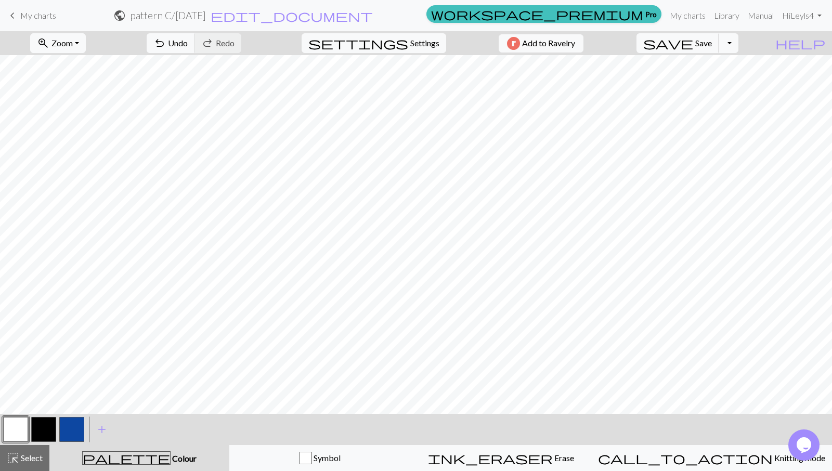
click at [43, 431] on button "button" at bounding box center [43, 429] width 25 height 25
click at [34, 428] on button "button" at bounding box center [43, 429] width 25 height 25
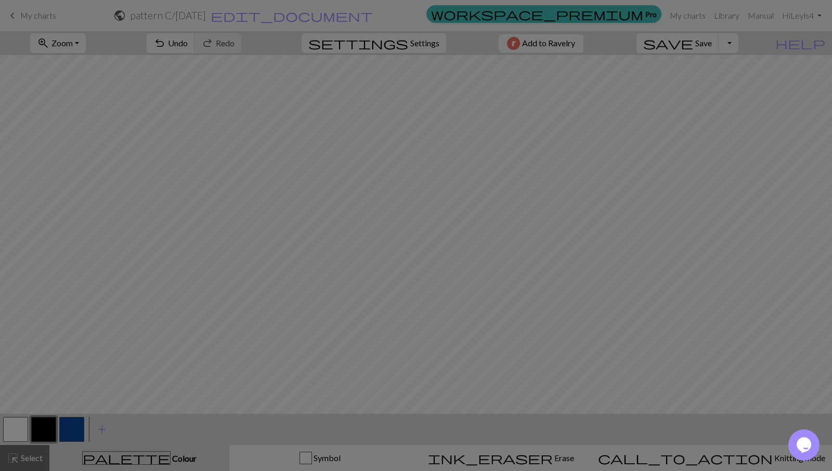
click at [18, 429] on div "Edit colour Name CC1 Use advanced picker workspace_premium Become a Pro user to…" at bounding box center [416, 235] width 832 height 471
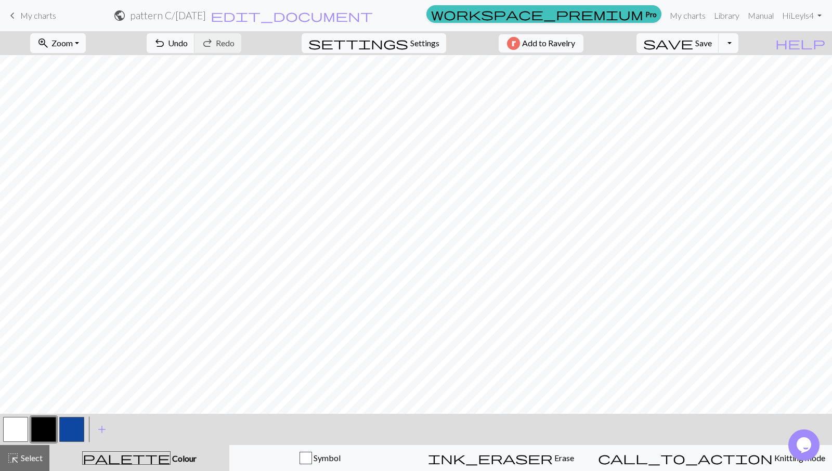
click at [10, 440] on button "button" at bounding box center [15, 429] width 25 height 25
click at [42, 438] on button "button" at bounding box center [43, 429] width 25 height 25
click at [16, 465] on span "highlight_alt" at bounding box center [13, 458] width 12 height 15
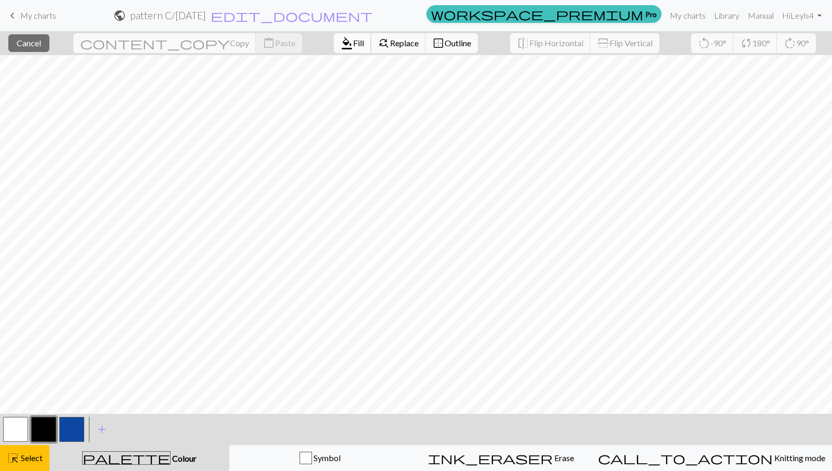
click at [341, 43] on span "format_color_fill" at bounding box center [347, 43] width 12 height 15
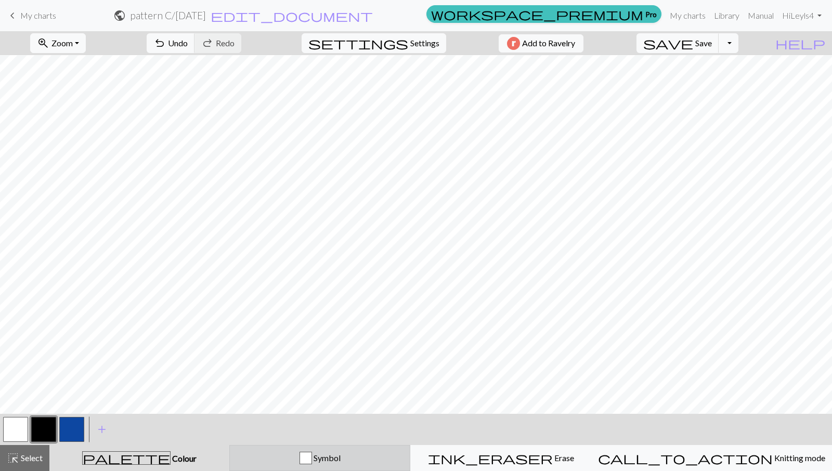
click at [317, 459] on div "Symbol" at bounding box center [319, 458] width 167 height 12
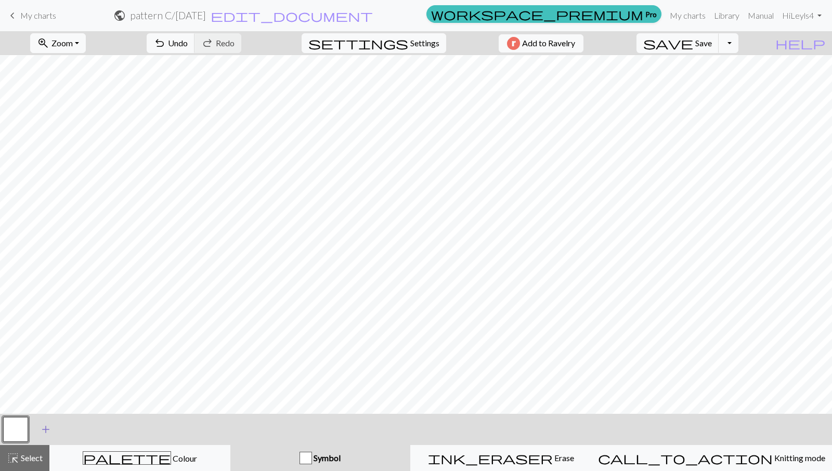
click at [43, 429] on span "add" at bounding box center [46, 429] width 12 height 15
click at [46, 431] on button "button" at bounding box center [43, 429] width 25 height 25
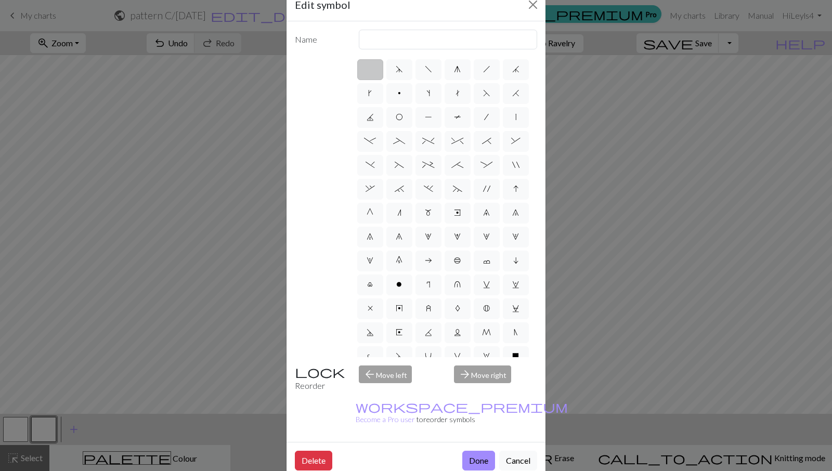
scroll to position [35, 0]
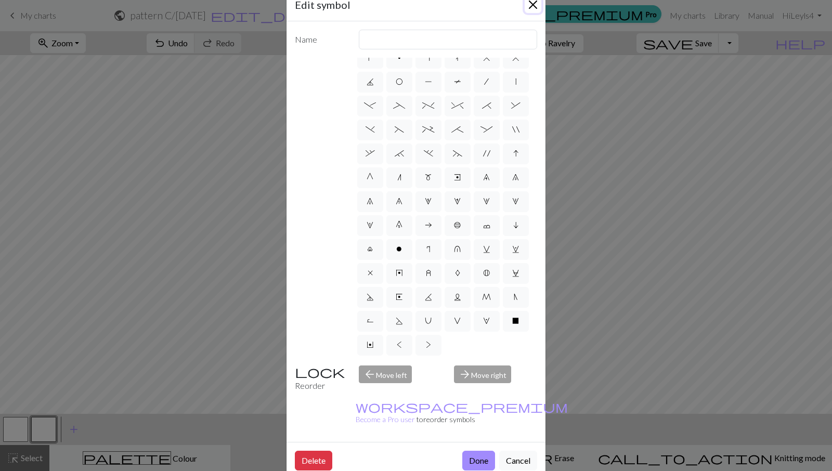
click at [531, 3] on button "Close" at bounding box center [533, 4] width 17 height 17
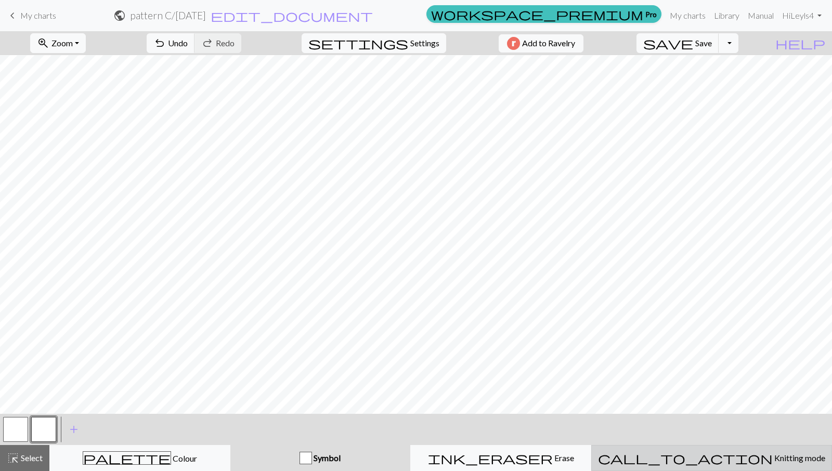
click at [691, 463] on div "call_to_action Knitting mode Knitting mode" at bounding box center [711, 458] width 227 height 12
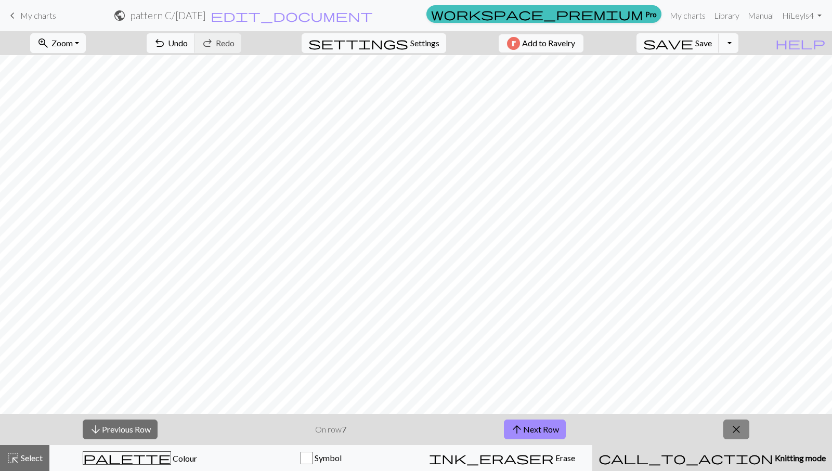
click at [741, 431] on span "close" at bounding box center [736, 429] width 12 height 15
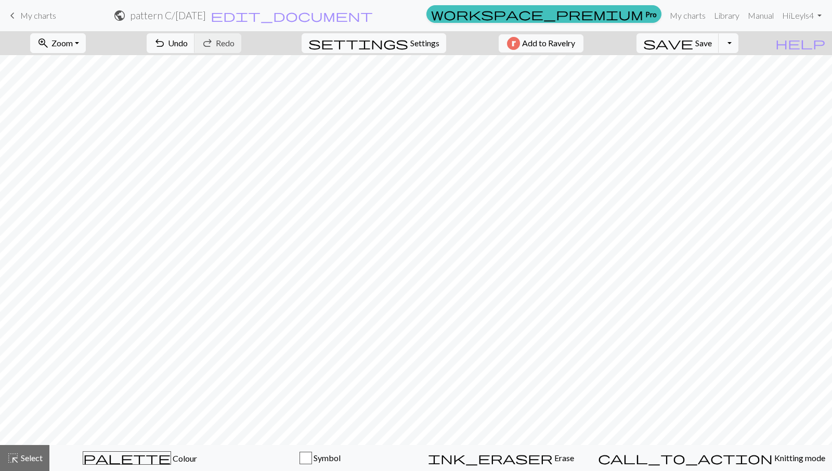
scroll to position [176, 192]
click at [22, 459] on span "Select" at bounding box center [30, 458] width 23 height 10
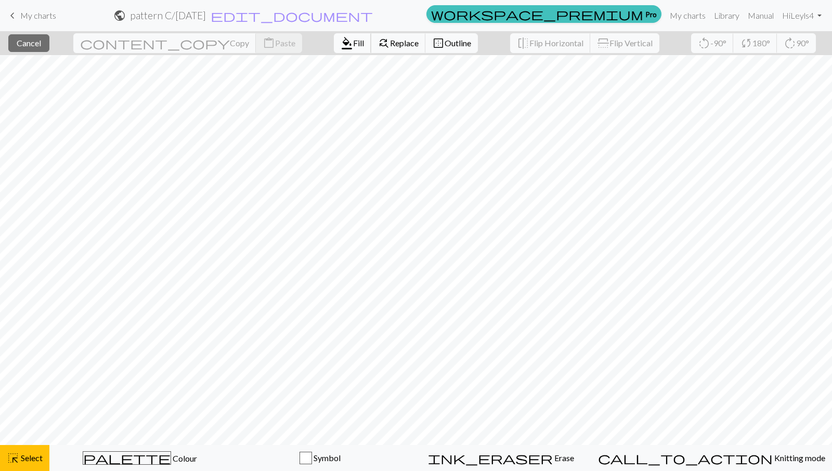
click at [353, 46] on span "Fill" at bounding box center [358, 43] width 11 height 10
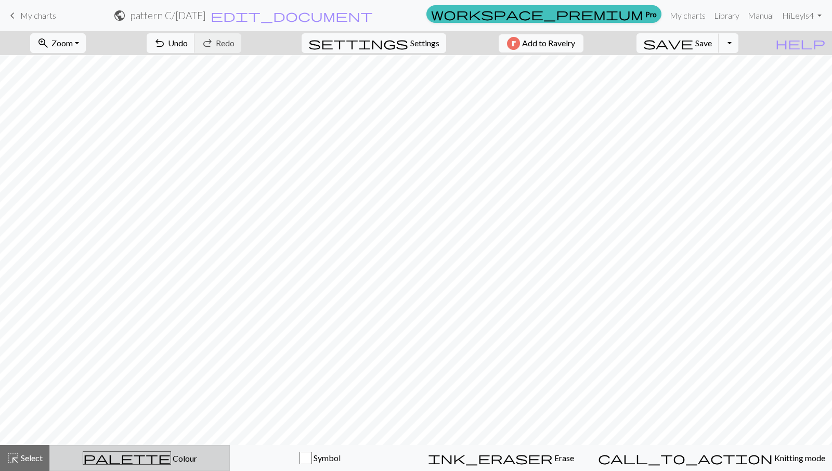
click at [111, 460] on div "palette Colour Colour" at bounding box center [139, 458] width 167 height 14
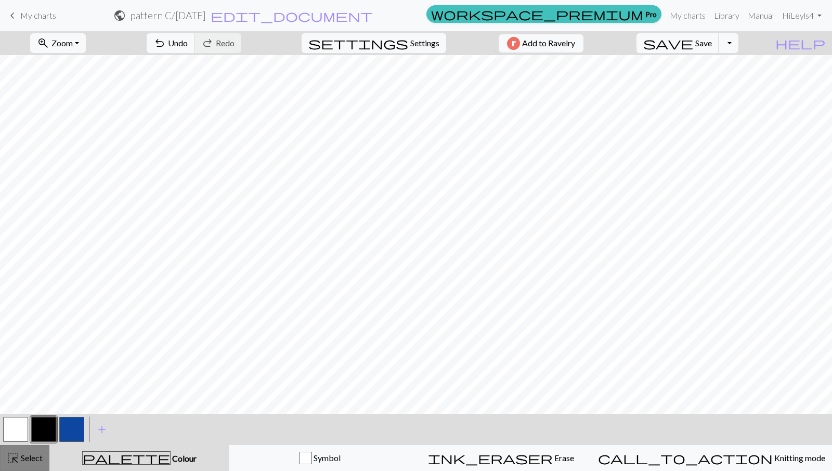
click at [25, 465] on button "highlight_alt Select Select" at bounding box center [24, 458] width 49 height 26
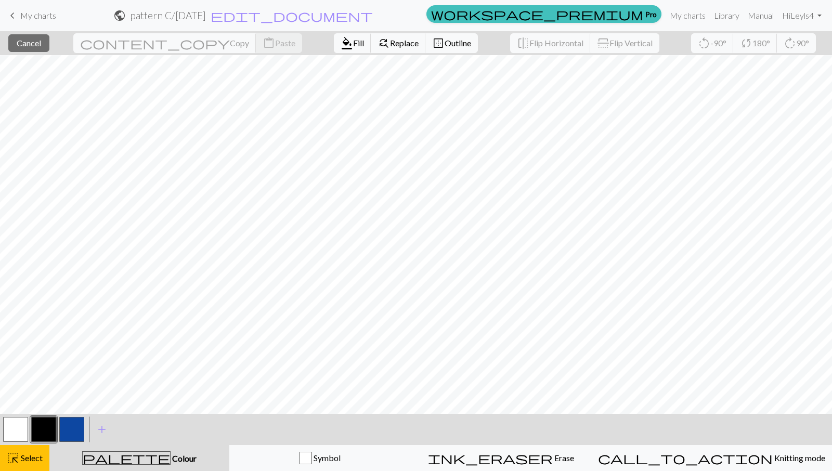
click at [15, 430] on button "button" at bounding box center [15, 429] width 25 height 25
click at [353, 45] on span "Fill" at bounding box center [358, 43] width 11 height 10
